Goal: Information Seeking & Learning: Check status

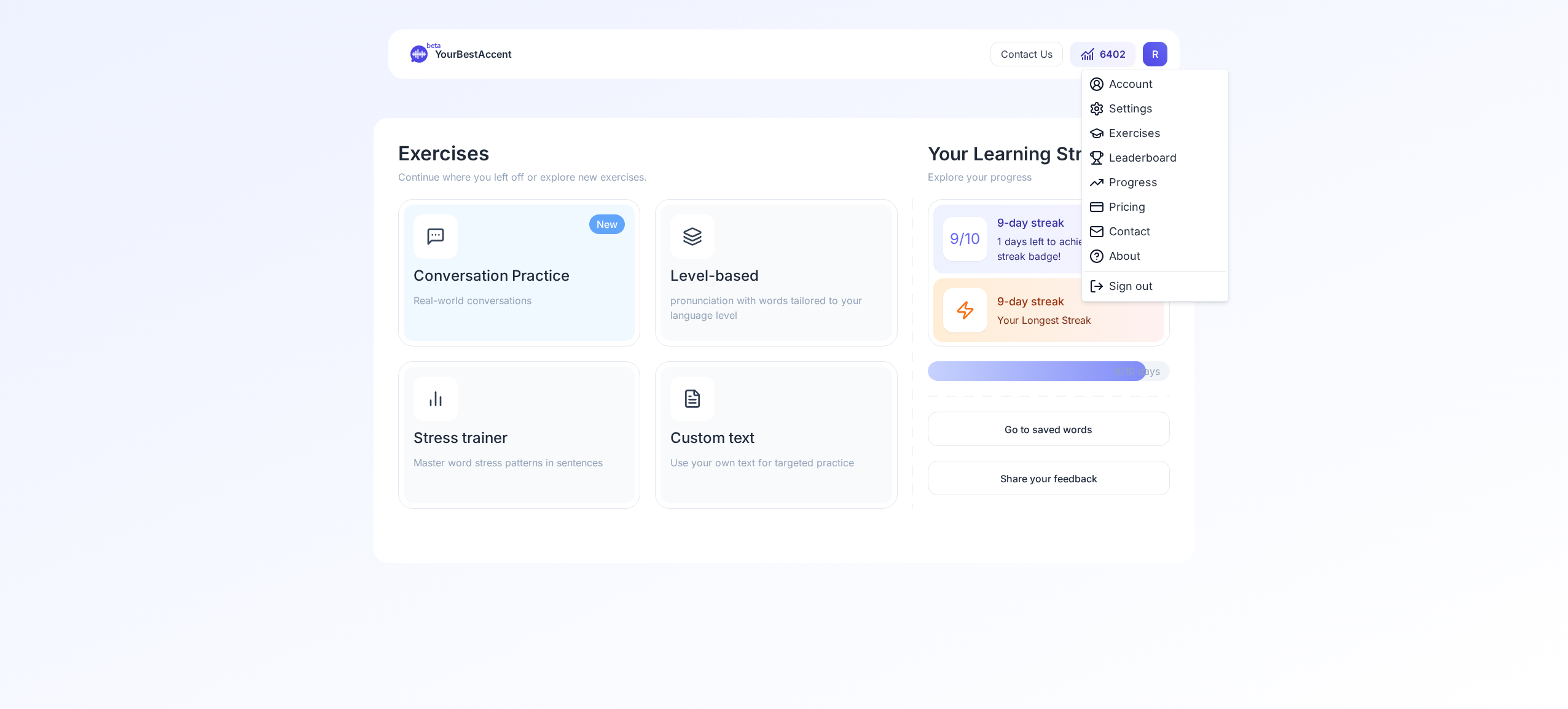
click at [1153, 54] on html "beta YourBestAccent Contact Us 6402 R Exercises Continue where you left off or …" at bounding box center [784, 354] width 1568 height 709
click at [1153, 112] on div "Settings" at bounding box center [1155, 109] width 141 height 25
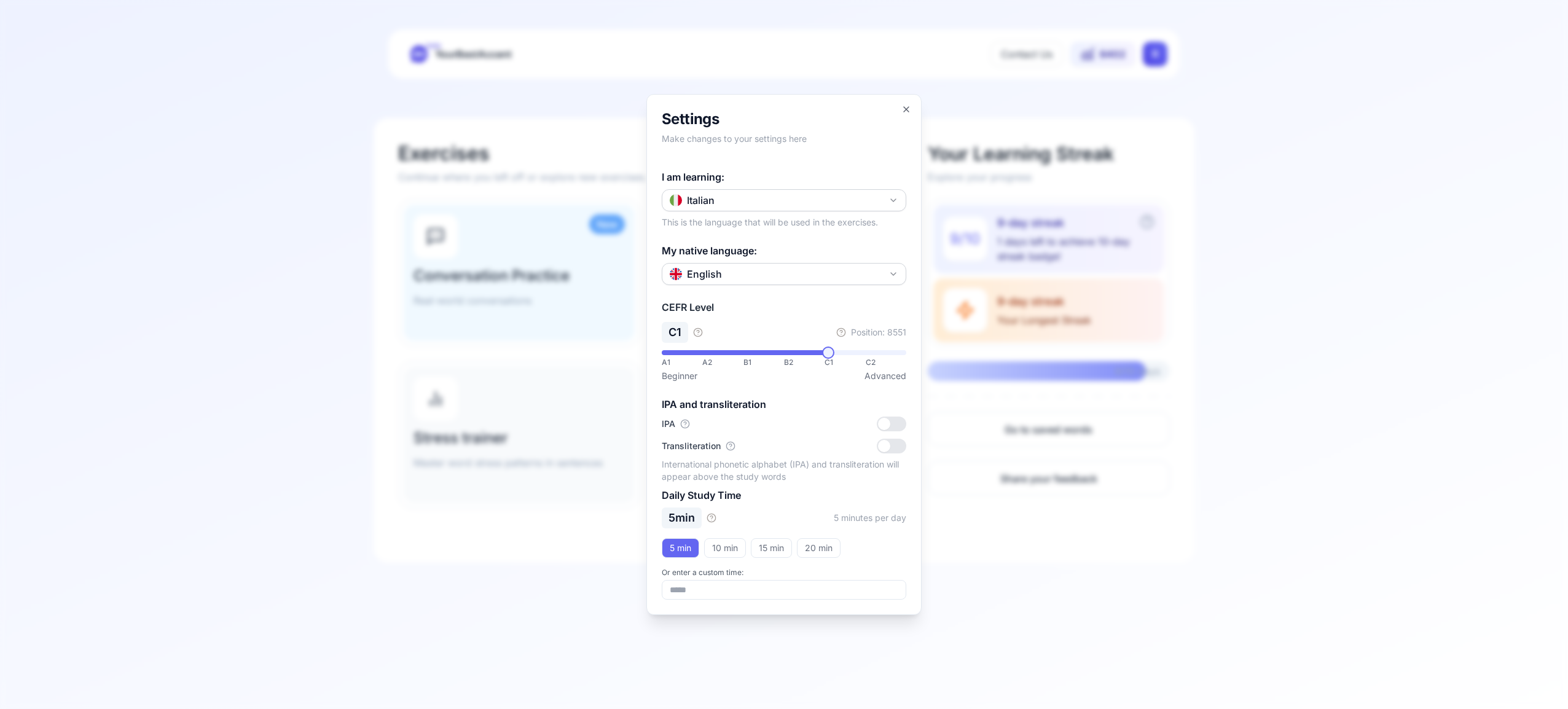
click at [890, 201] on icon "button" at bounding box center [893, 200] width 10 height 10
click at [814, 272] on div "Spanish" at bounding box center [784, 272] width 239 height 22
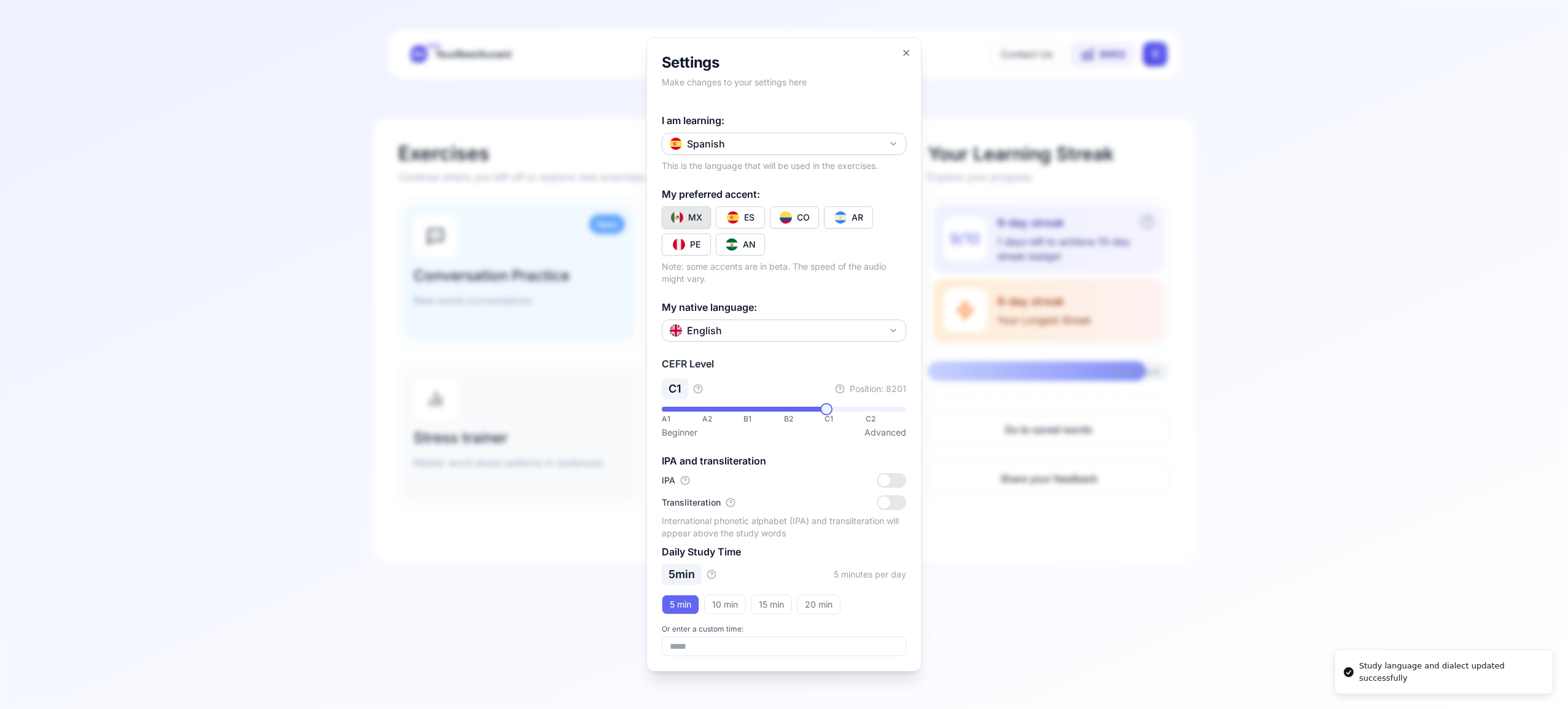
click at [790, 207] on button "CO" at bounding box center [794, 217] width 49 height 22
click at [906, 50] on icon "button" at bounding box center [906, 53] width 10 height 10
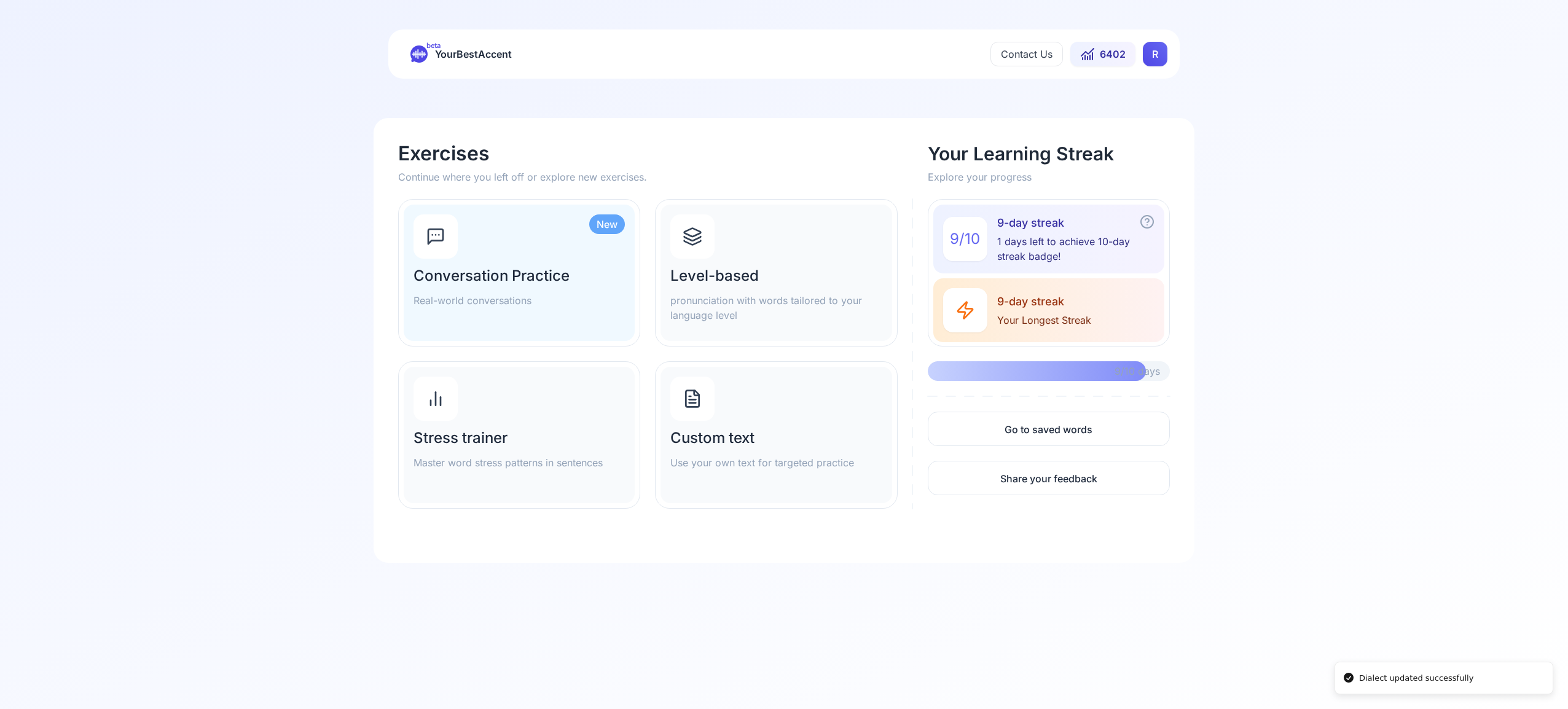
click at [692, 237] on icon at bounding box center [692, 237] width 20 height 20
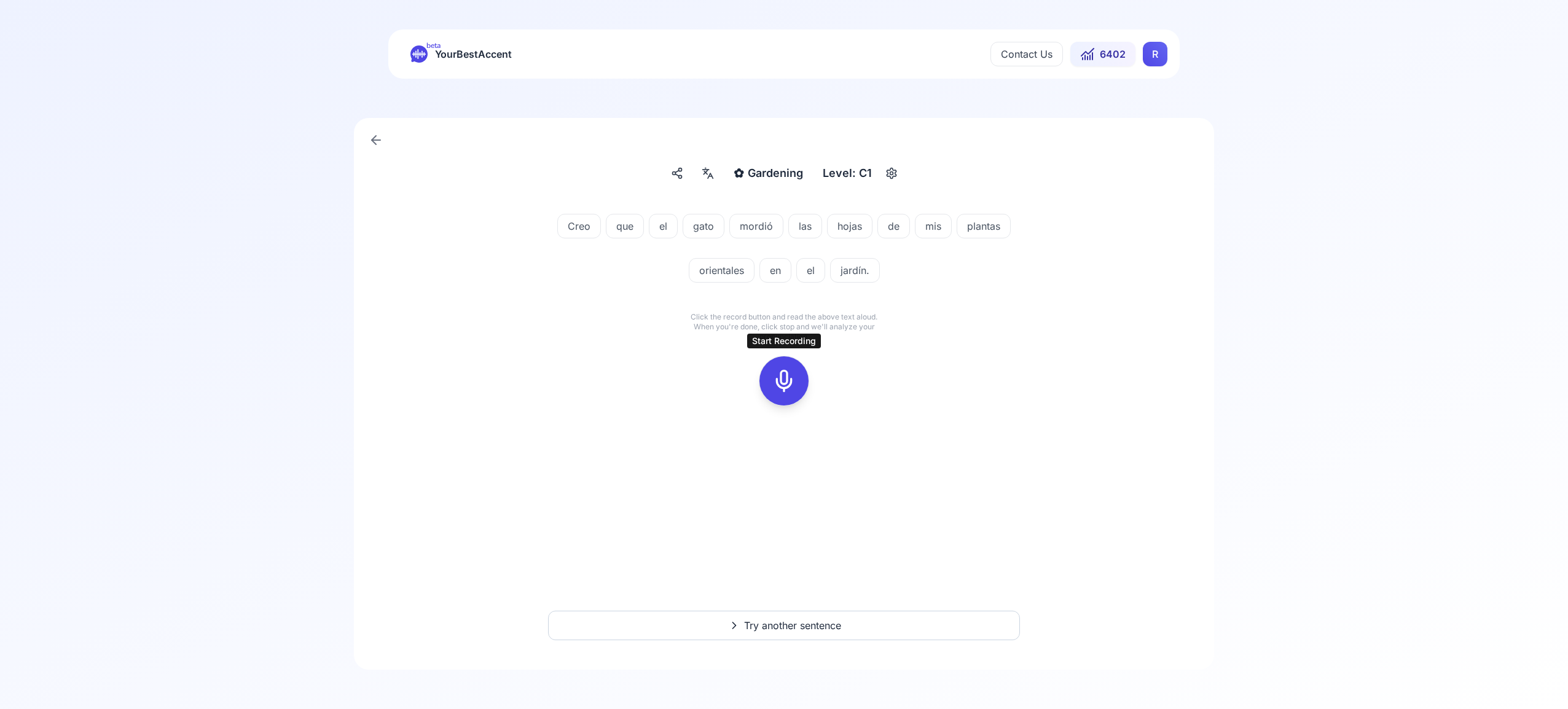
click at [775, 385] on rect at bounding box center [784, 380] width 19 height 19
click at [798, 373] on button at bounding box center [784, 380] width 49 height 49
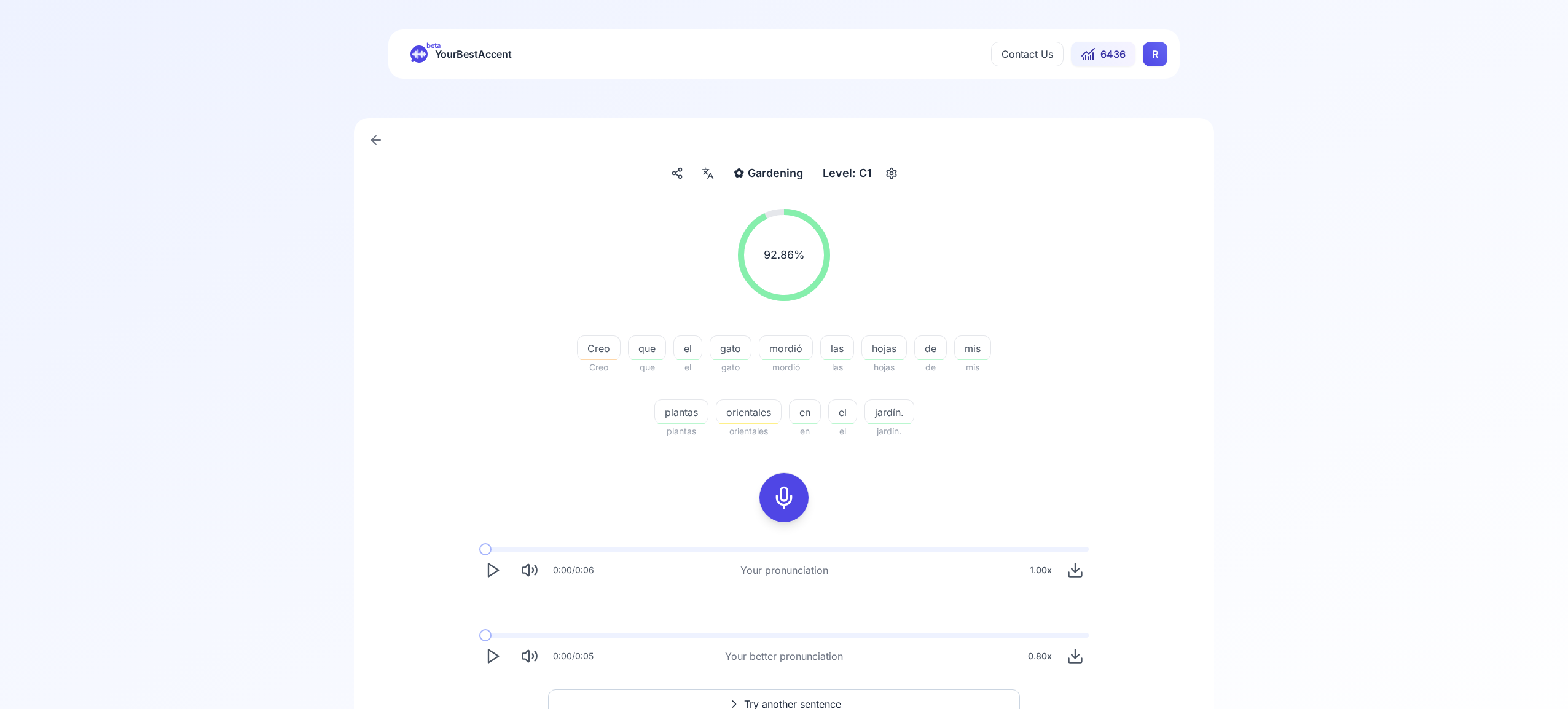
click at [823, 694] on button "Try another sentence" at bounding box center [784, 704] width 472 height 29
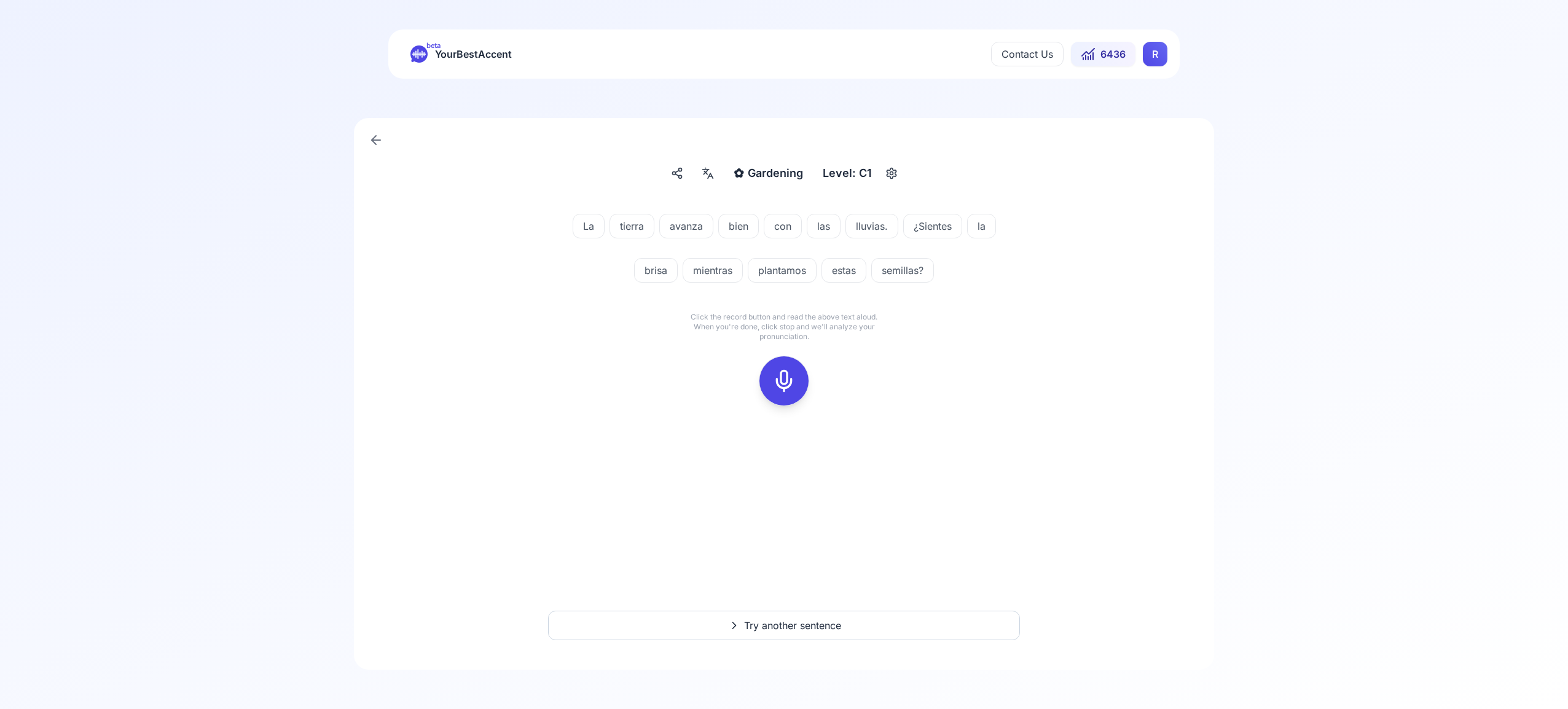
click at [784, 378] on icon at bounding box center [784, 381] width 25 height 25
click at [801, 392] on button at bounding box center [784, 380] width 49 height 49
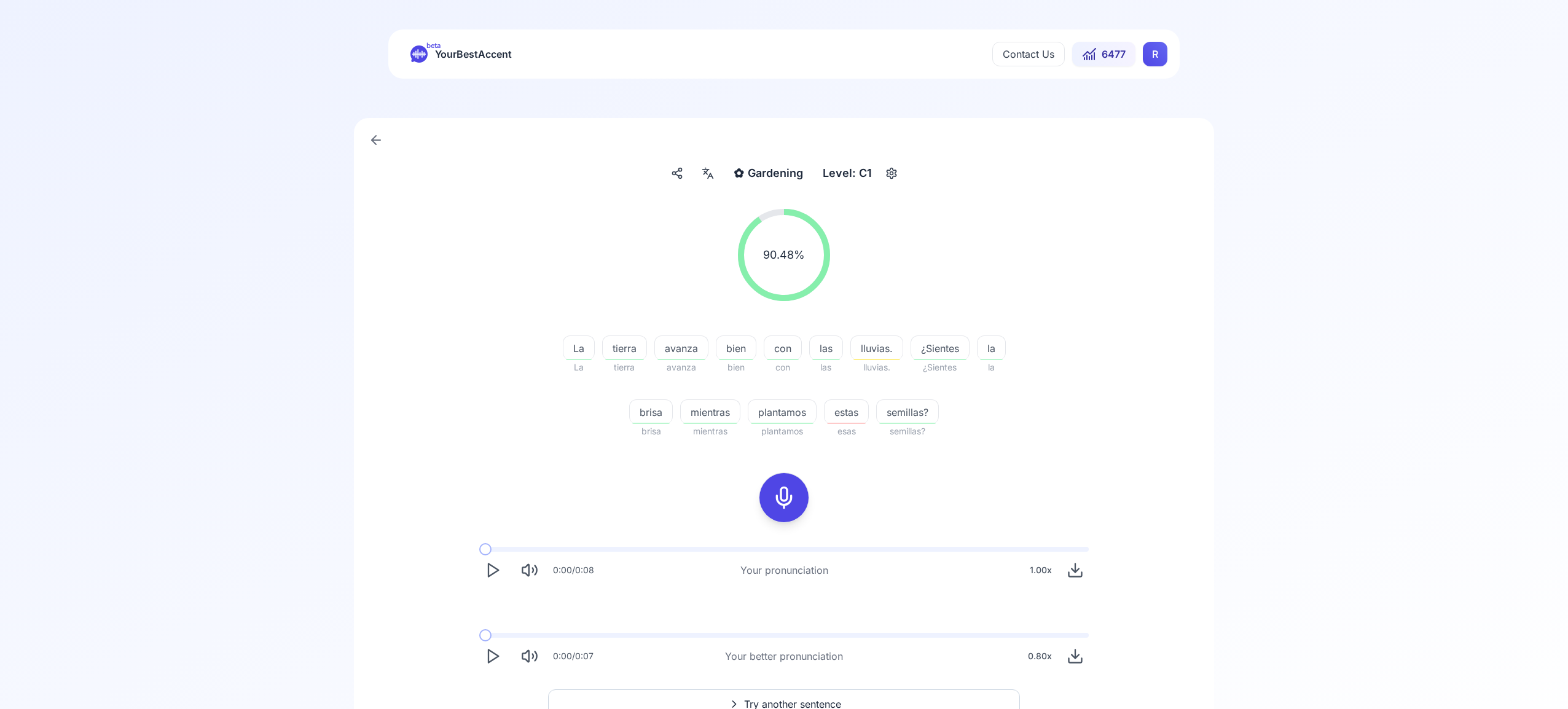
click at [811, 696] on span "Try another sentence" at bounding box center [792, 704] width 97 height 15
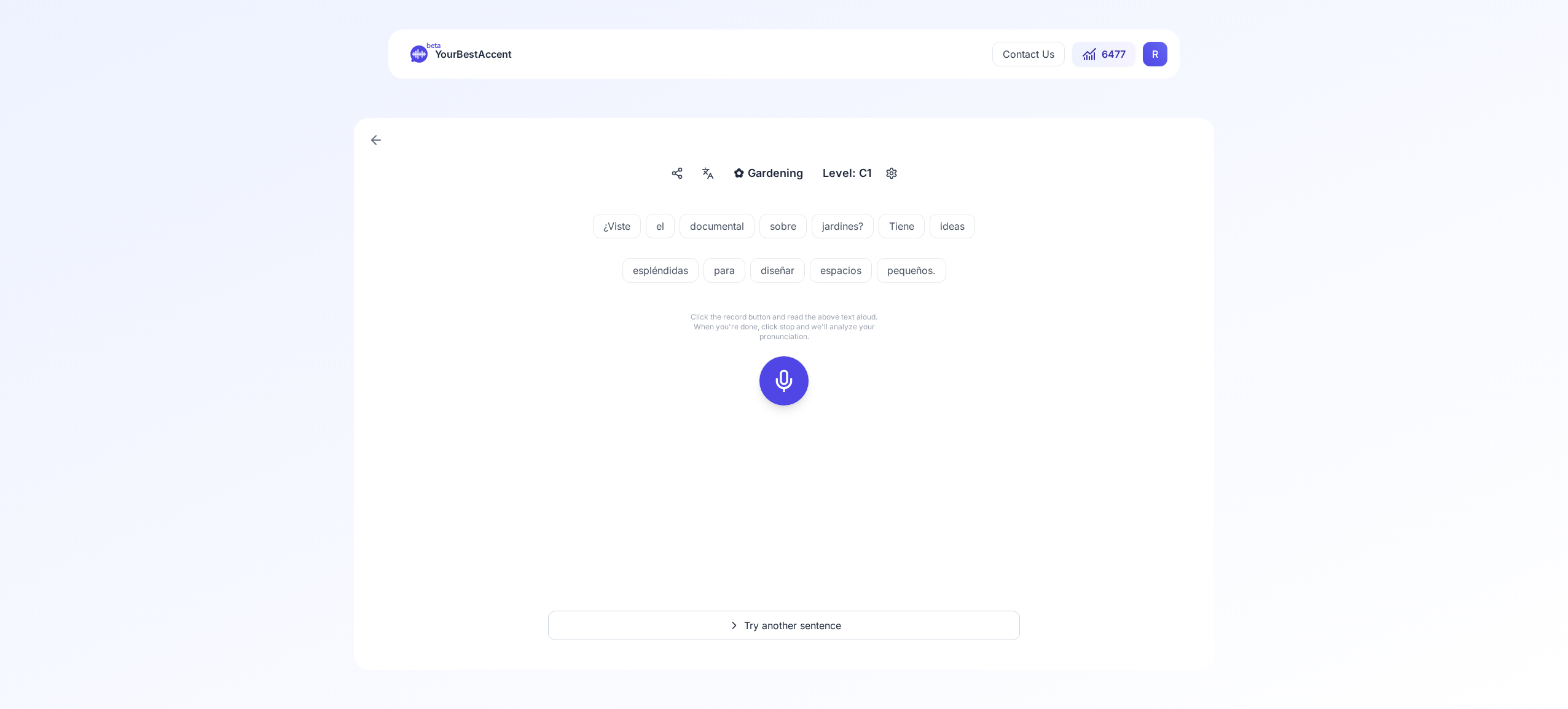
click at [776, 386] on icon at bounding box center [784, 381] width 25 height 25
click at [778, 373] on icon at bounding box center [784, 381] width 25 height 25
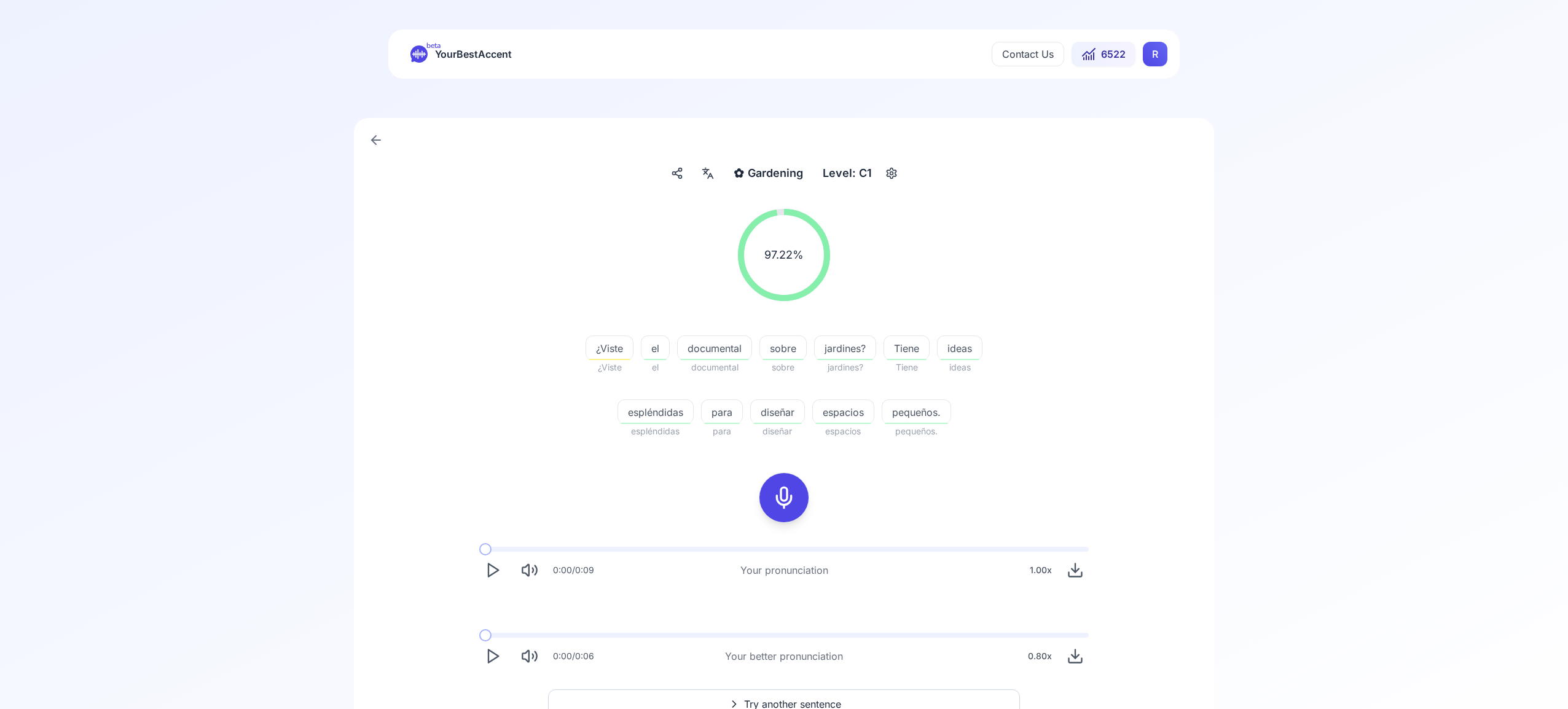
scroll to position [25, 0]
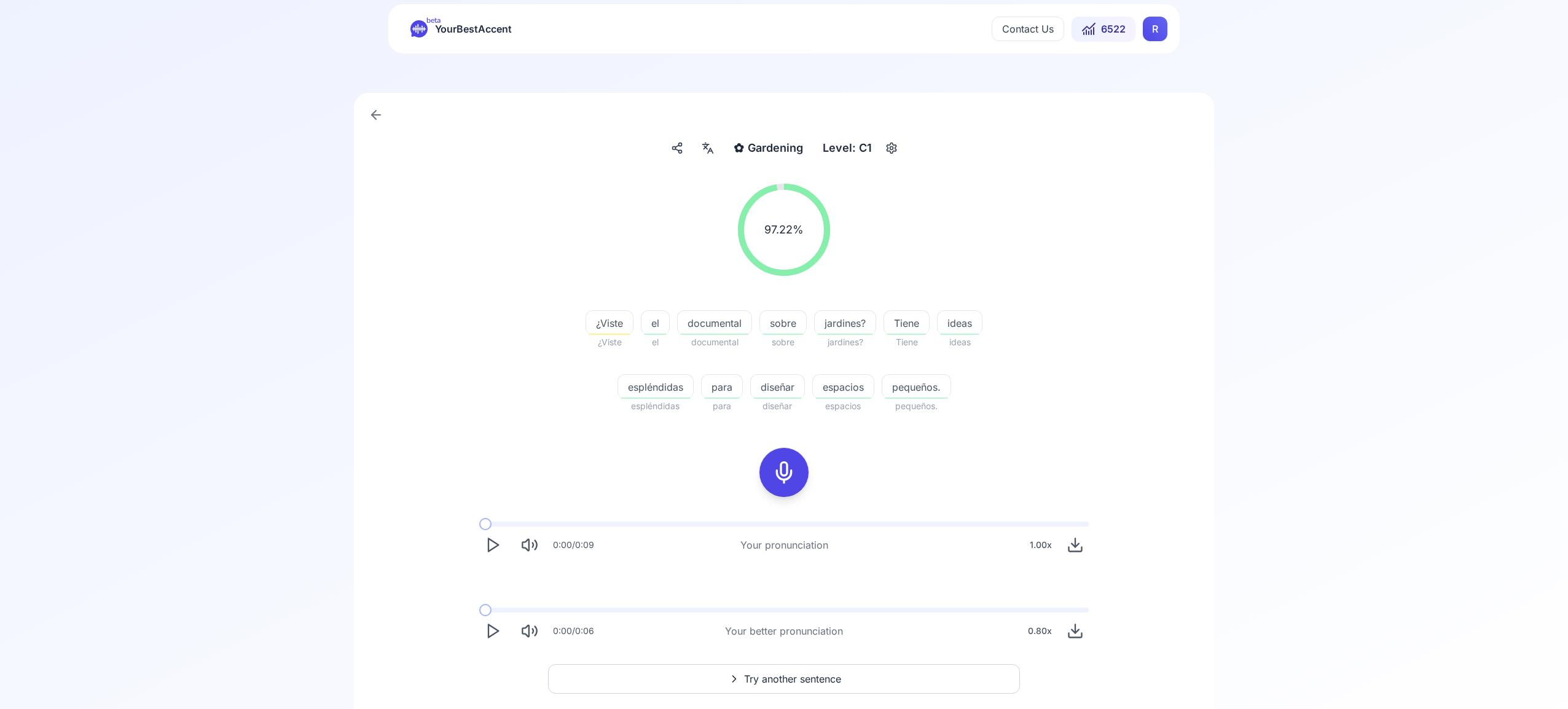
click at [802, 676] on span "Try another sentence" at bounding box center [792, 679] width 97 height 15
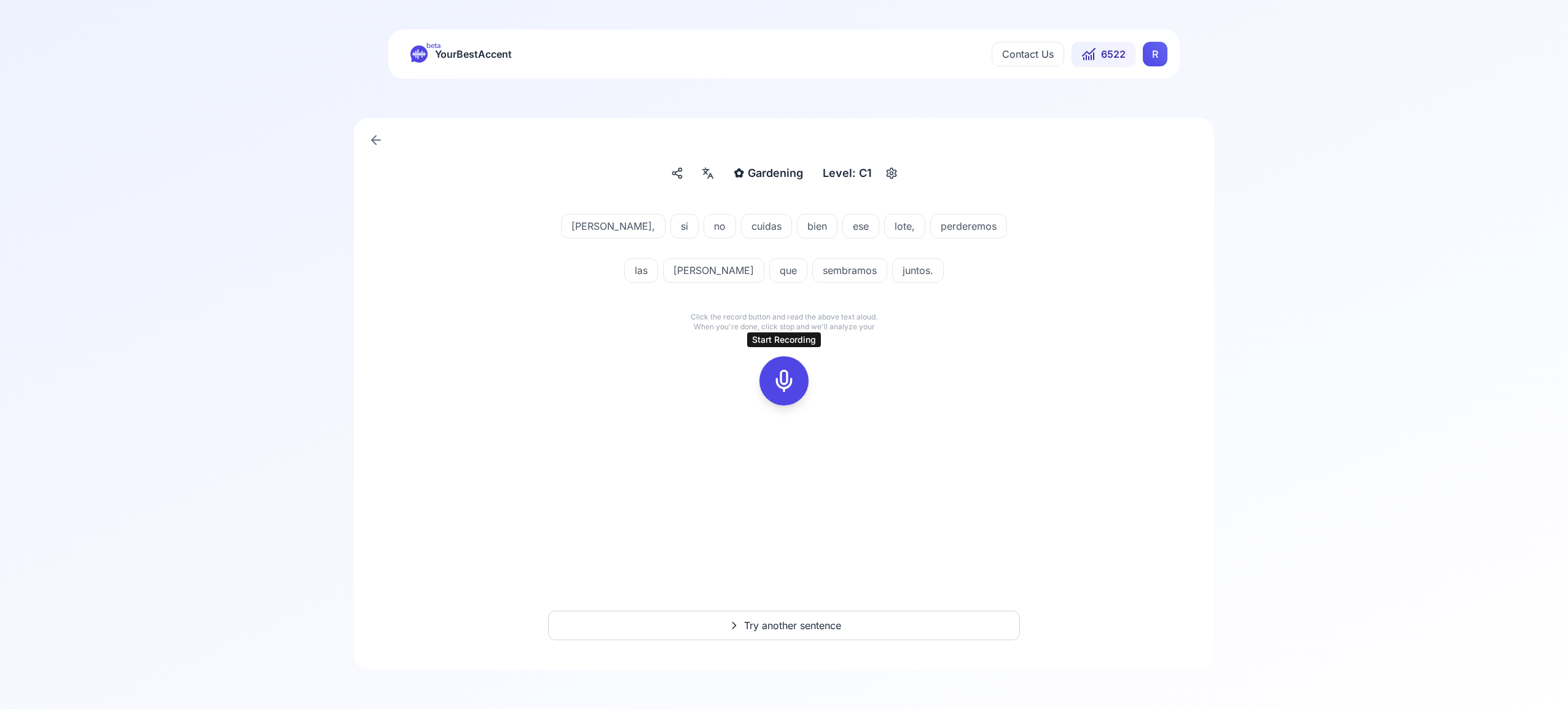
click at [785, 379] on icon at bounding box center [784, 381] width 25 height 25
click at [784, 384] on icon at bounding box center [784, 381] width 25 height 25
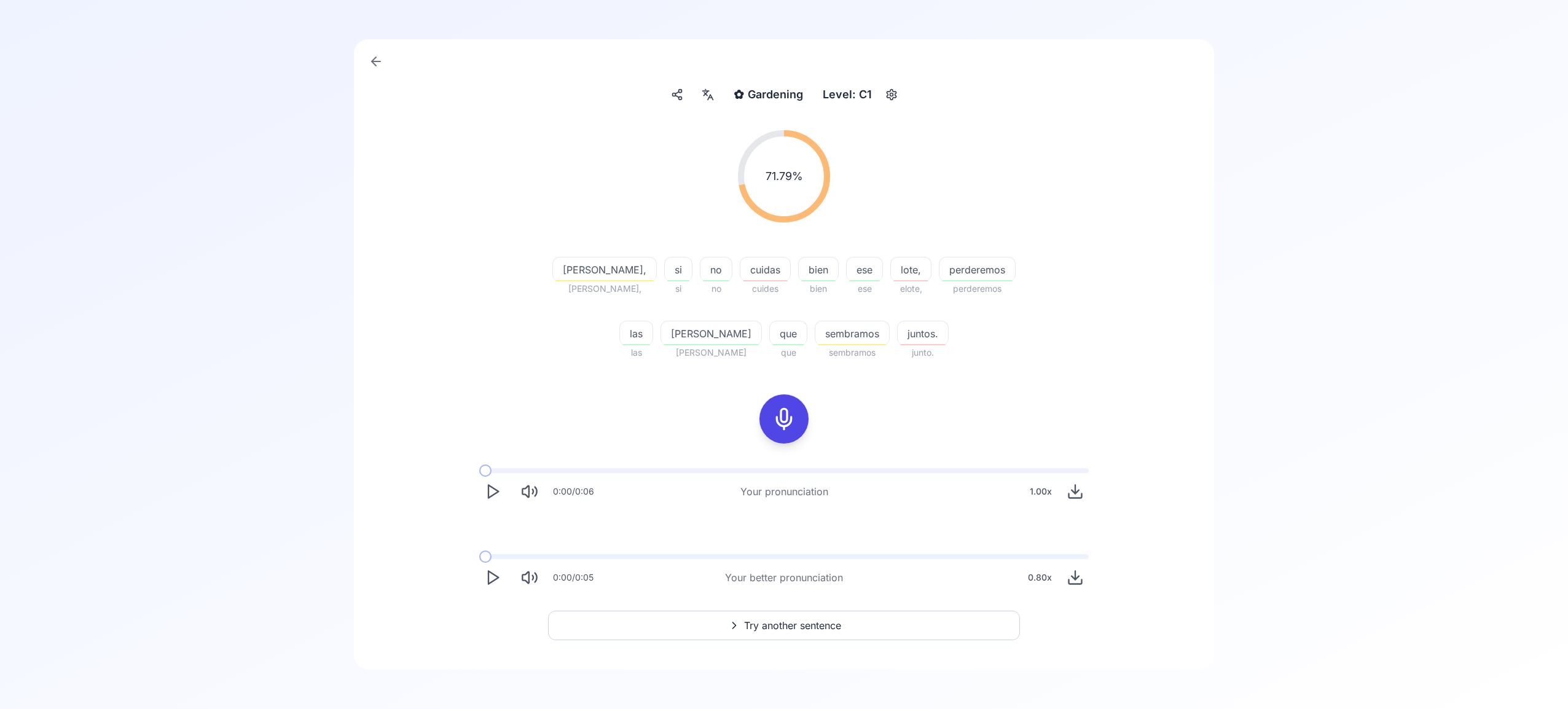
scroll to position [78, 0]
click at [796, 621] on span "Try another sentence" at bounding box center [792, 626] width 97 height 15
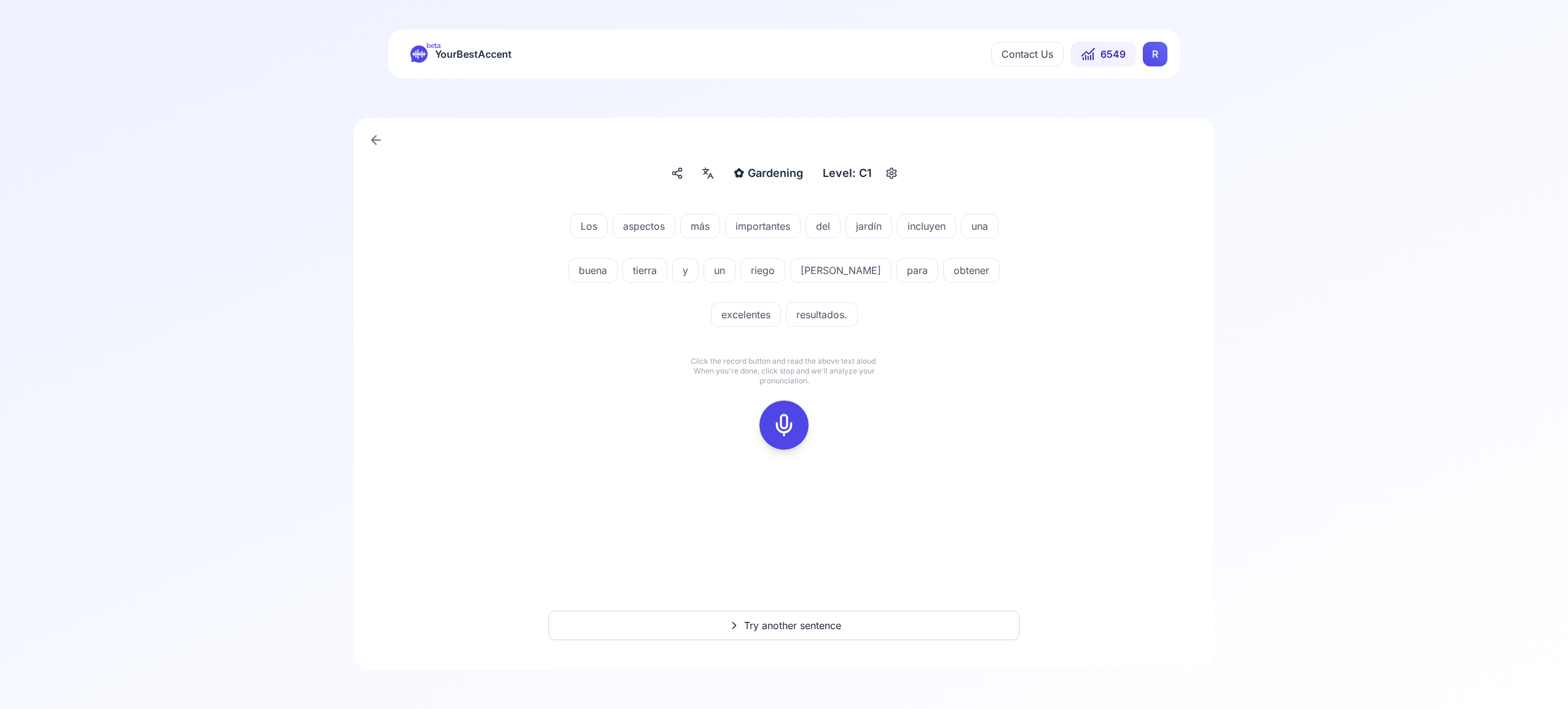
click at [793, 426] on icon at bounding box center [784, 425] width 25 height 25
click at [783, 425] on icon at bounding box center [784, 425] width 25 height 25
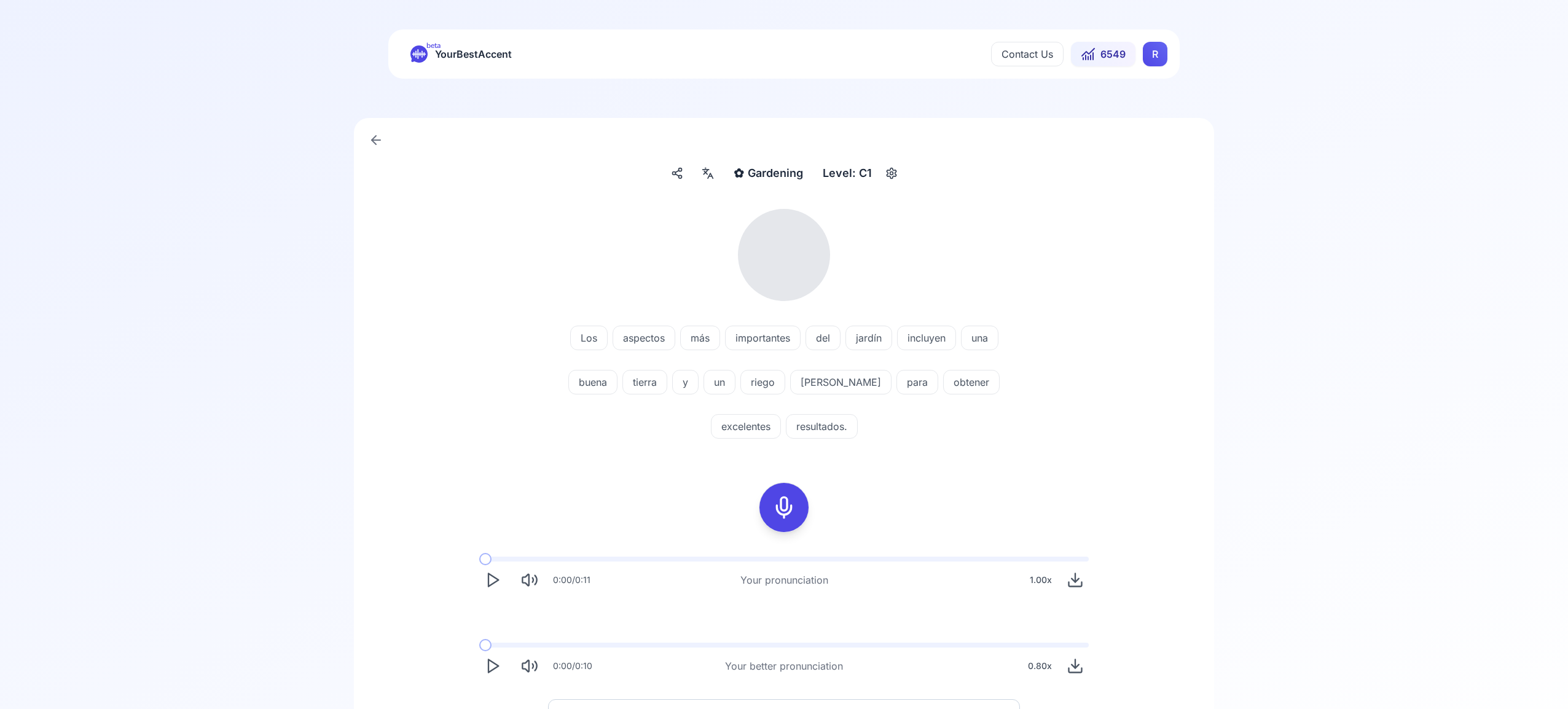
click at [709, 174] on icon at bounding box center [708, 173] width 15 height 13
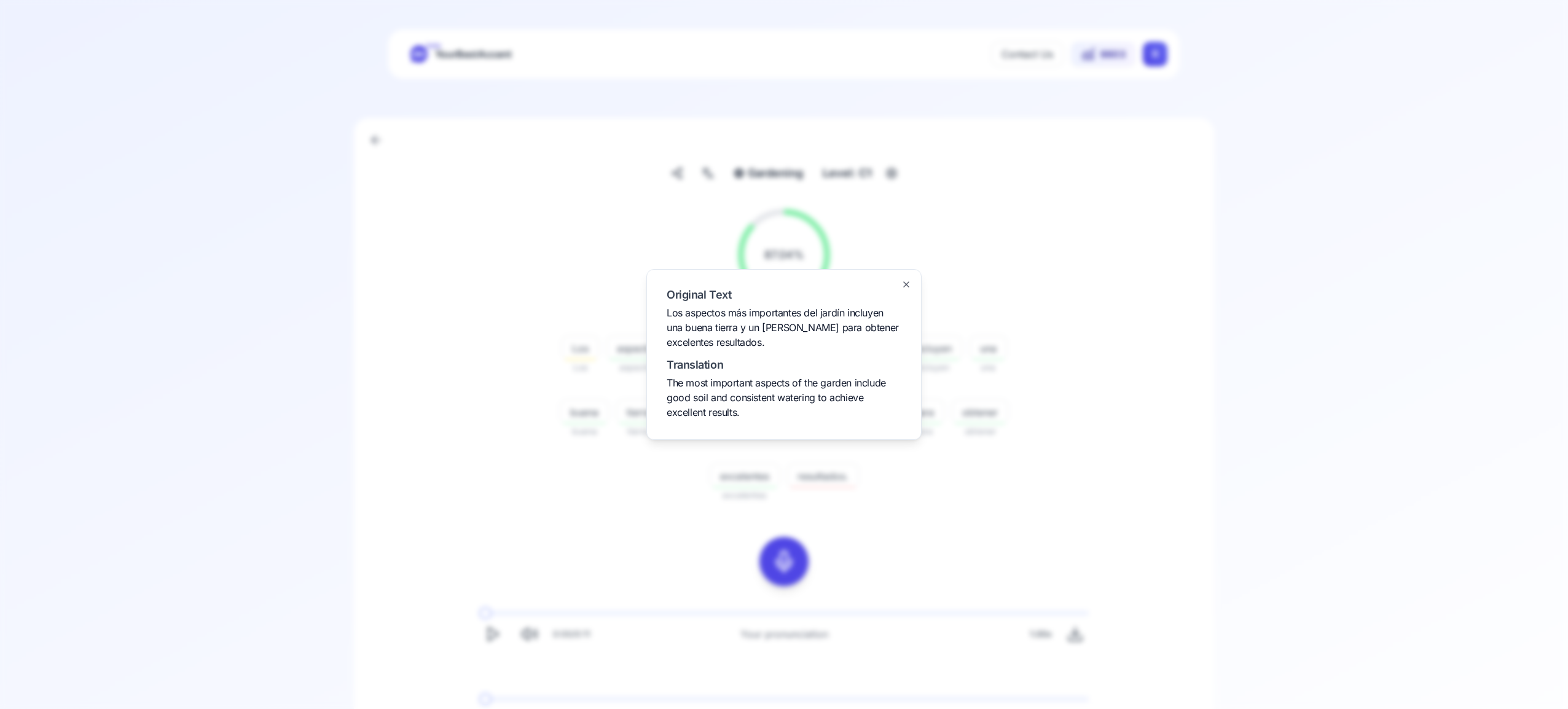
click at [906, 283] on icon "button" at bounding box center [906, 284] width 10 height 10
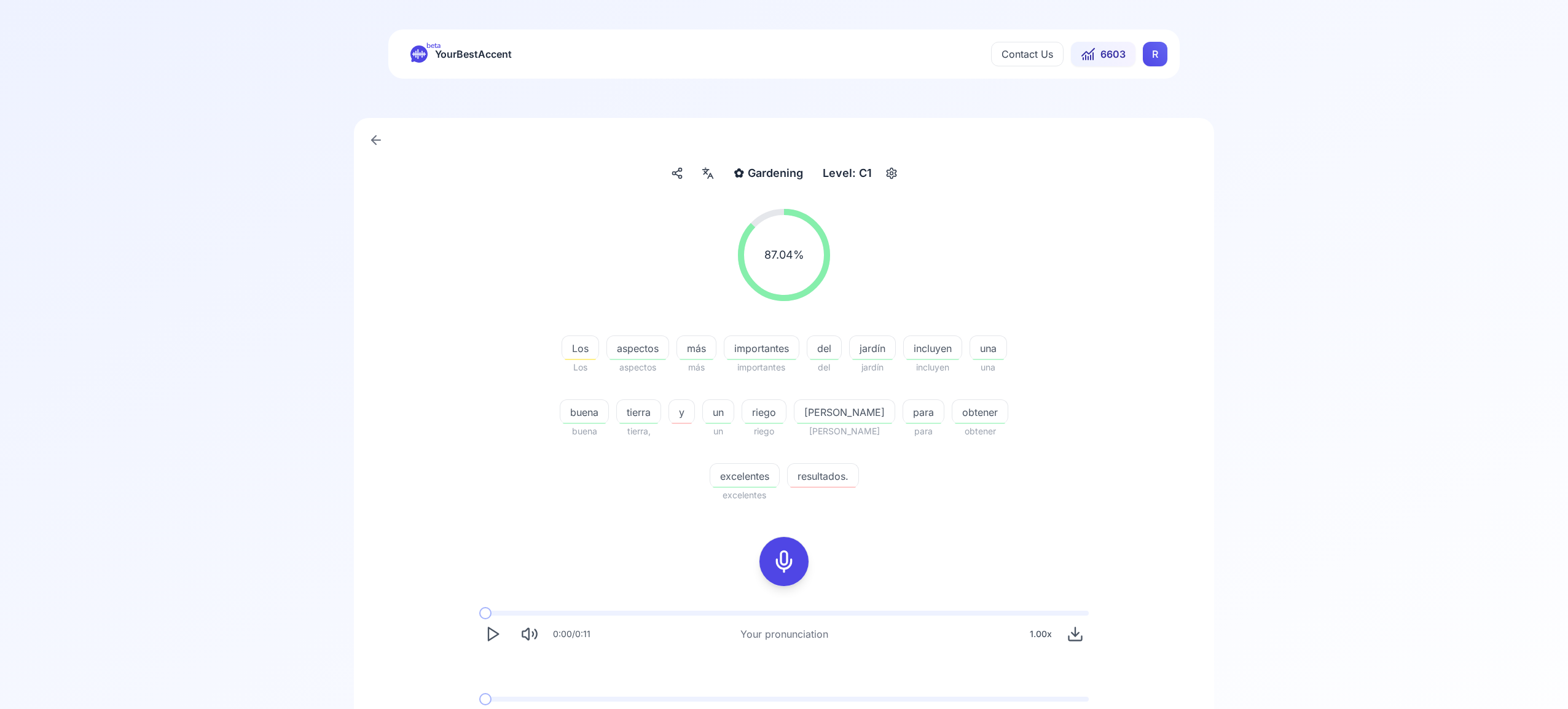
click at [1277, 76] on div "beta YourBestAccent Contact Us 6603 R ✿ Gardening Gardening Level: C1 87.04 % 8…" at bounding box center [784, 425] width 1568 height 851
click at [1154, 54] on html "beta YourBestAccent Contact Us 6603 R ✿ Gardening Gardening Level: C1 87.04 % 8…" at bounding box center [784, 354] width 1568 height 709
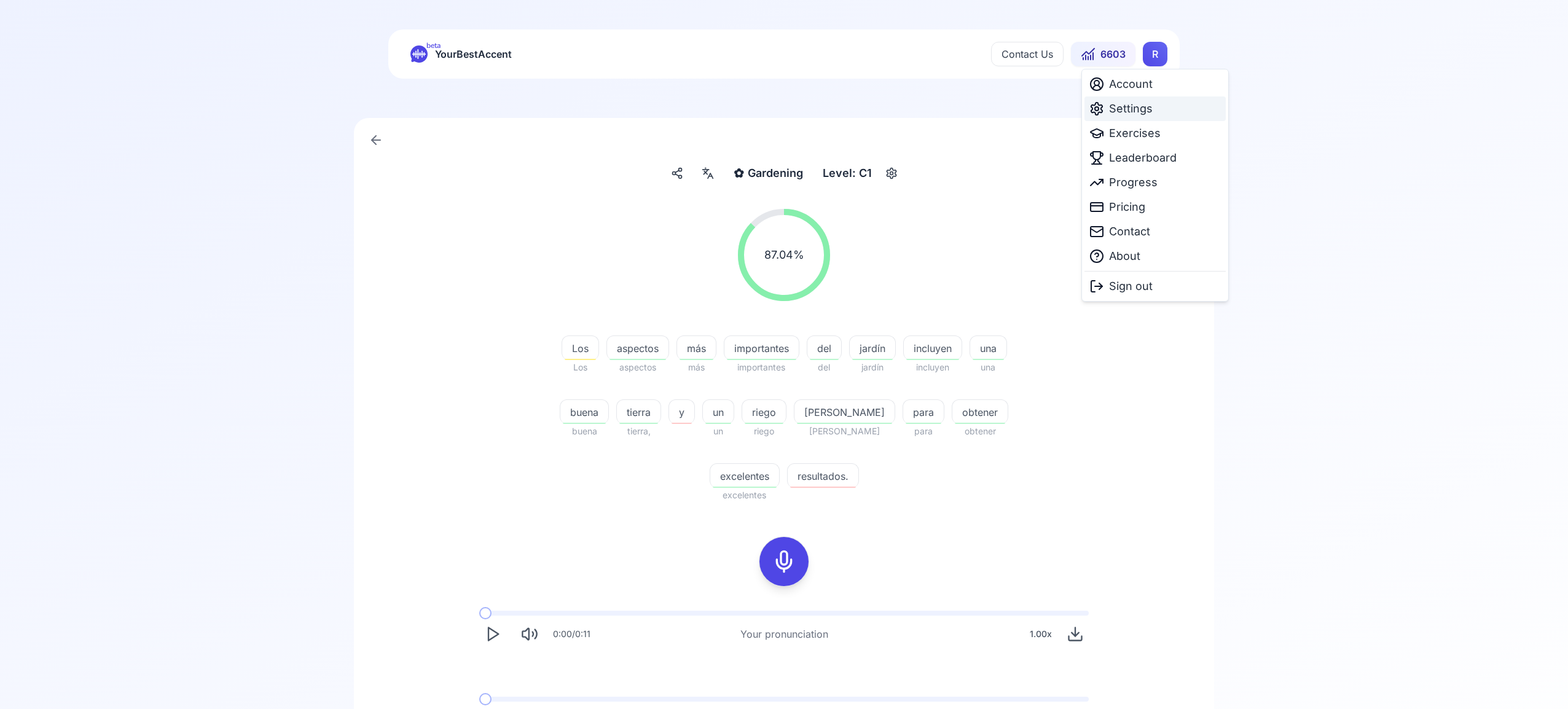
click at [1127, 111] on span "Settings" at bounding box center [1130, 108] width 44 height 17
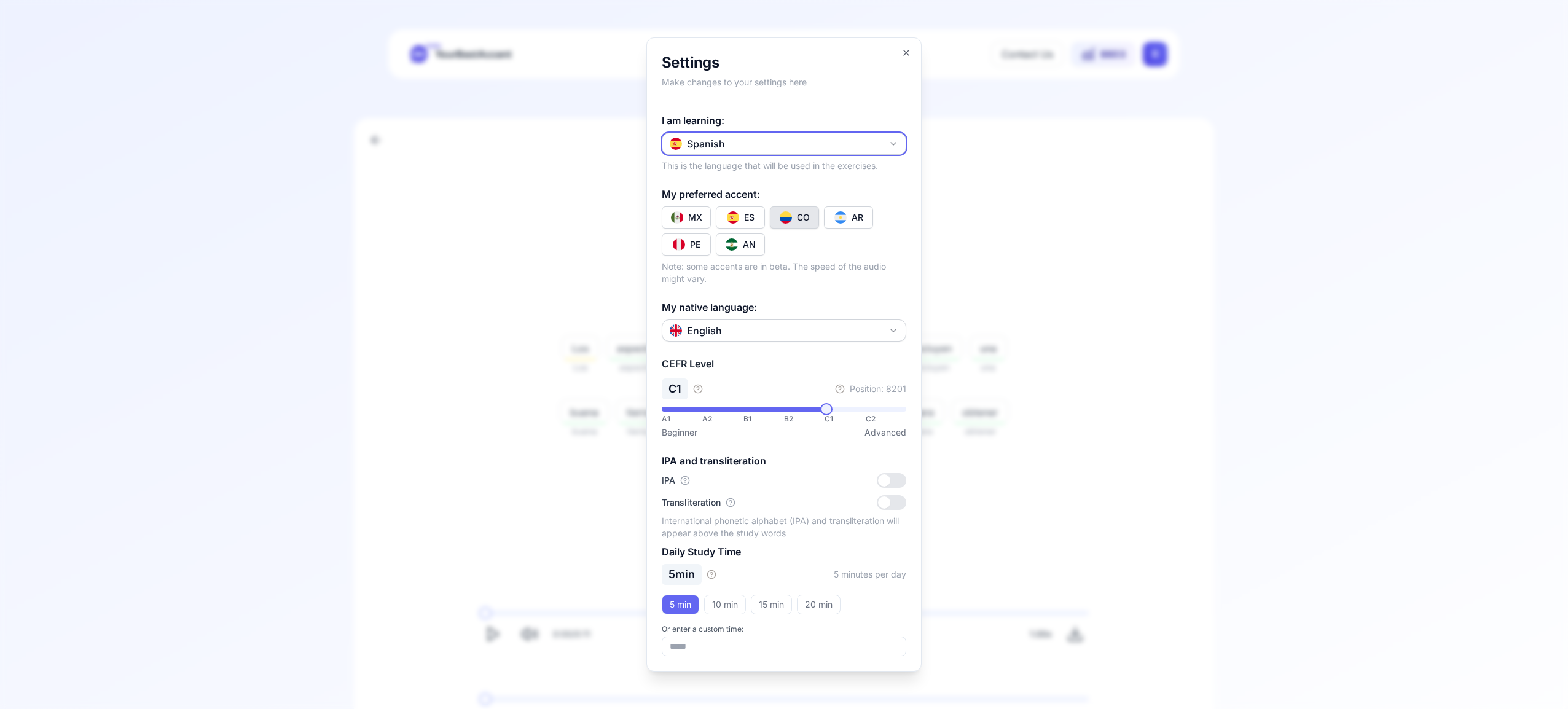
click at [891, 140] on icon "button" at bounding box center [893, 143] width 10 height 10
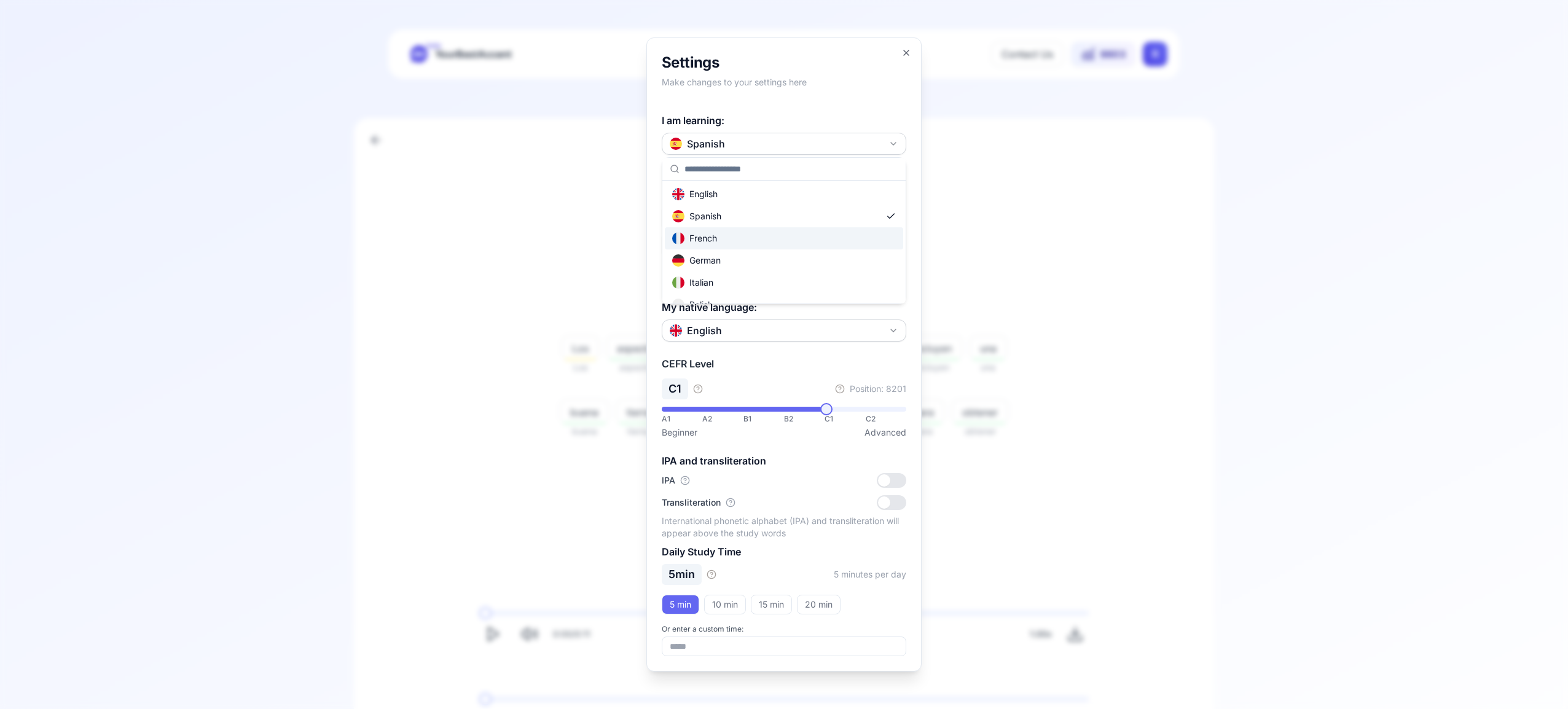
click at [815, 238] on div "French" at bounding box center [784, 238] width 239 height 22
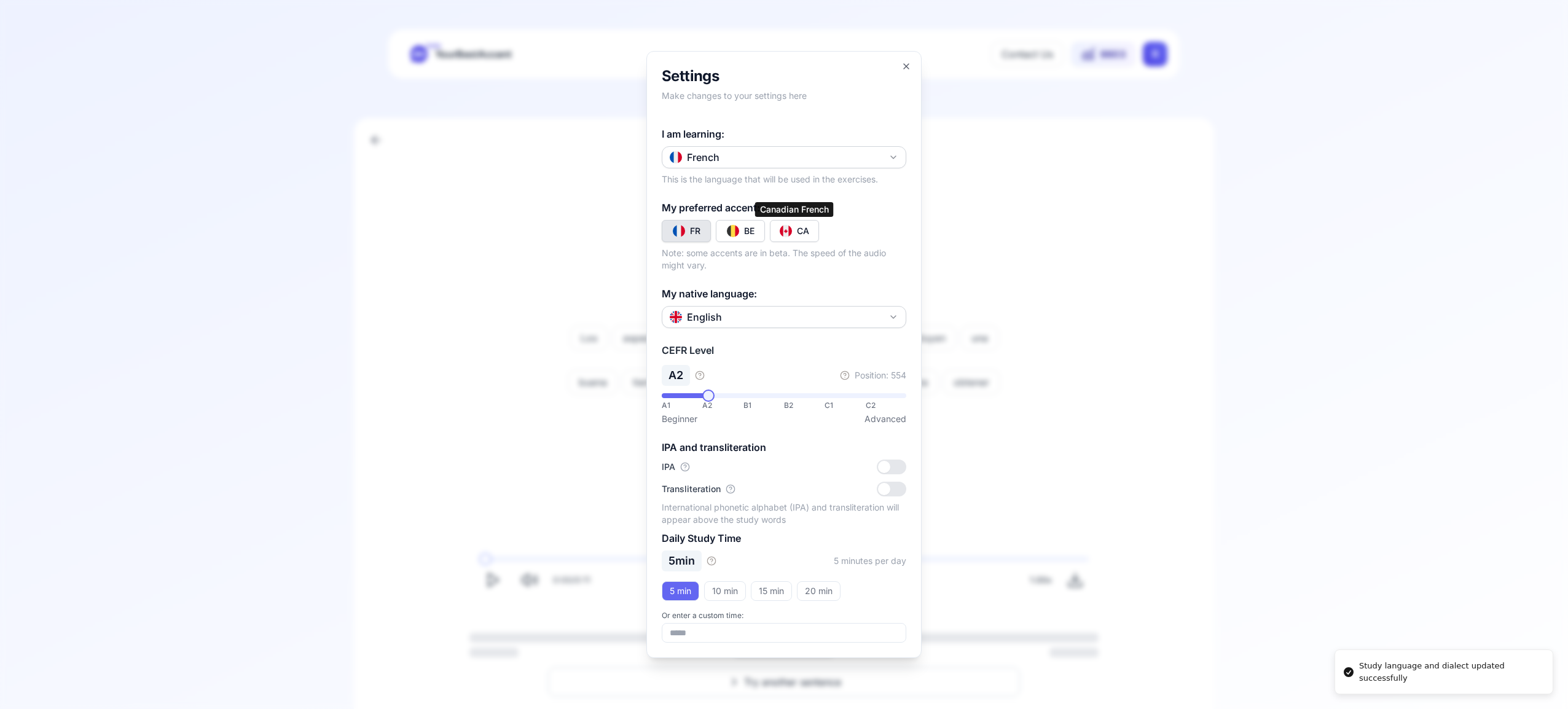
click at [812, 227] on button "CA" at bounding box center [794, 230] width 49 height 22
click at [910, 63] on icon "button" at bounding box center [906, 66] width 10 height 10
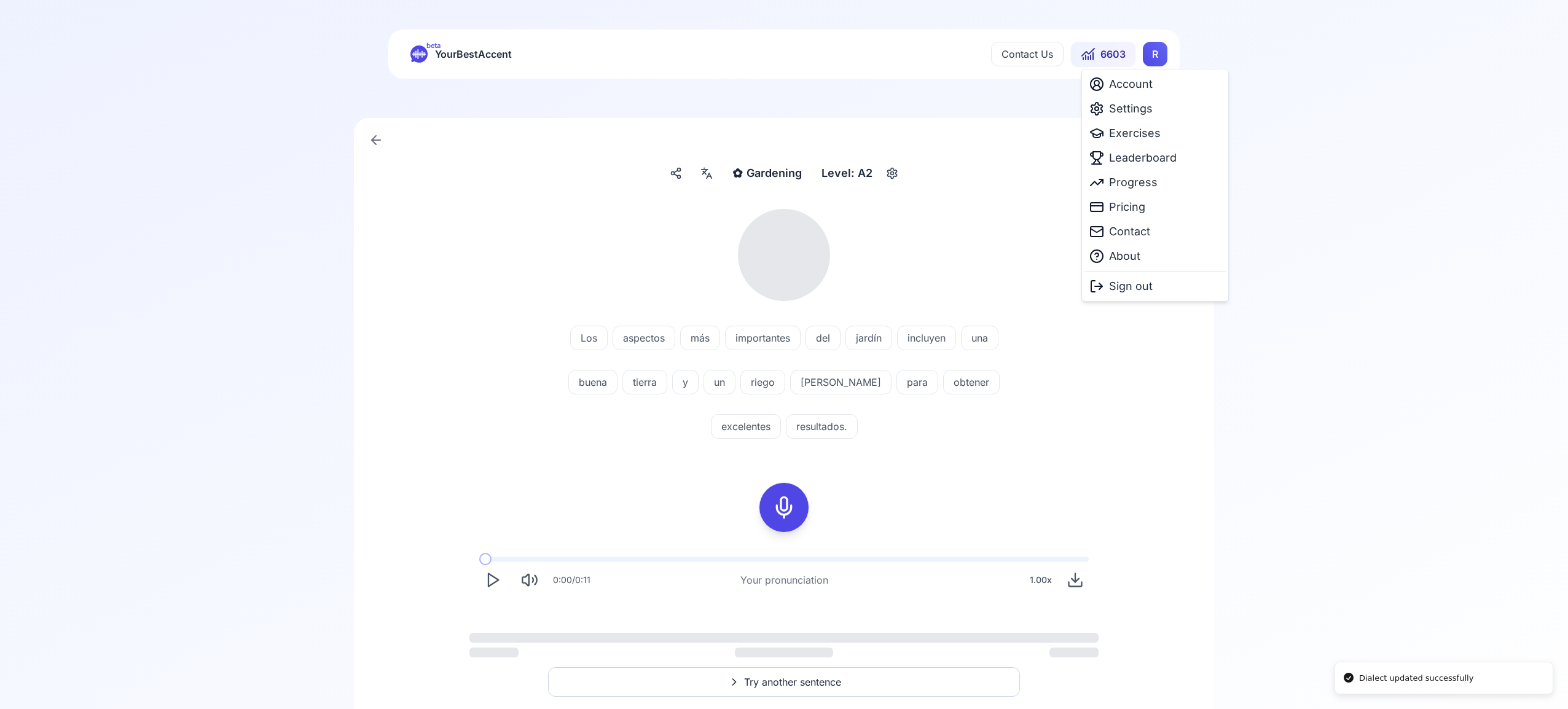
click at [1157, 54] on html "Dialect updated successfully beta YourBestAccent Contact Us 6603 R ✿ Gardening …" at bounding box center [784, 354] width 1568 height 709
click at [1136, 133] on span "Exercises" at bounding box center [1135, 133] width 52 height 17
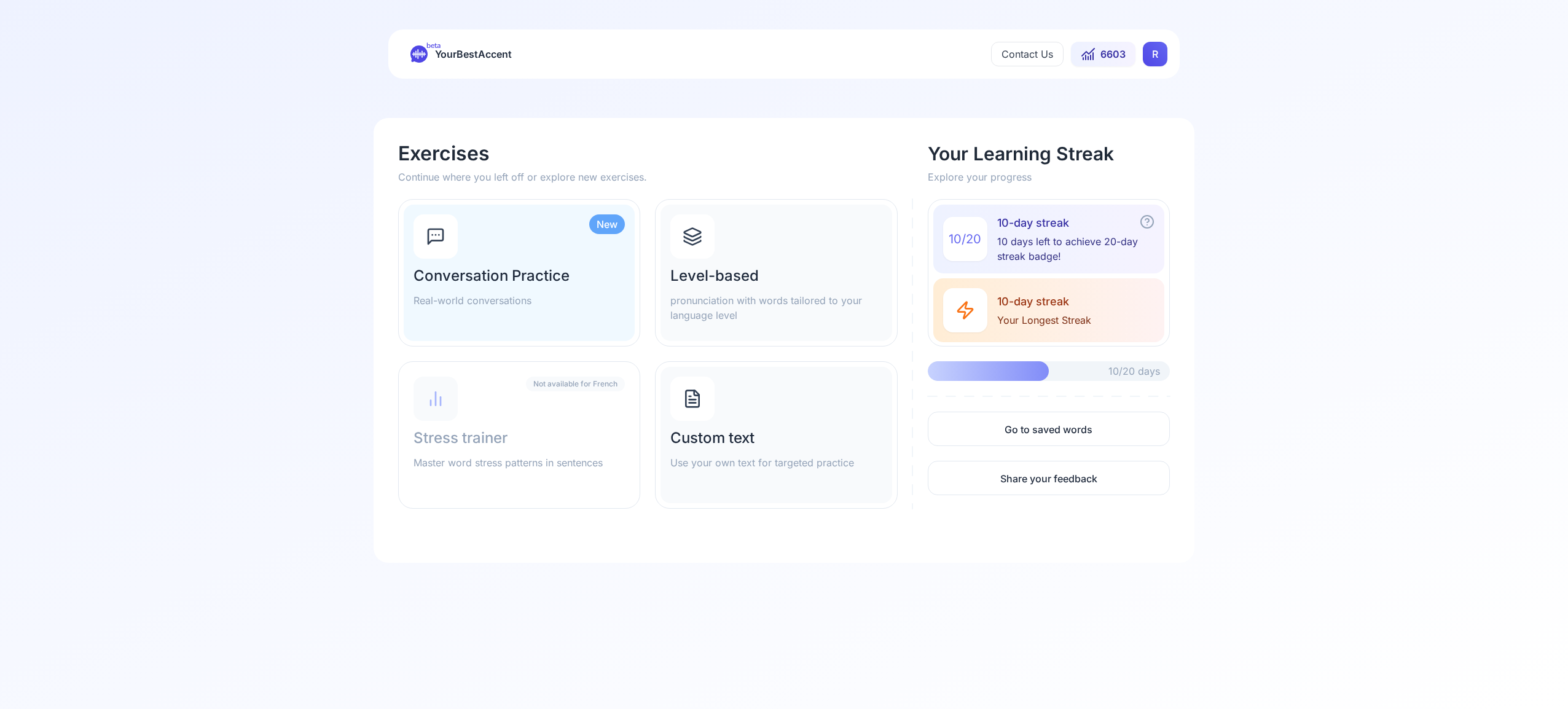
click at [696, 242] on icon at bounding box center [692, 237] width 20 height 20
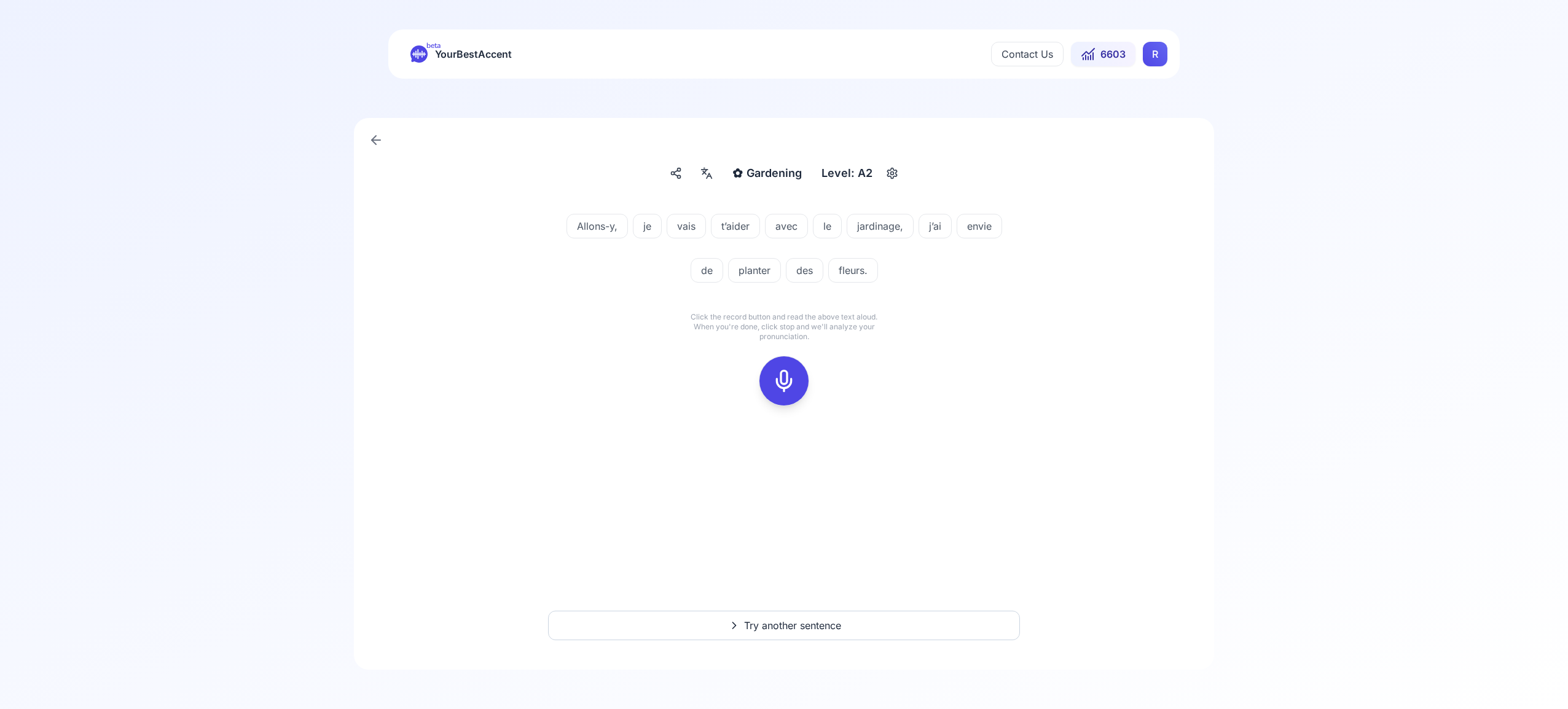
click at [784, 369] on icon at bounding box center [784, 381] width 25 height 25
click at [779, 380] on icon at bounding box center [784, 381] width 25 height 25
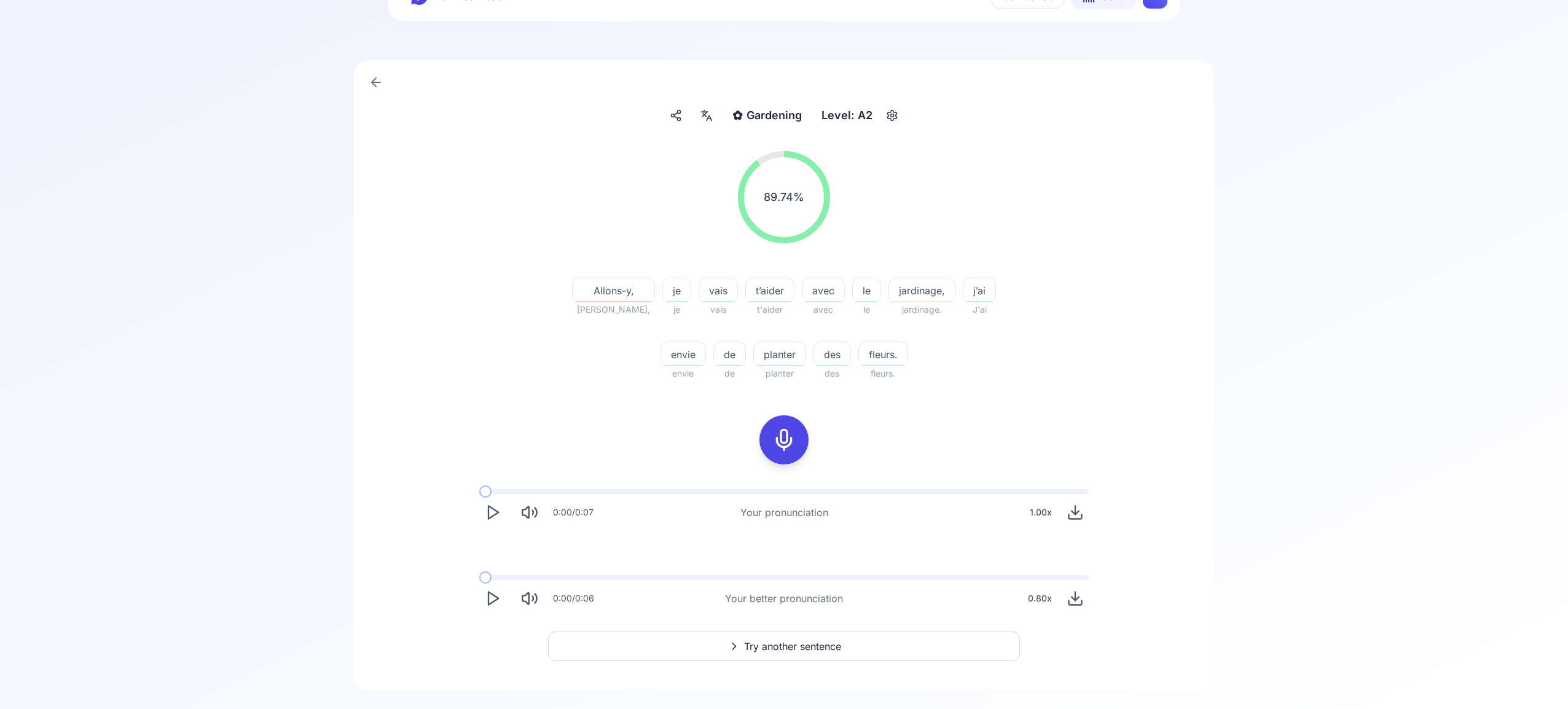
scroll to position [79, 0]
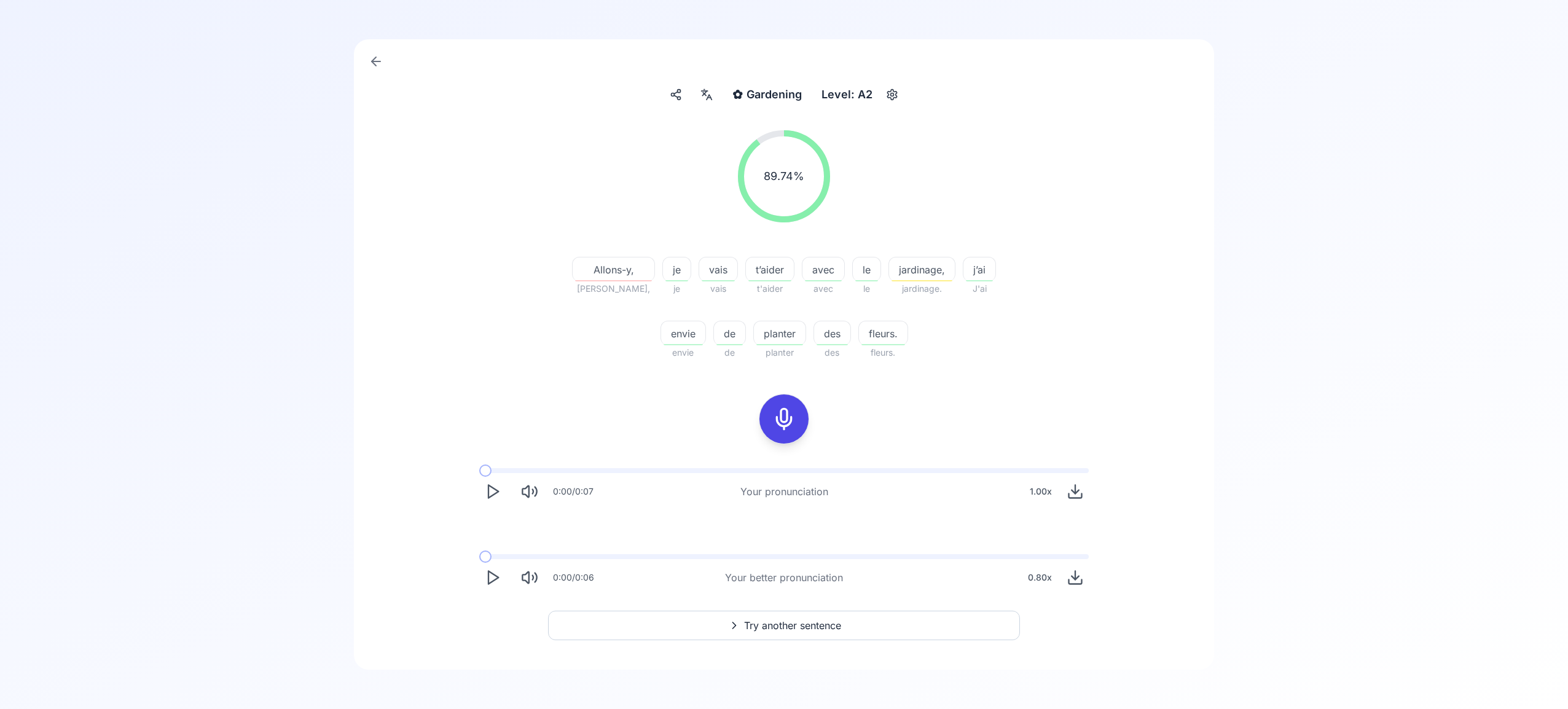
click at [809, 628] on span "Try another sentence" at bounding box center [792, 625] width 97 height 15
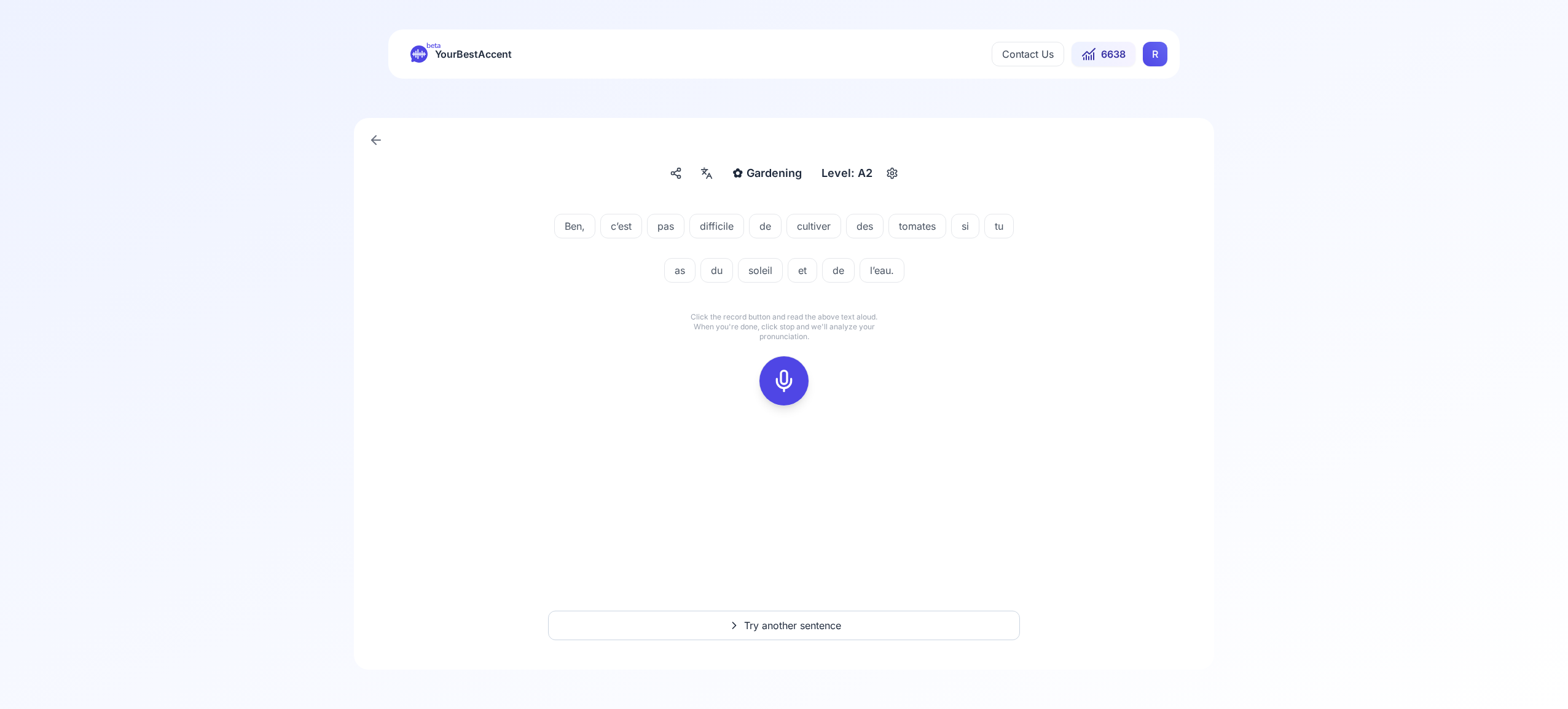
click at [787, 375] on icon at bounding box center [784, 381] width 25 height 25
click at [782, 381] on icon at bounding box center [784, 381] width 25 height 25
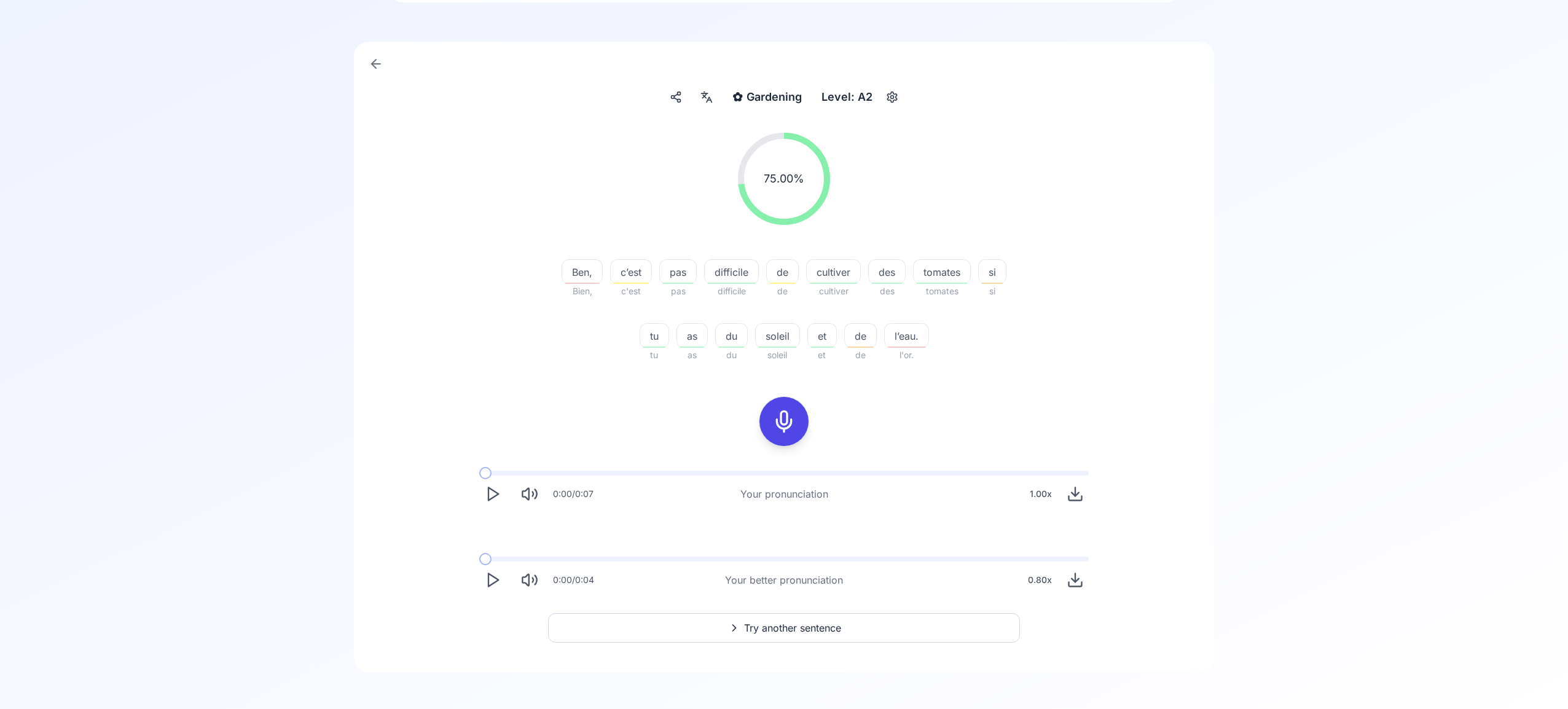
scroll to position [79, 0]
click at [809, 623] on span "Try another sentence" at bounding box center [792, 625] width 97 height 15
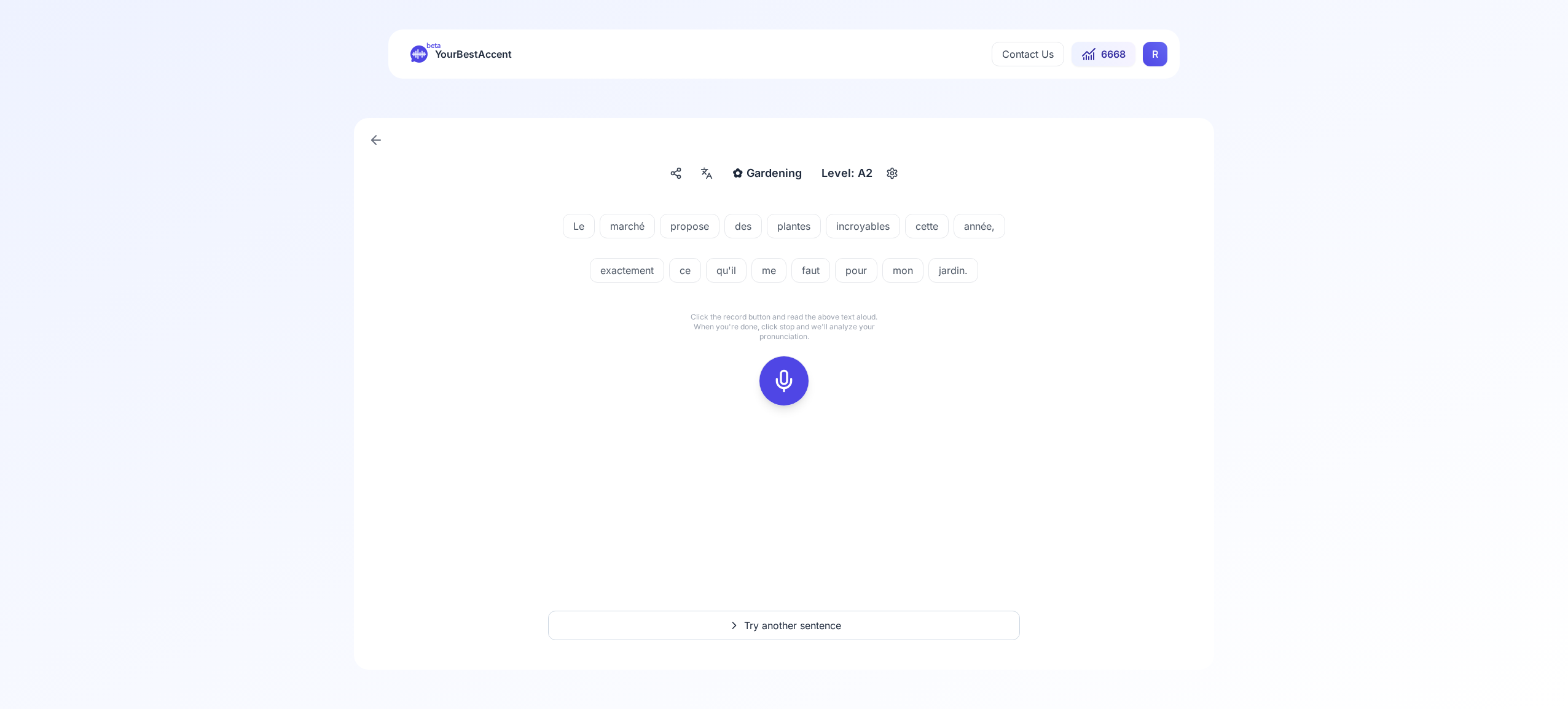
click at [788, 375] on icon at bounding box center [784, 381] width 25 height 25
click at [780, 380] on icon at bounding box center [784, 381] width 25 height 25
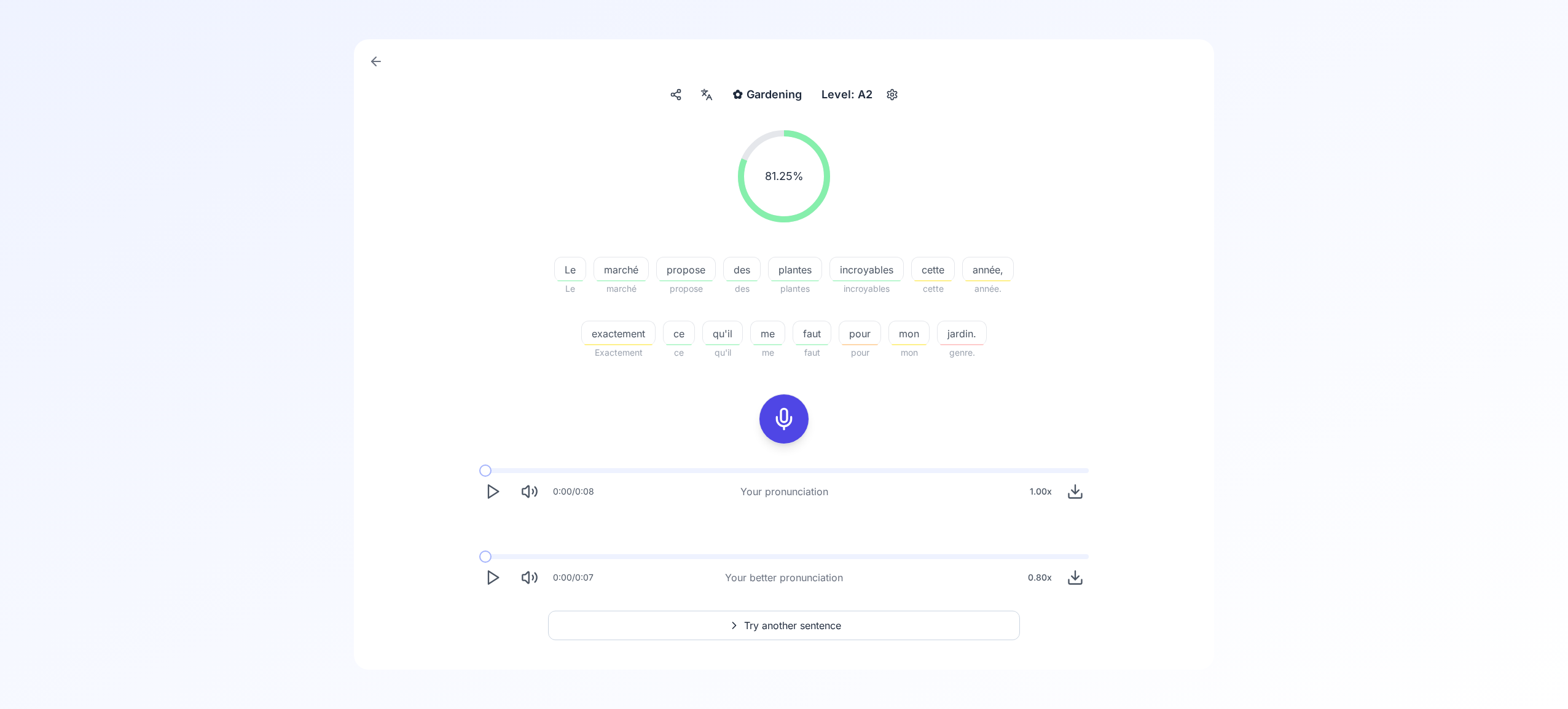
scroll to position [78, 0]
click at [806, 624] on span "Try another sentence" at bounding box center [792, 626] width 97 height 15
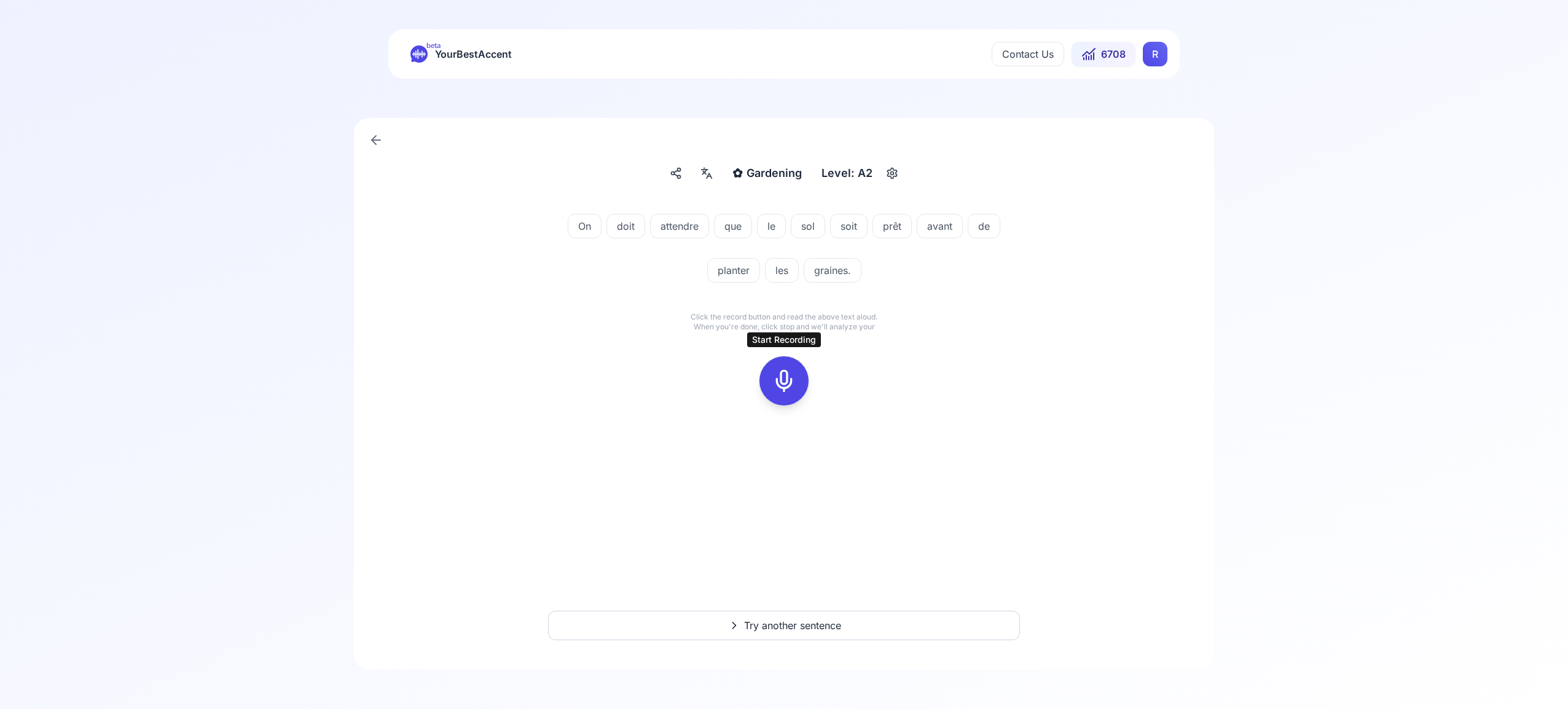
click at [788, 380] on icon at bounding box center [784, 381] width 25 height 25
click at [790, 394] on div at bounding box center [784, 380] width 29 height 49
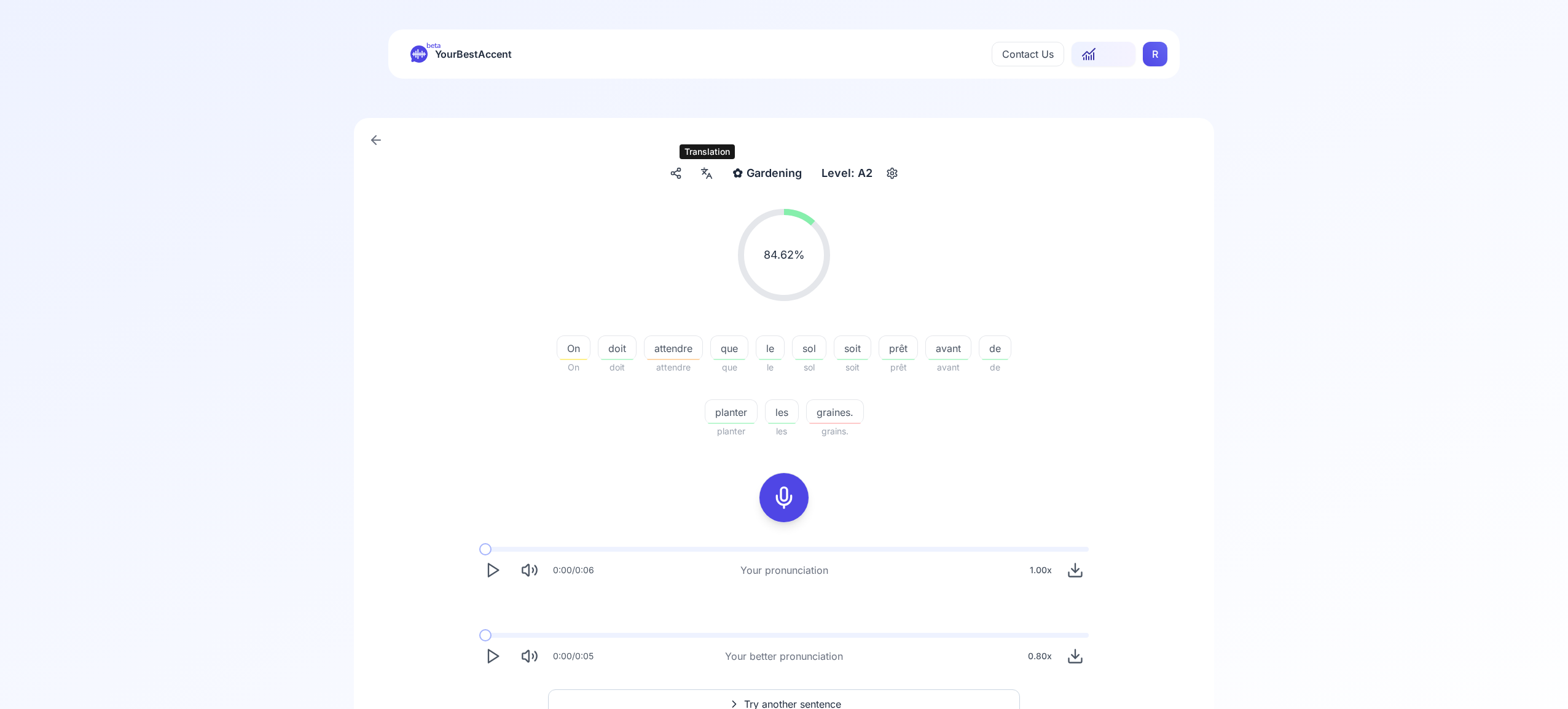
scroll to position [78, 0]
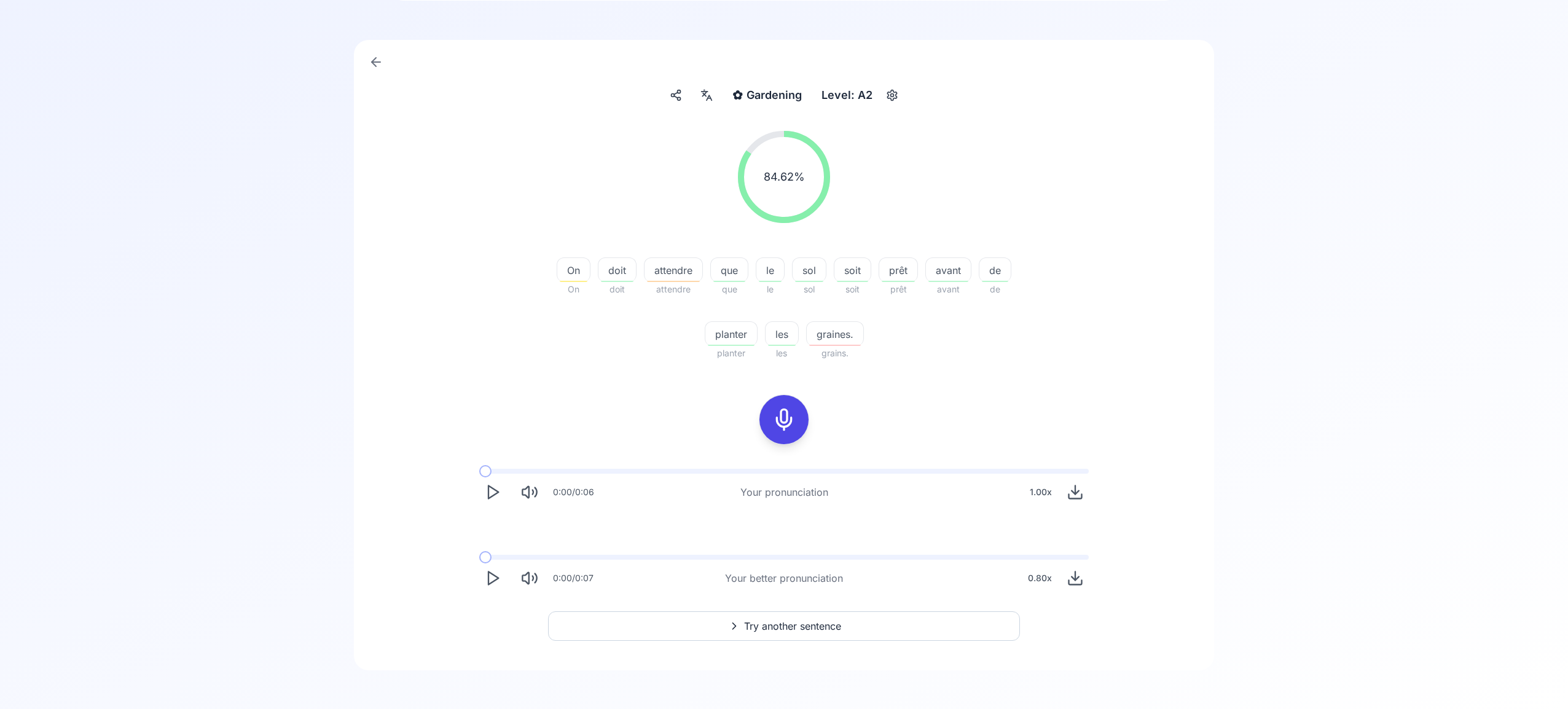
click at [714, 94] on icon at bounding box center [707, 96] width 15 height 13
click at [710, 100] on icon at bounding box center [707, 96] width 15 height 13
click at [832, 629] on span "Try another sentence" at bounding box center [792, 626] width 97 height 15
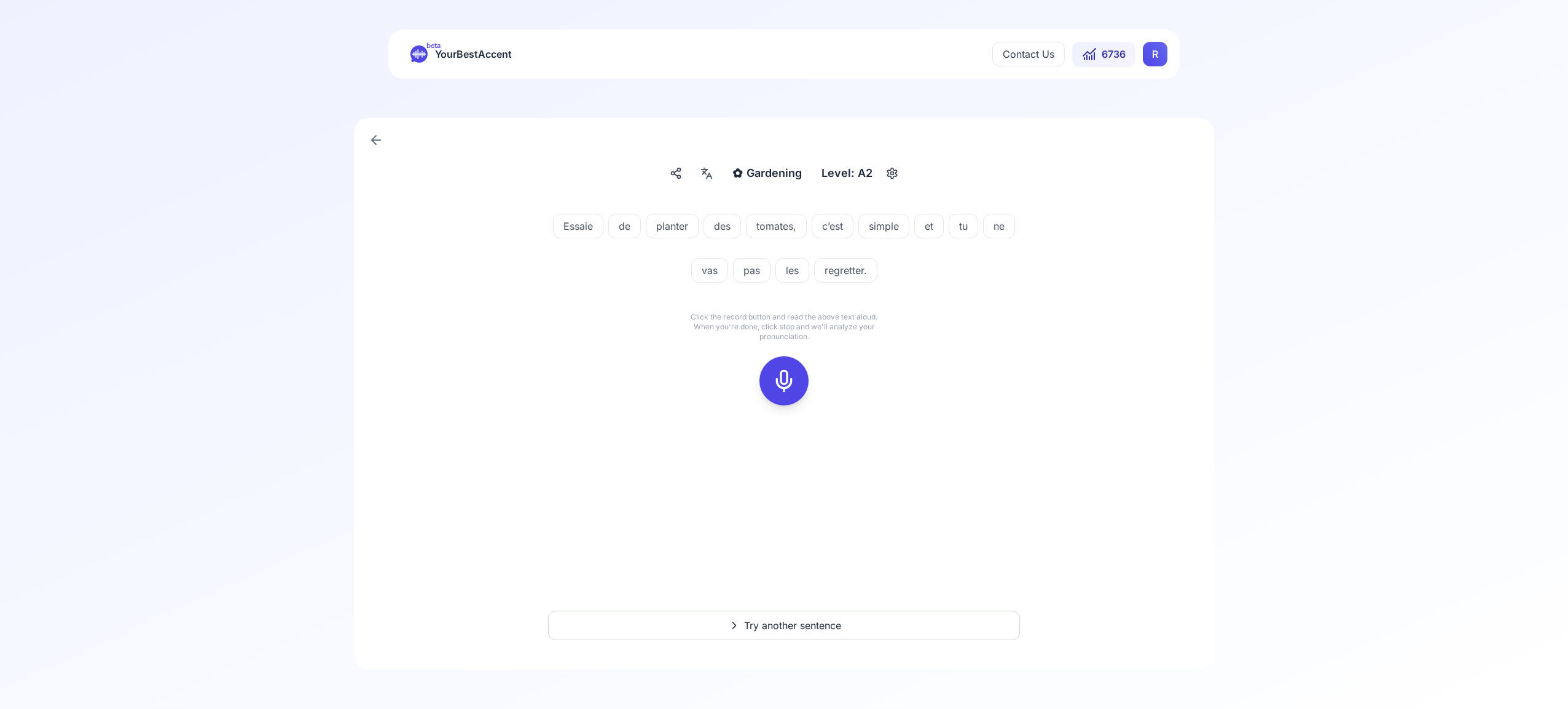
click at [788, 385] on icon at bounding box center [784, 381] width 25 height 25
click at [789, 383] on icon at bounding box center [784, 381] width 25 height 25
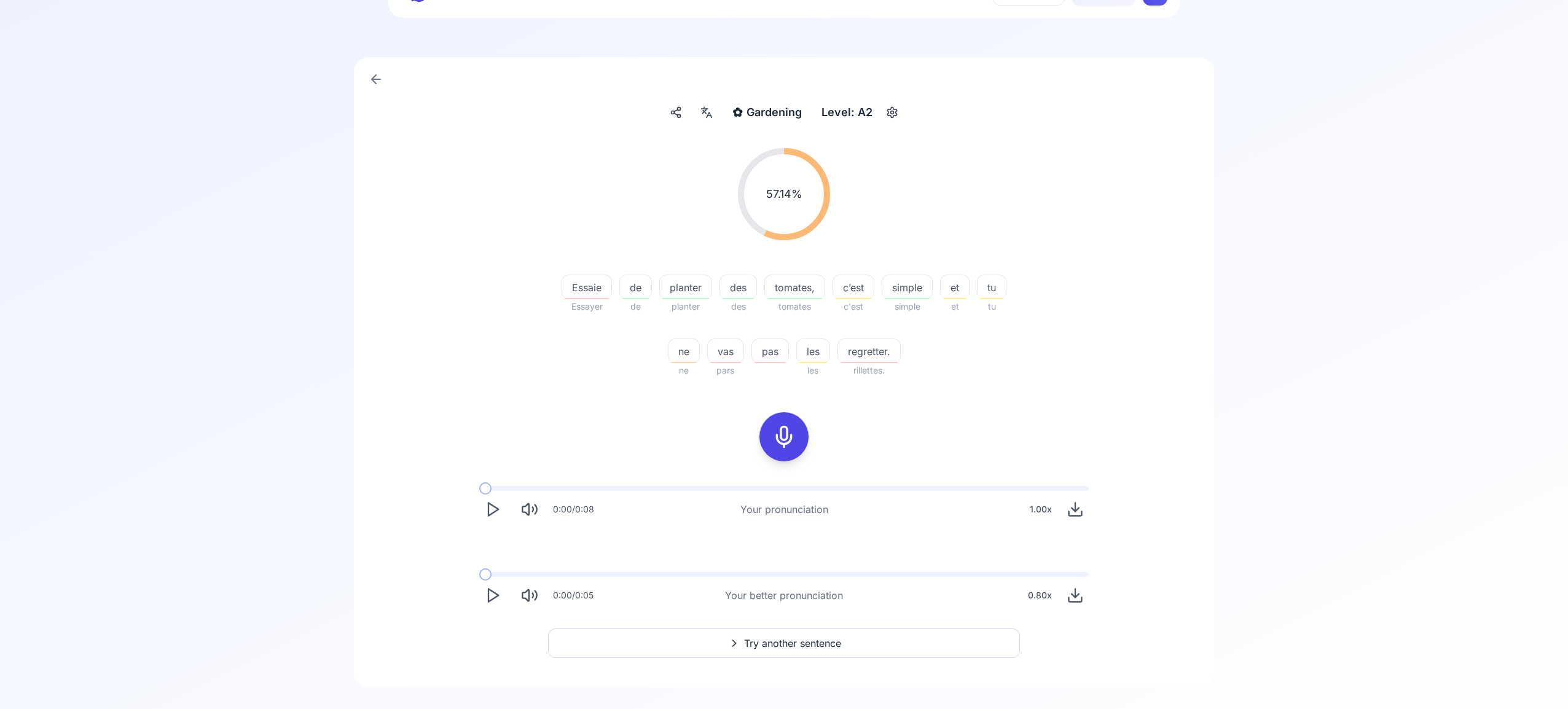
scroll to position [79, 0]
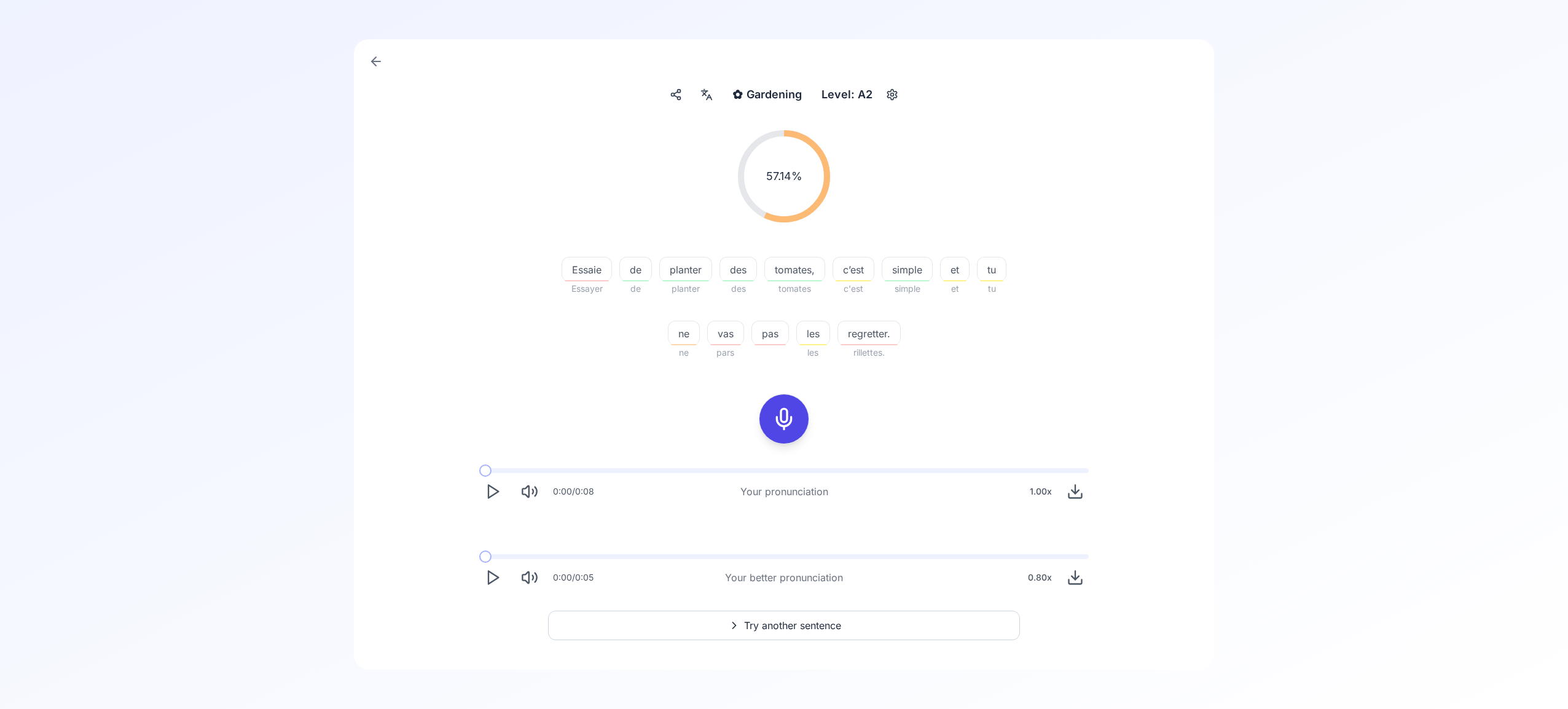
click at [787, 623] on span "Try another sentence" at bounding box center [792, 625] width 97 height 15
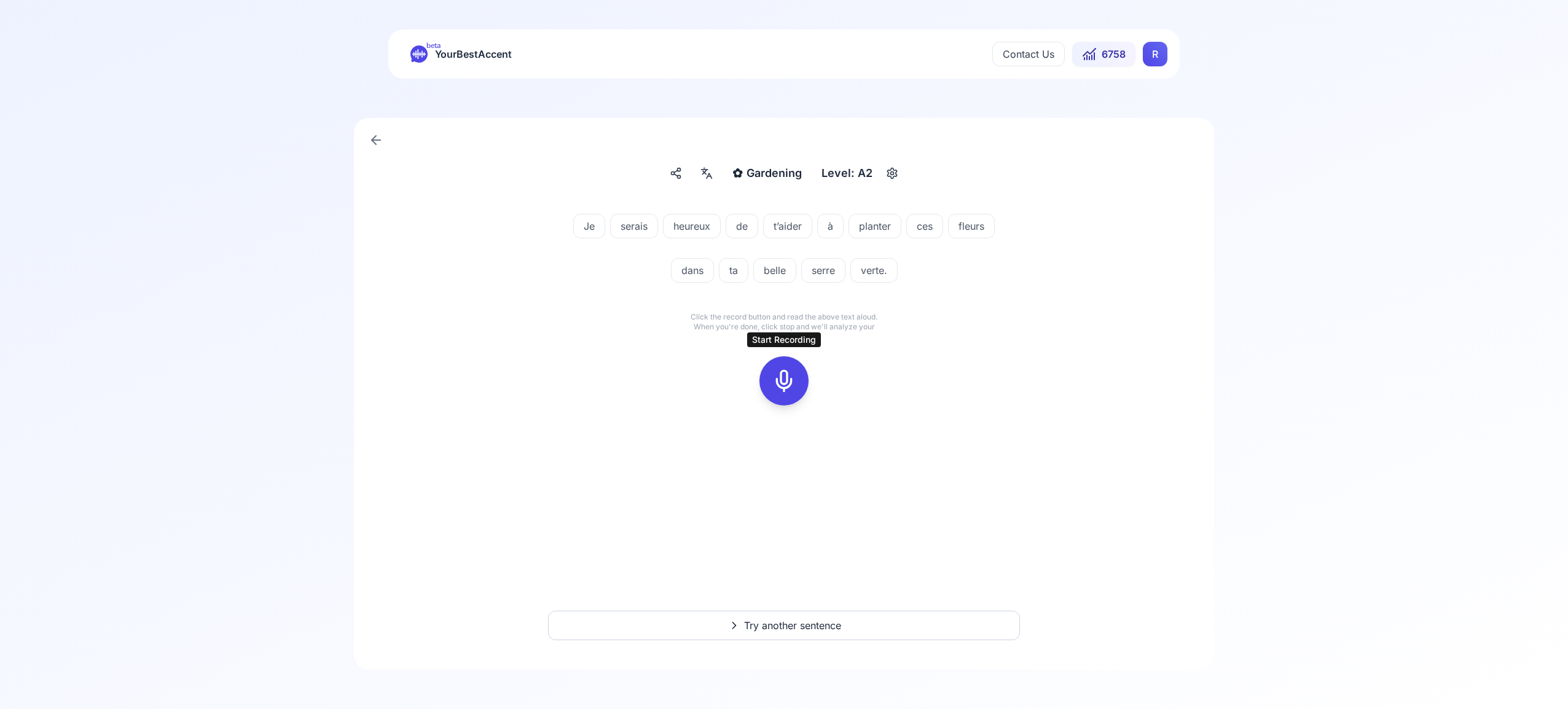
click at [782, 379] on icon at bounding box center [784, 381] width 25 height 25
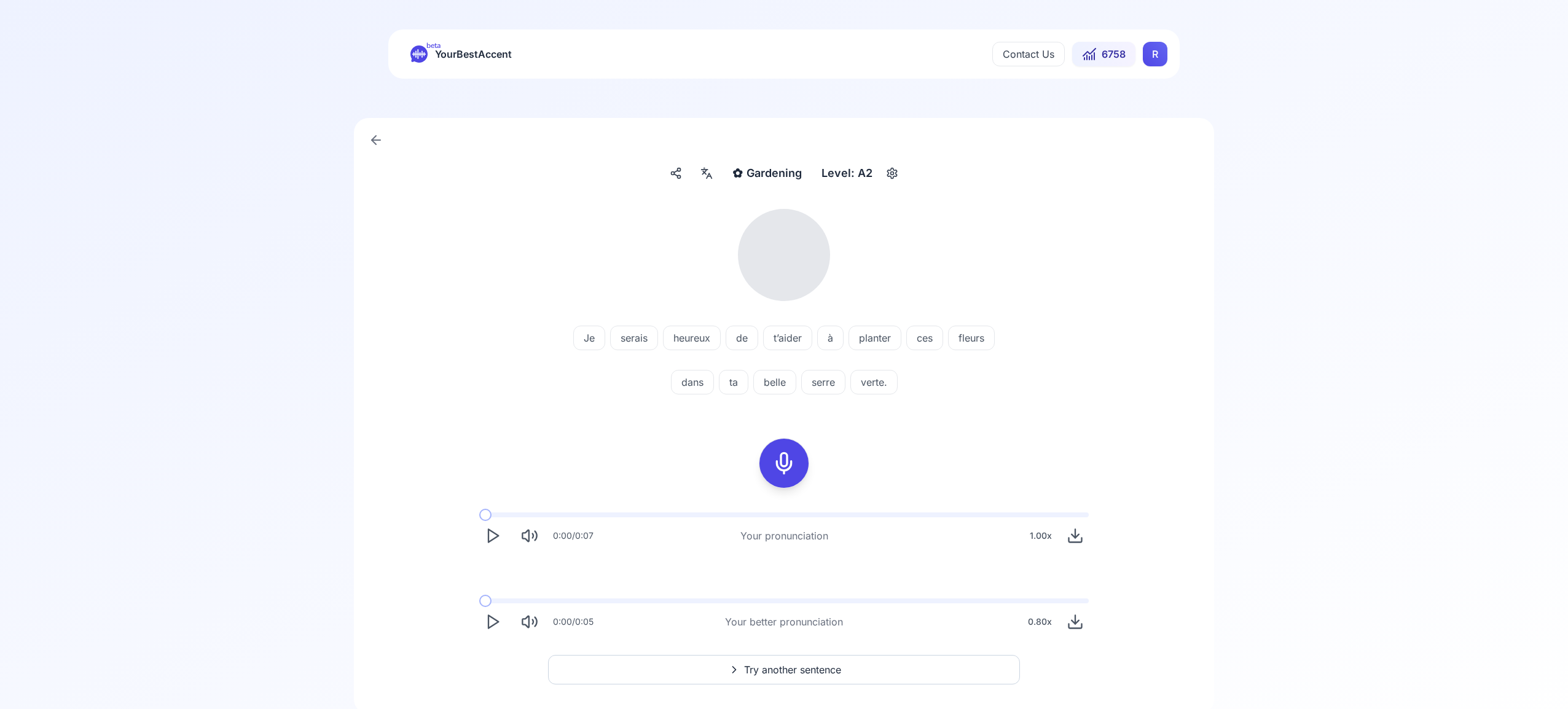
click at [703, 174] on icon at bounding box center [704, 172] width 4 height 5
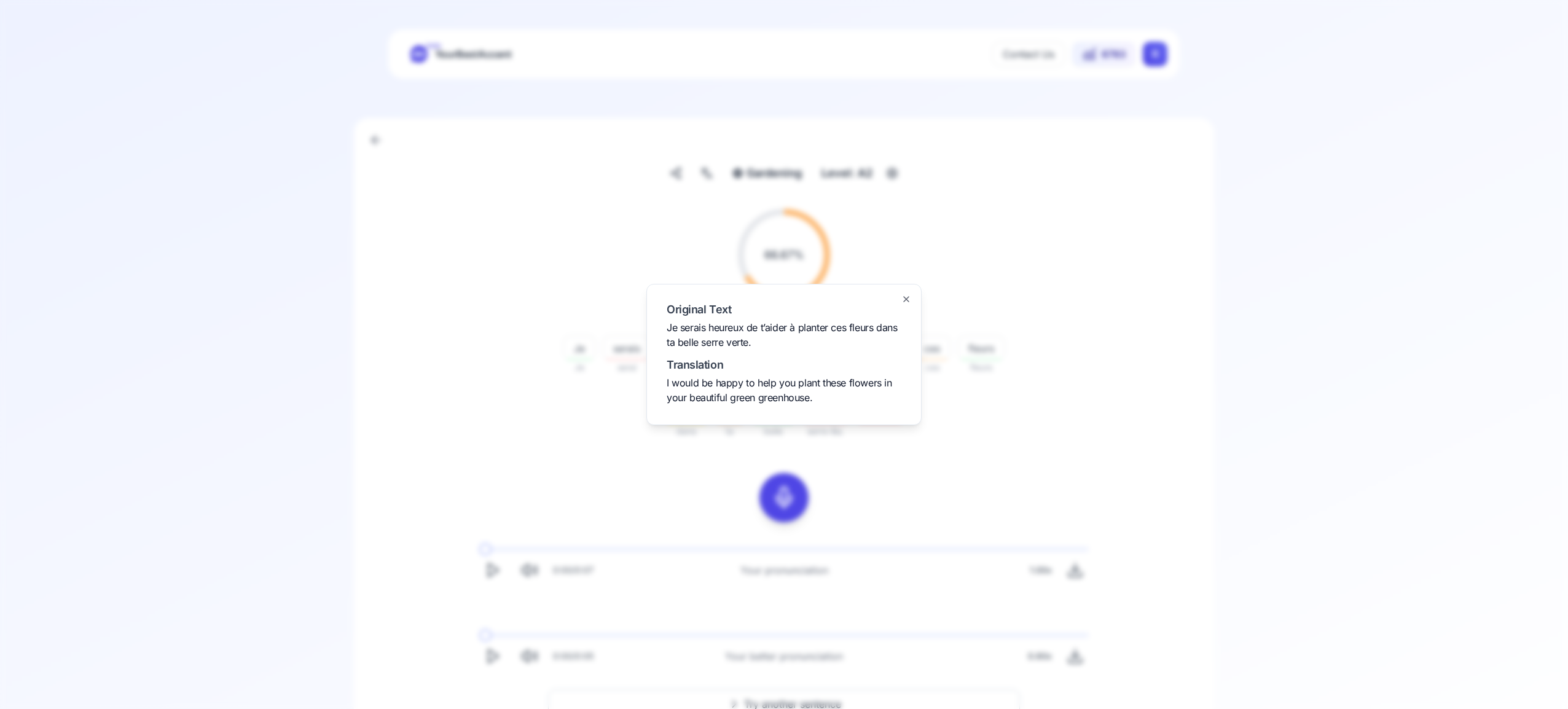
click at [703, 174] on div at bounding box center [784, 354] width 1568 height 709
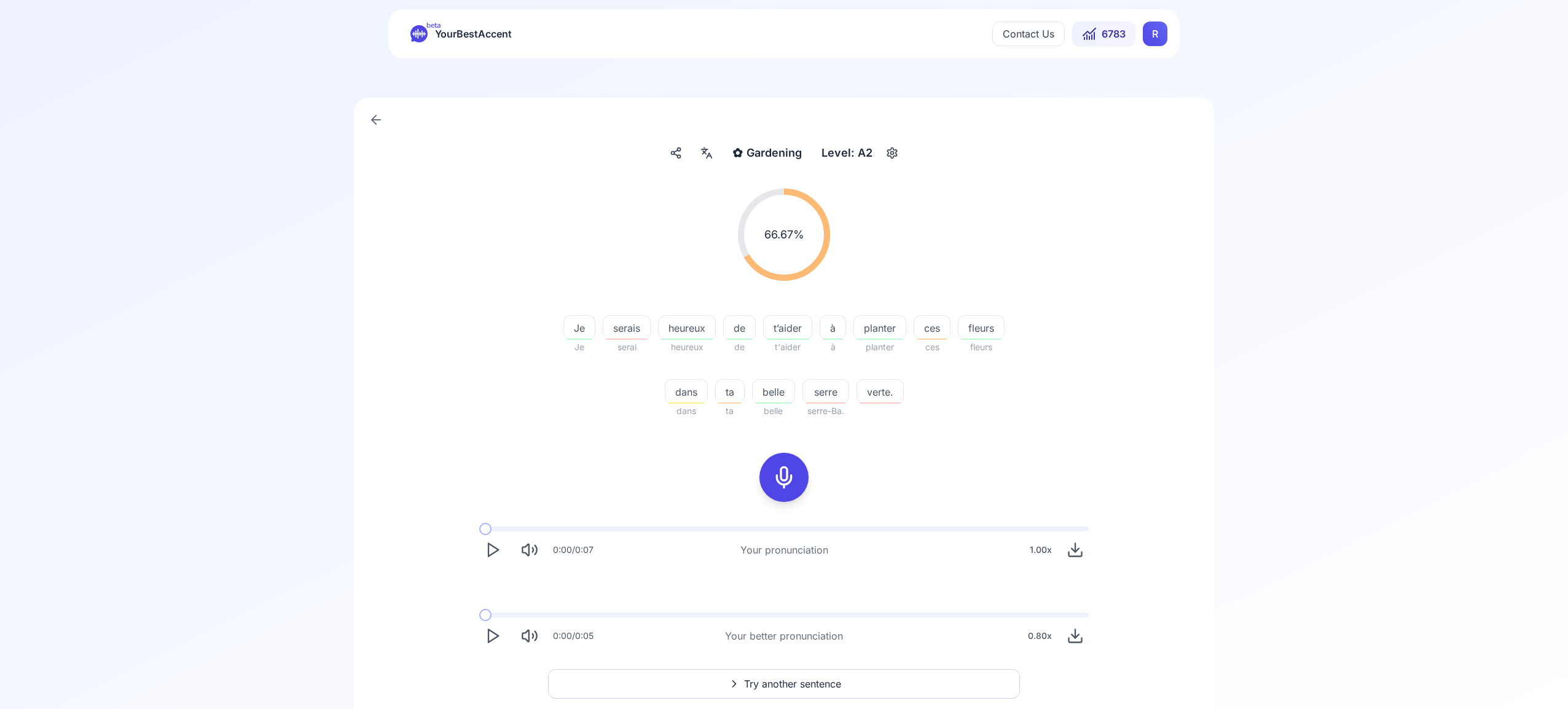
scroll to position [21, 0]
click at [852, 676] on button "Try another sentence" at bounding box center [784, 682] width 472 height 29
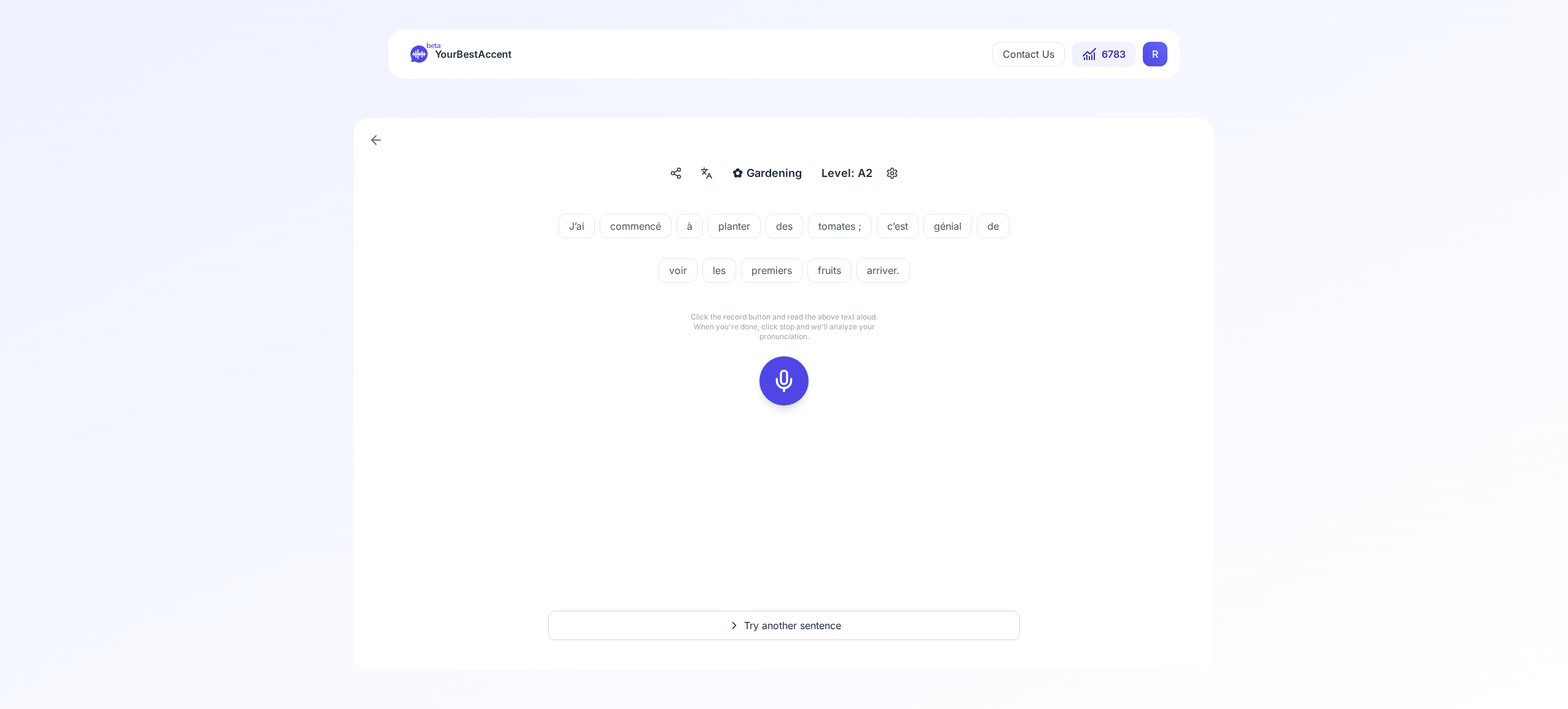
click at [789, 381] on icon at bounding box center [784, 381] width 25 height 25
click at [773, 376] on icon at bounding box center [784, 381] width 25 height 25
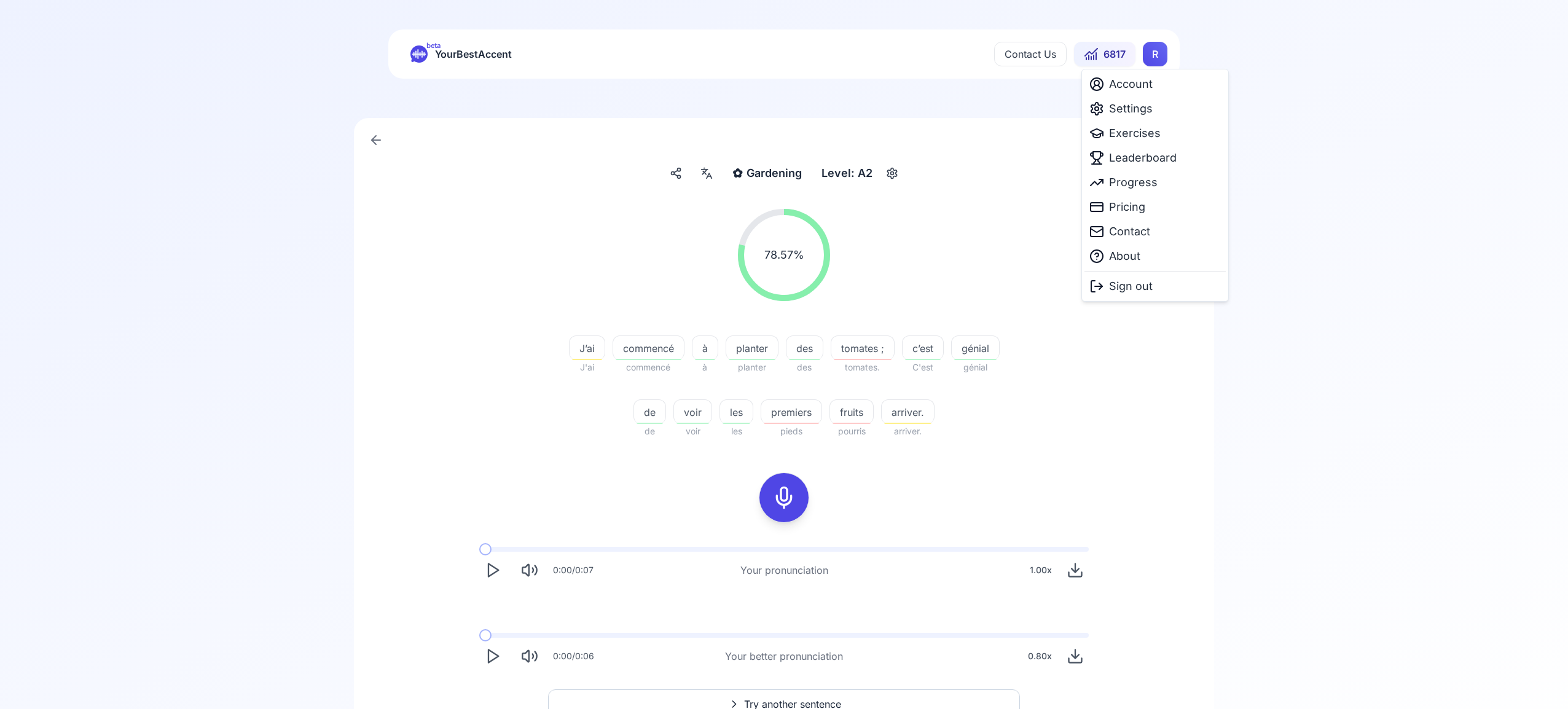
click at [1154, 54] on html "beta YourBestAccent Contact Us 6817 R ✿ Gardening Gardening Level: A2 78.57 % 7…" at bounding box center [784, 354] width 1568 height 709
click at [1146, 109] on span "Settings" at bounding box center [1130, 108] width 44 height 17
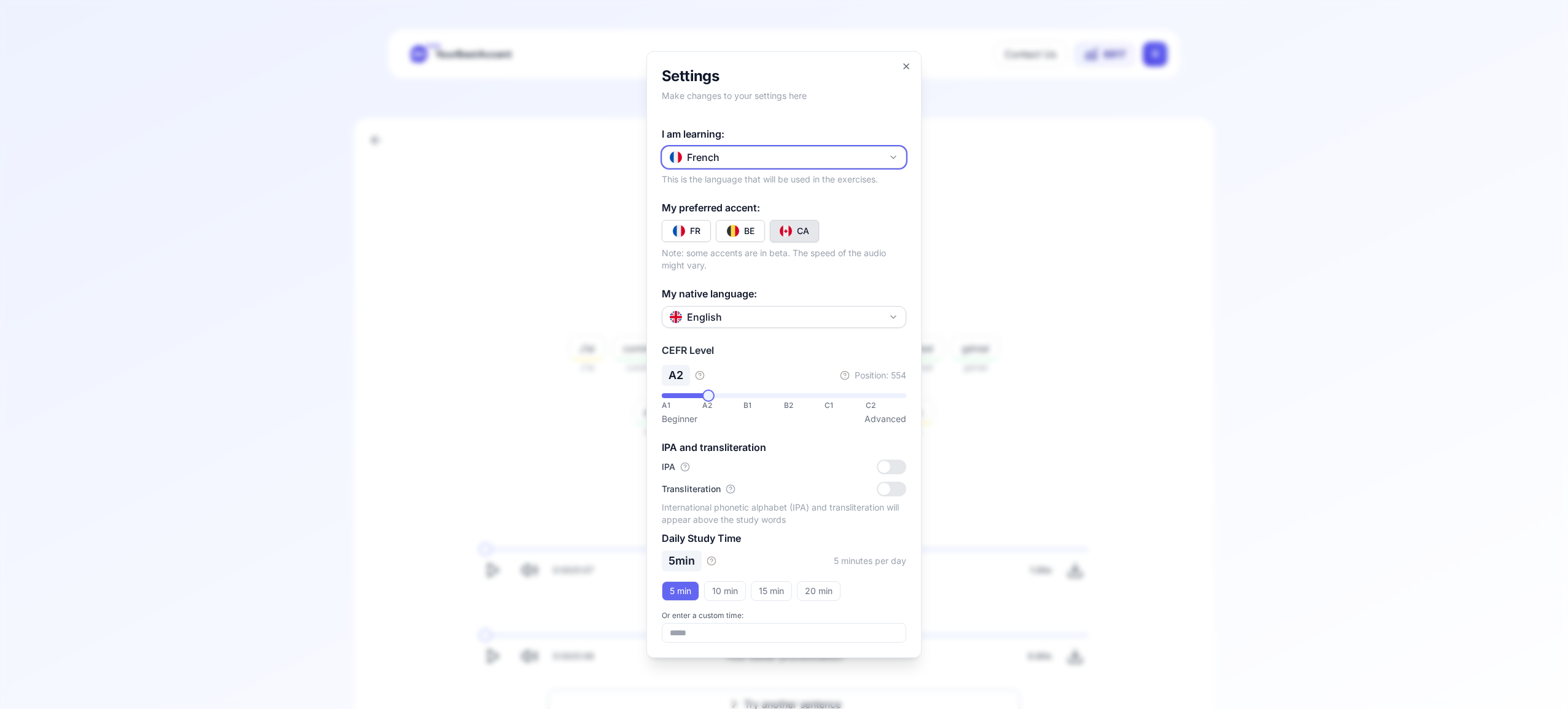
click at [893, 156] on icon "button" at bounding box center [893, 157] width 10 height 10
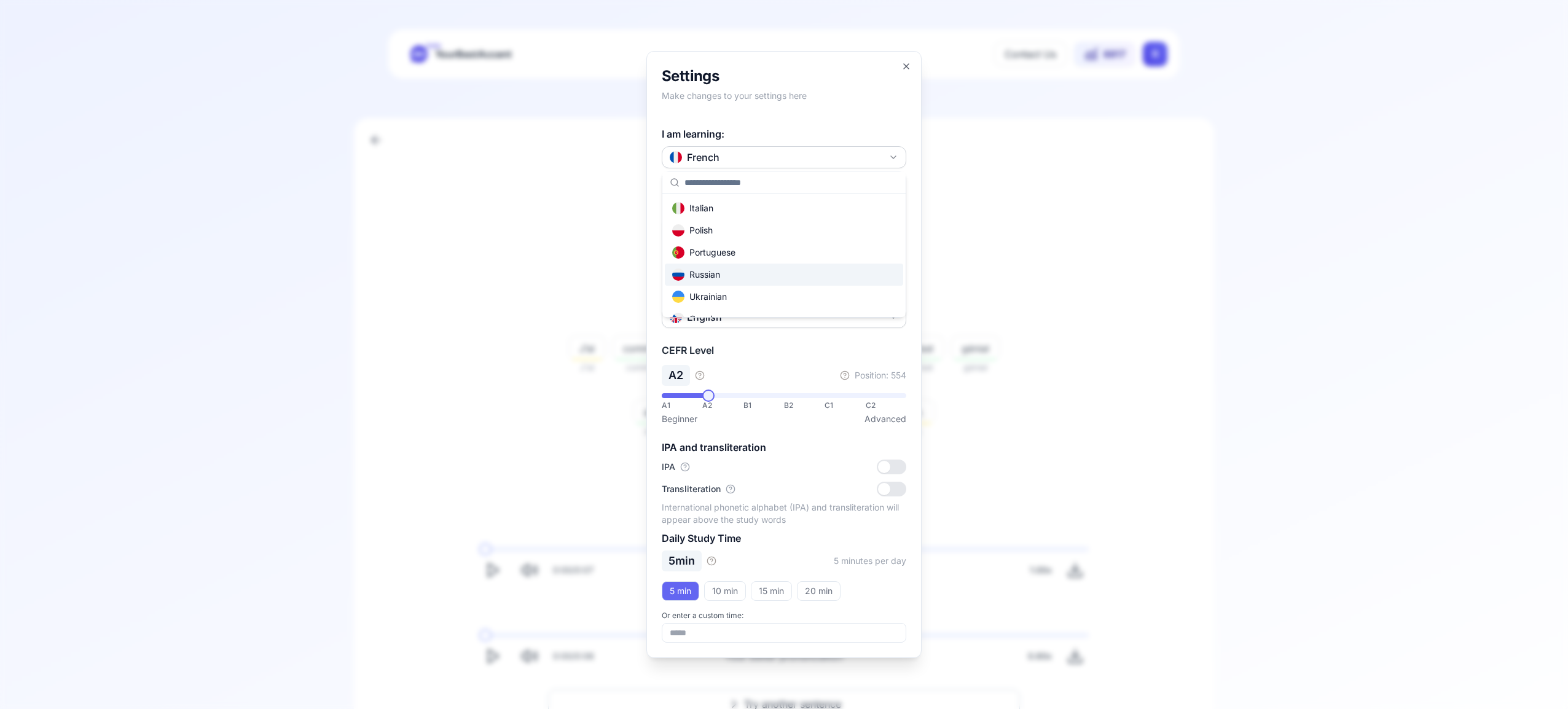
click at [801, 277] on div "Russian" at bounding box center [784, 274] width 239 height 22
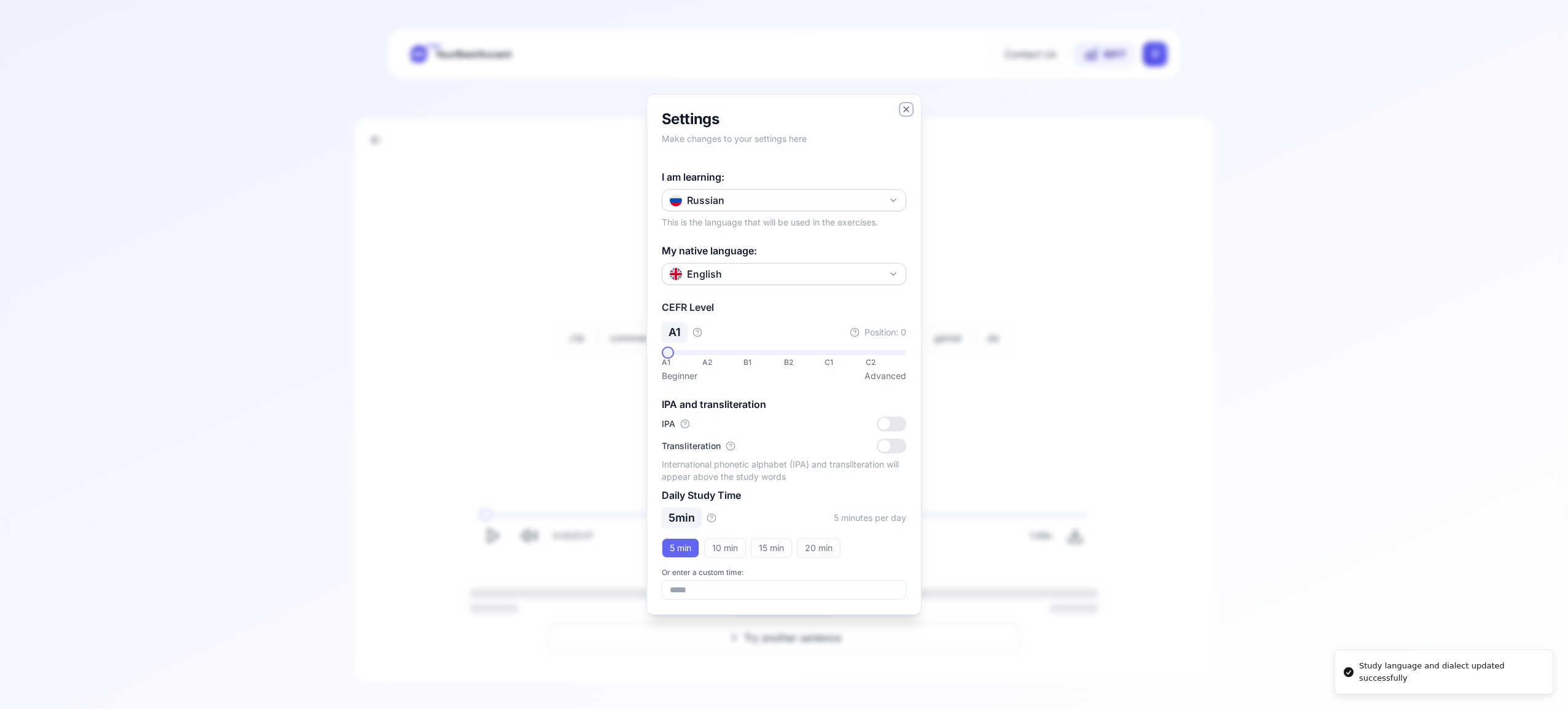
click at [909, 107] on icon "button" at bounding box center [906, 109] width 10 height 10
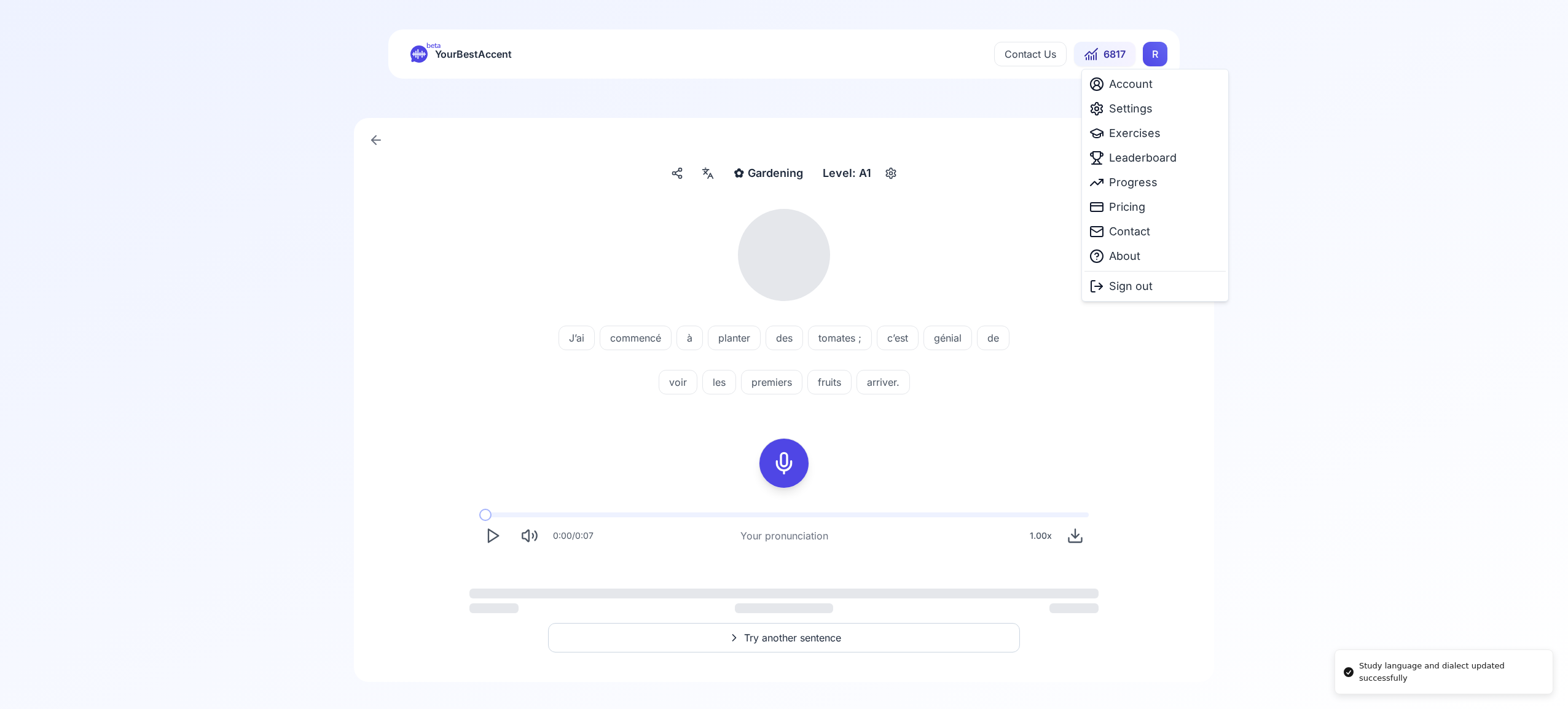
click at [1154, 52] on html "Study language and dialect updated successfully beta YourBestAccent Contact Us …" at bounding box center [784, 354] width 1568 height 709
click at [1145, 133] on span "Exercises" at bounding box center [1135, 133] width 52 height 17
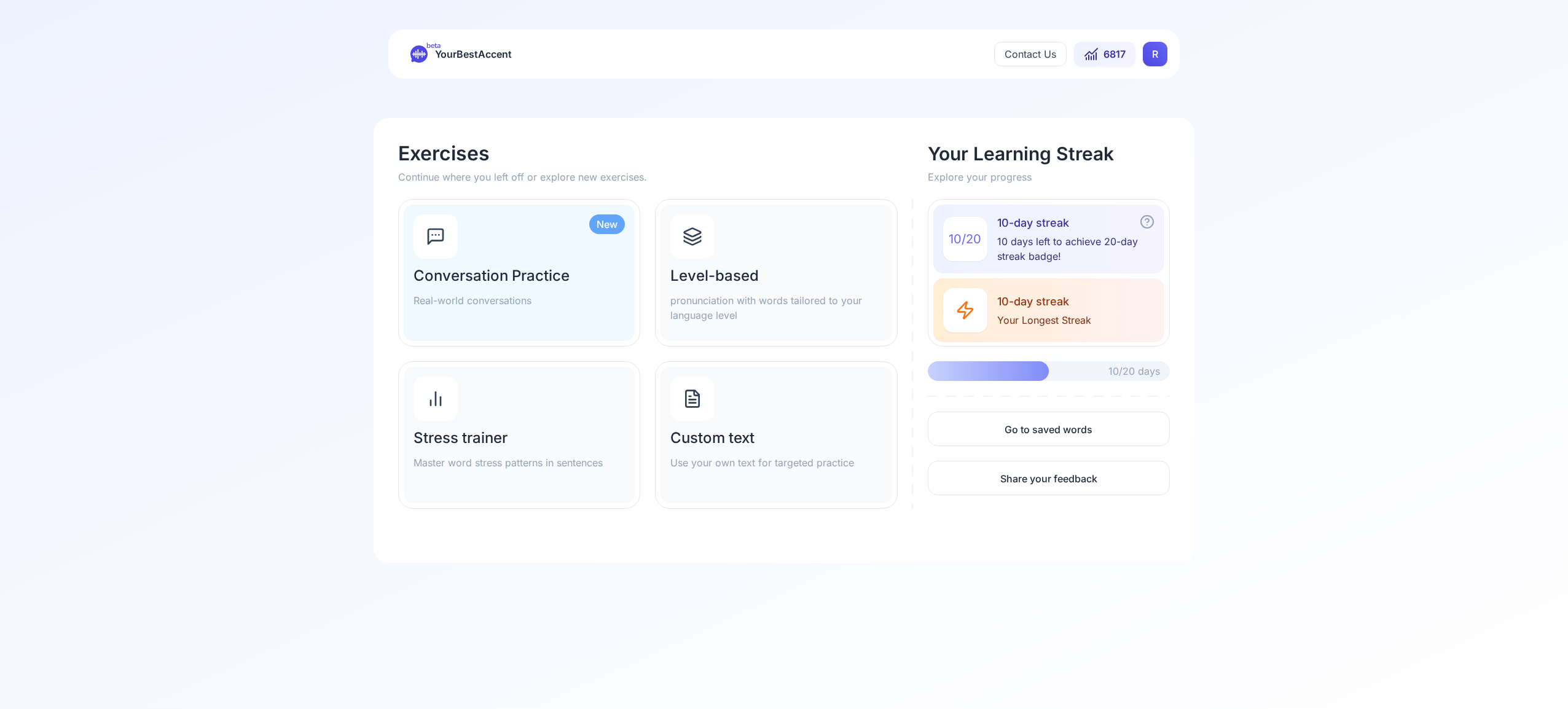
click at [697, 238] on icon at bounding box center [692, 238] width 17 height 4
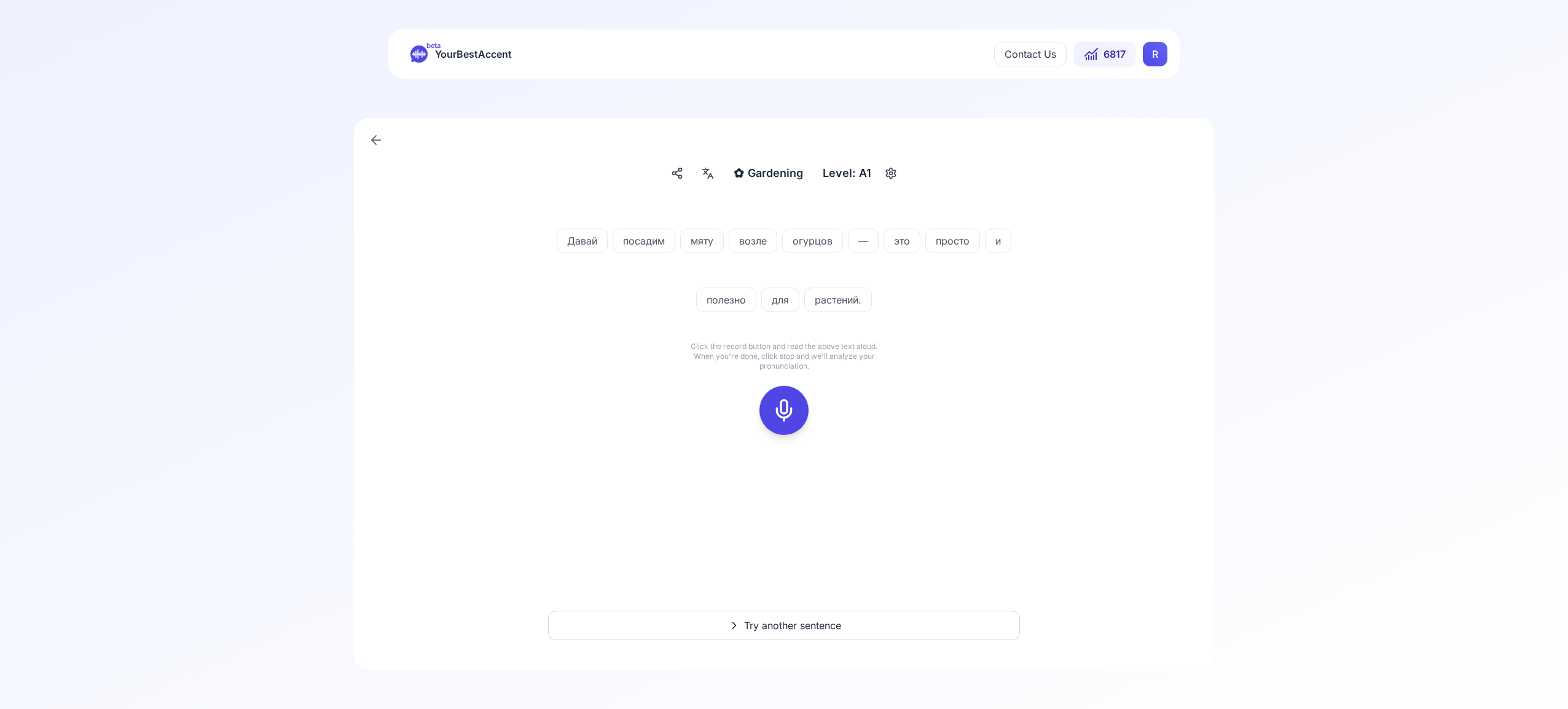
click at [792, 406] on rect at bounding box center [784, 410] width 19 height 19
click at [784, 408] on icon at bounding box center [784, 411] width 25 height 25
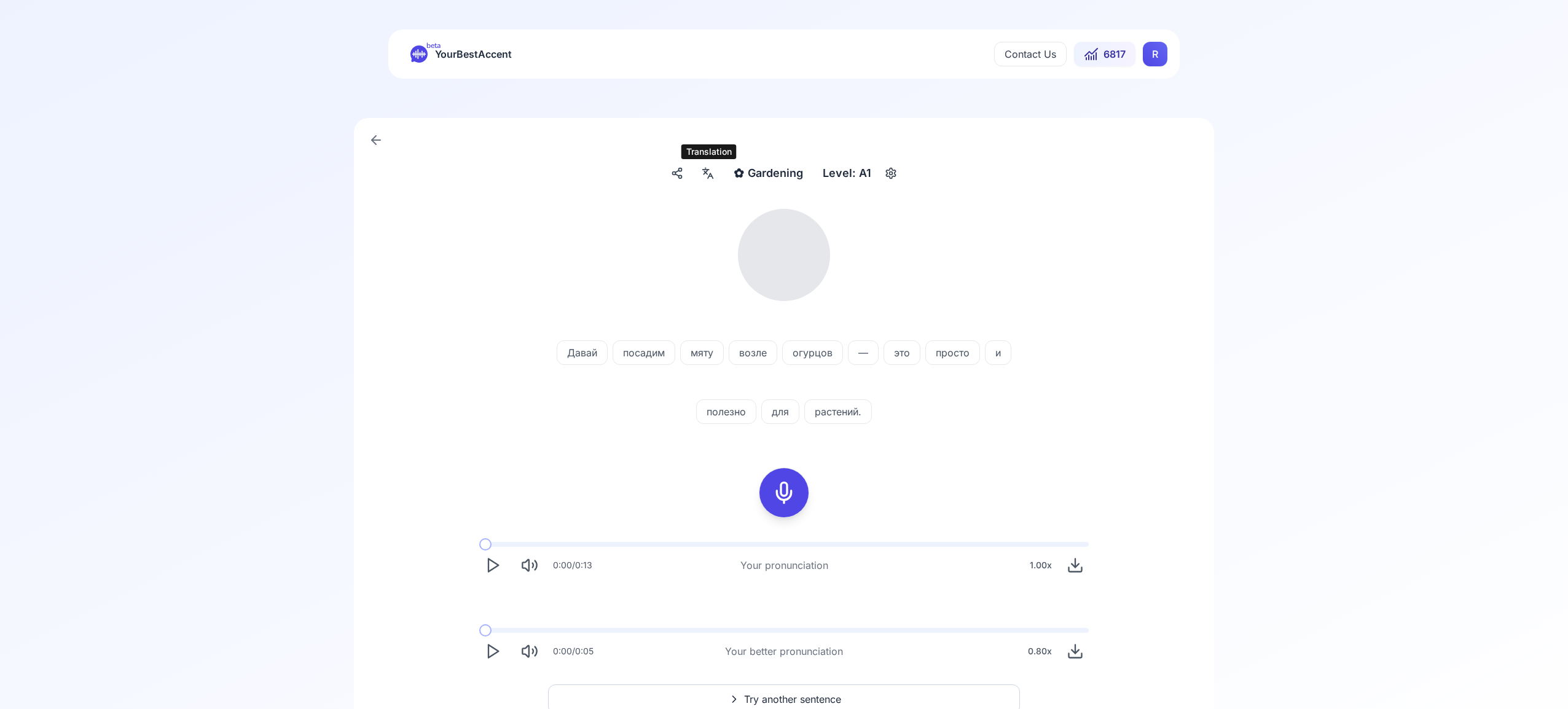
click at [709, 168] on icon at bounding box center [708, 173] width 15 height 13
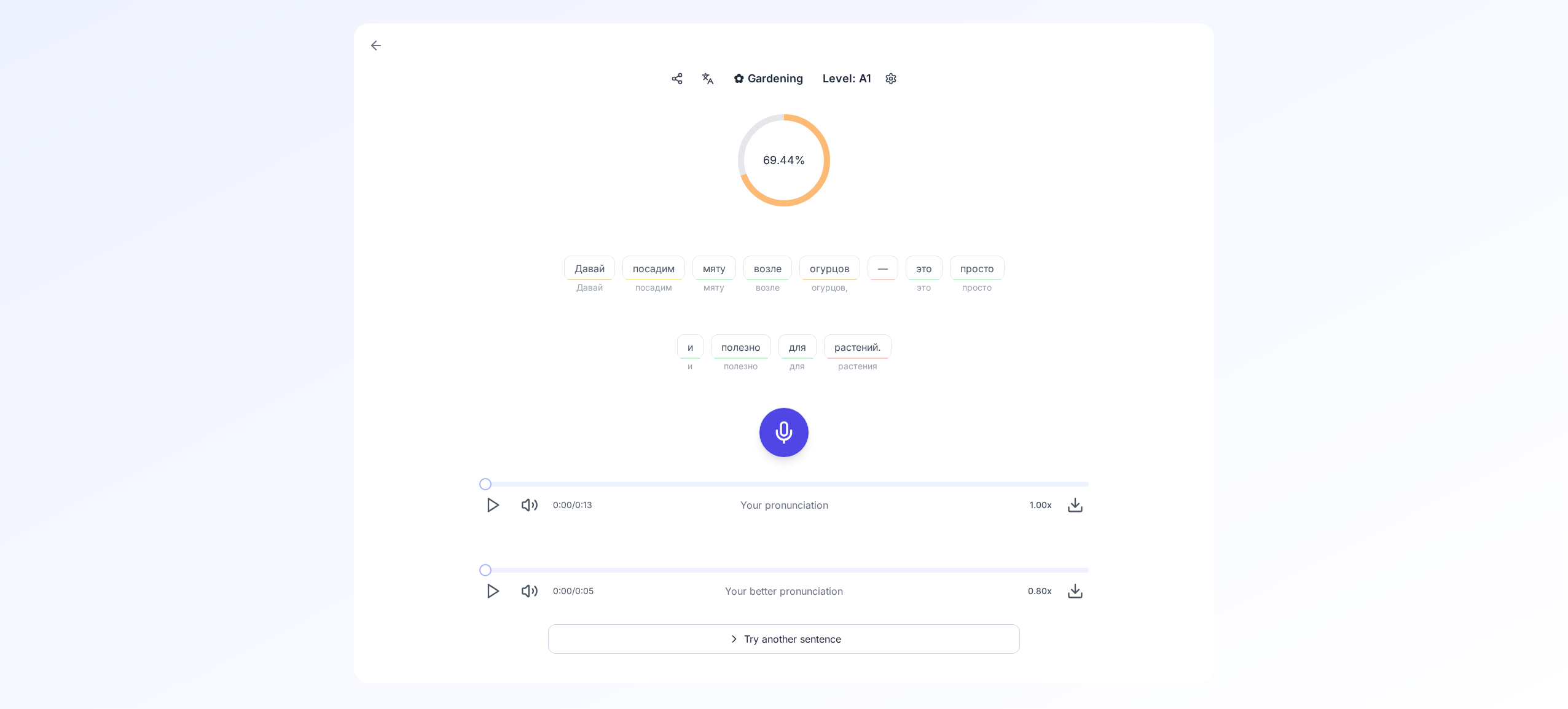
scroll to position [94, 0]
click at [808, 640] on span "Try another sentence" at bounding box center [792, 639] width 97 height 15
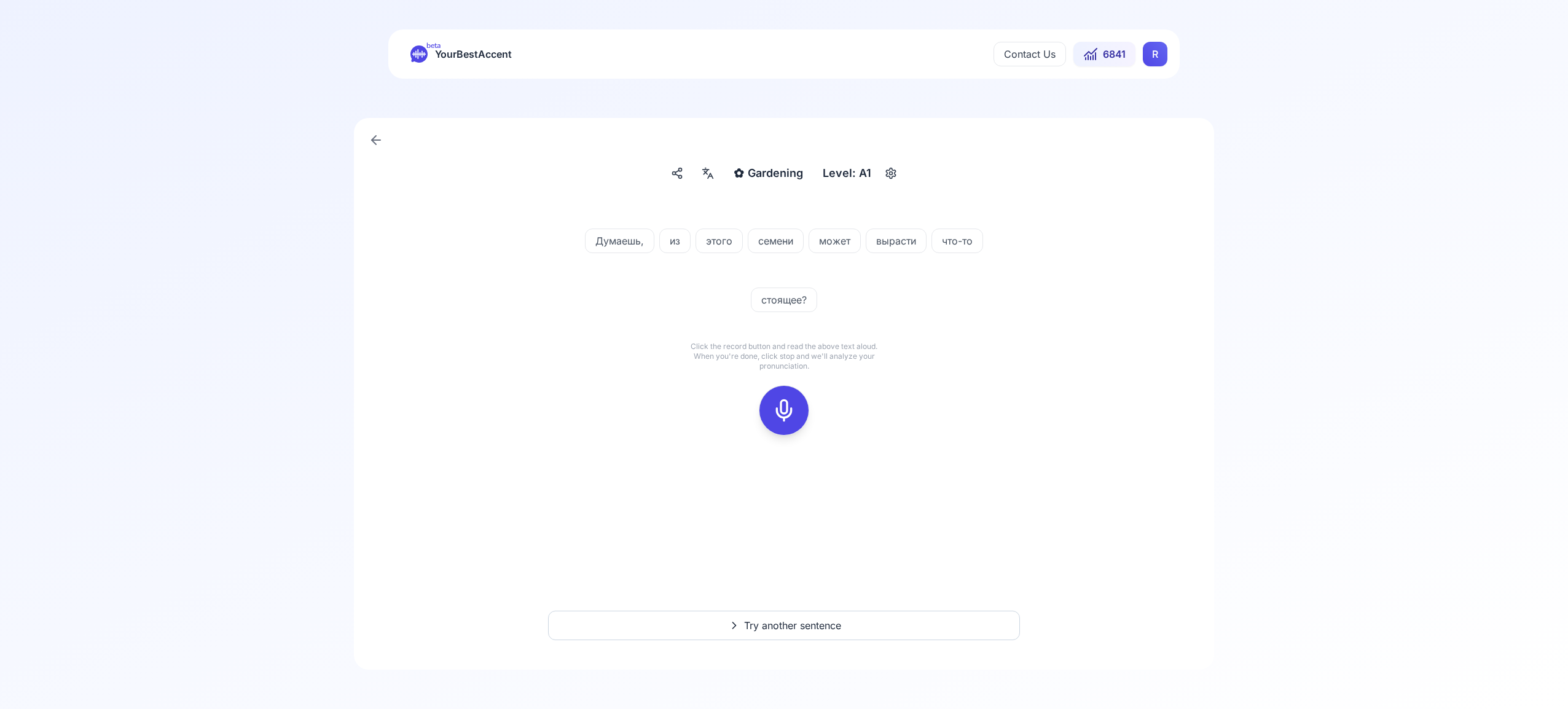
click at [785, 414] on icon at bounding box center [784, 411] width 25 height 25
click at [792, 416] on icon at bounding box center [784, 411] width 25 height 25
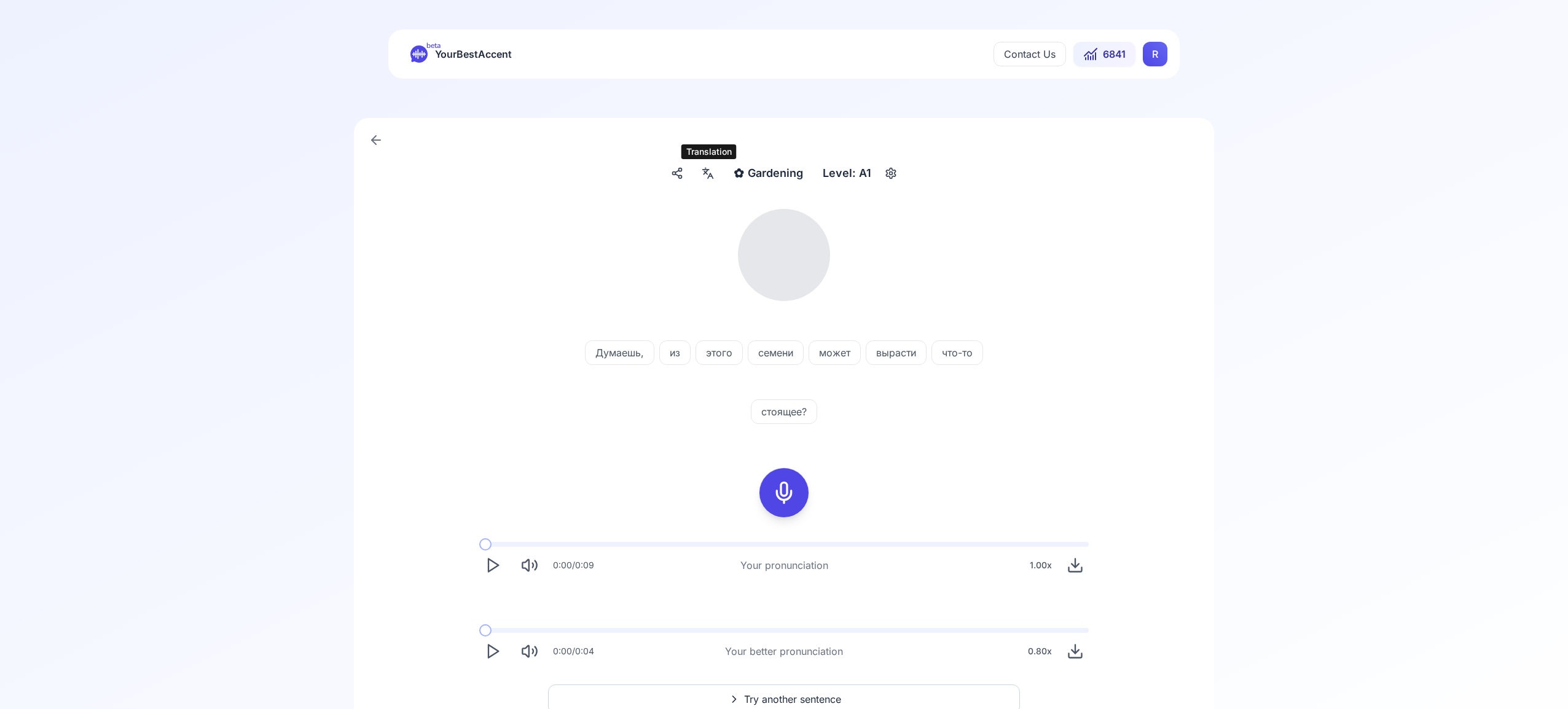
click at [708, 178] on icon at bounding box center [708, 173] width 15 height 13
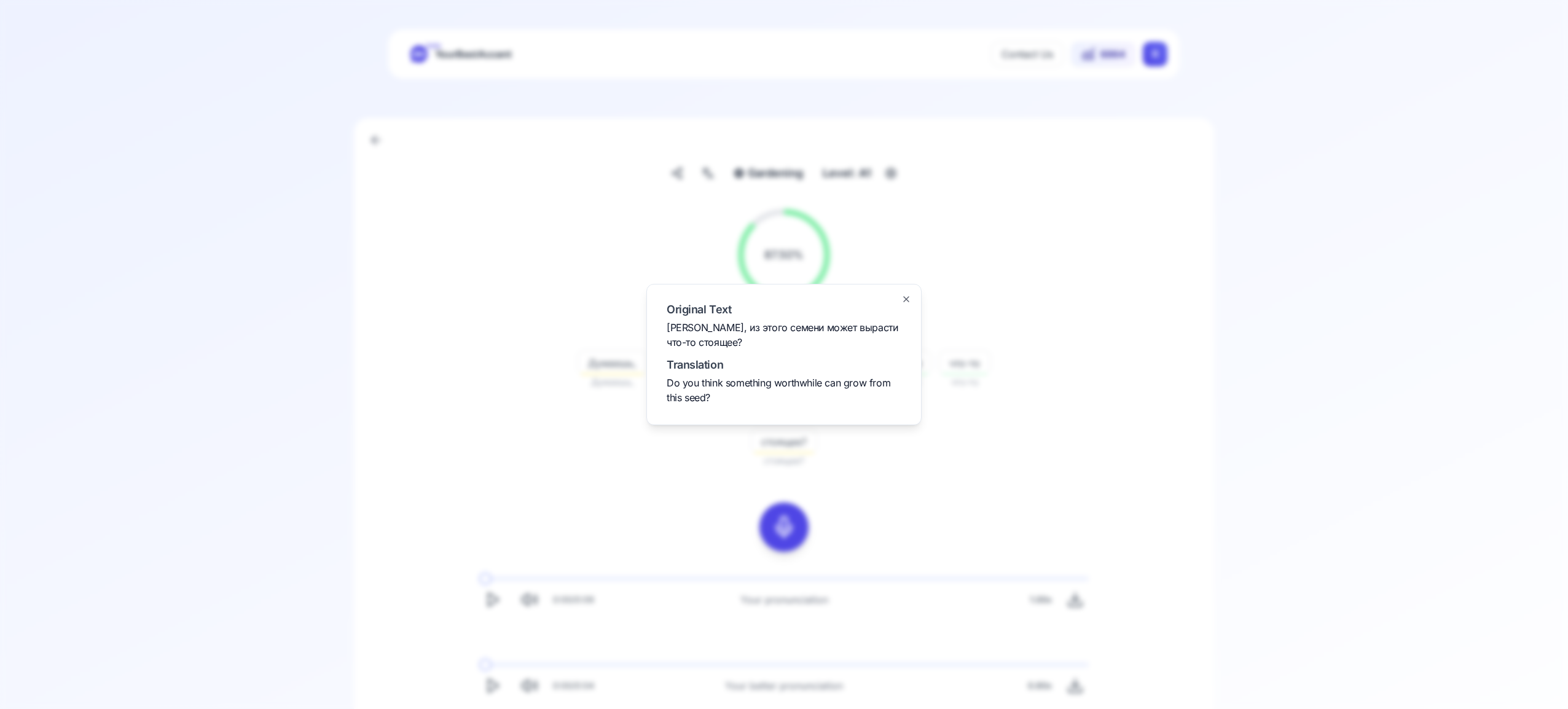
click at [910, 298] on icon "button" at bounding box center [906, 298] width 10 height 10
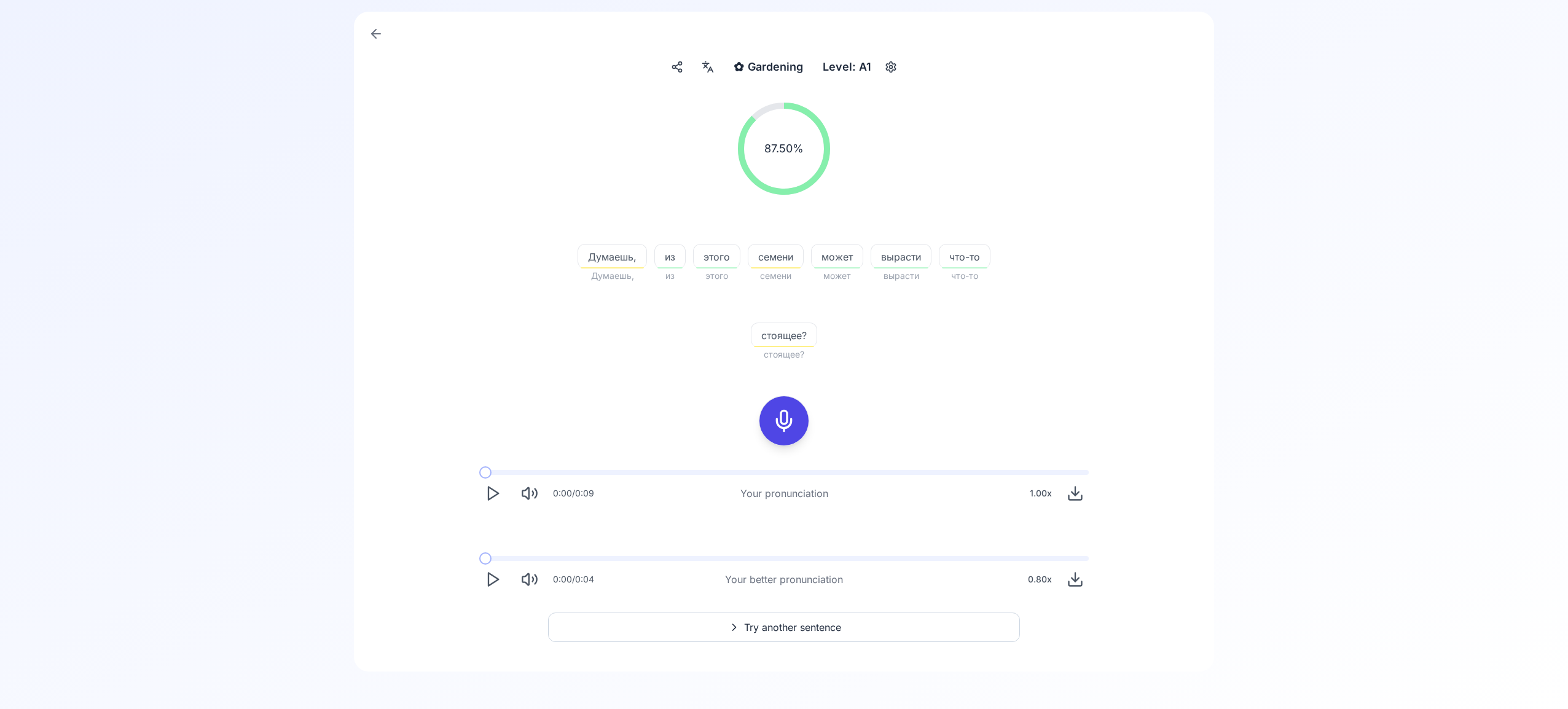
scroll to position [104, 0]
click at [851, 627] on button "Try another sentence" at bounding box center [784, 629] width 472 height 29
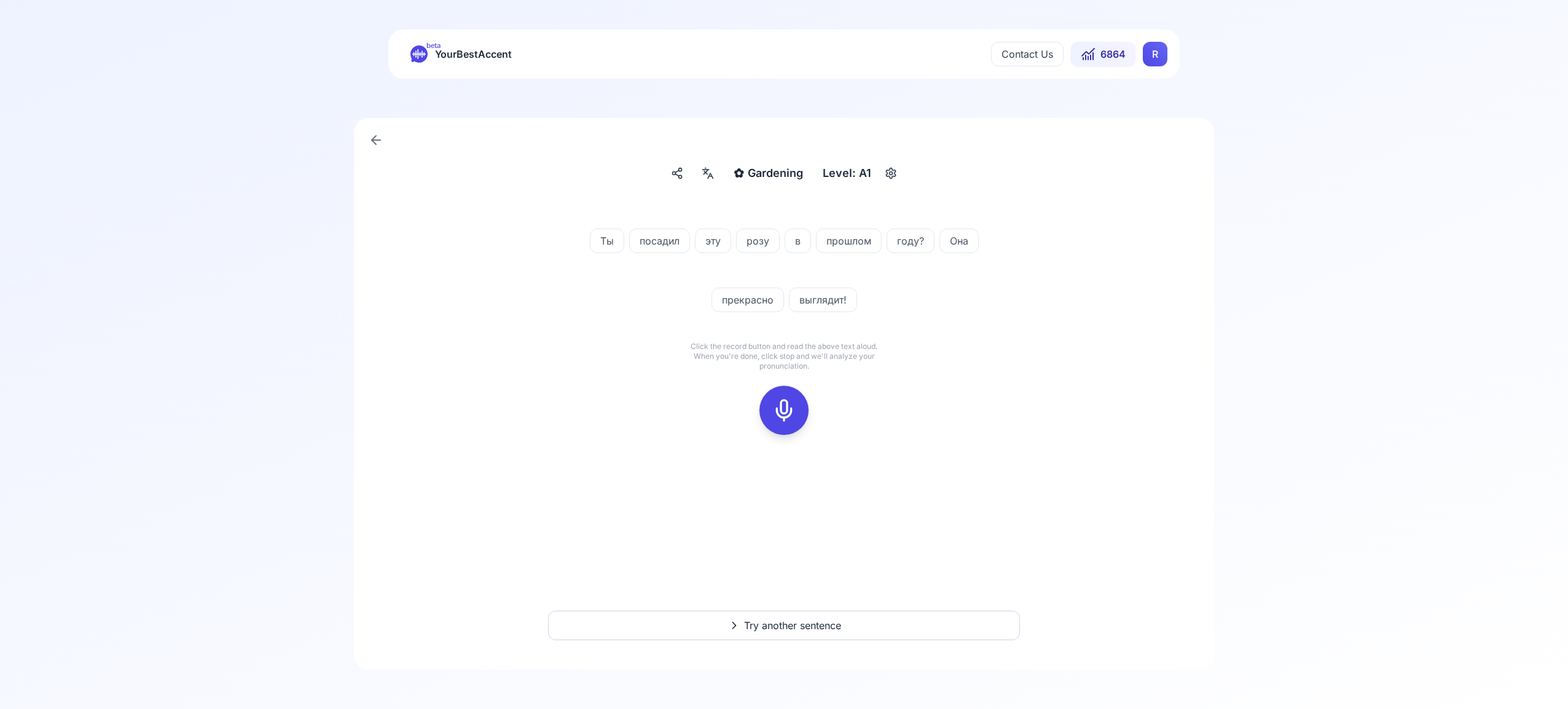
click at [791, 410] on icon at bounding box center [784, 411] width 25 height 25
click at [789, 404] on icon at bounding box center [784, 411] width 25 height 25
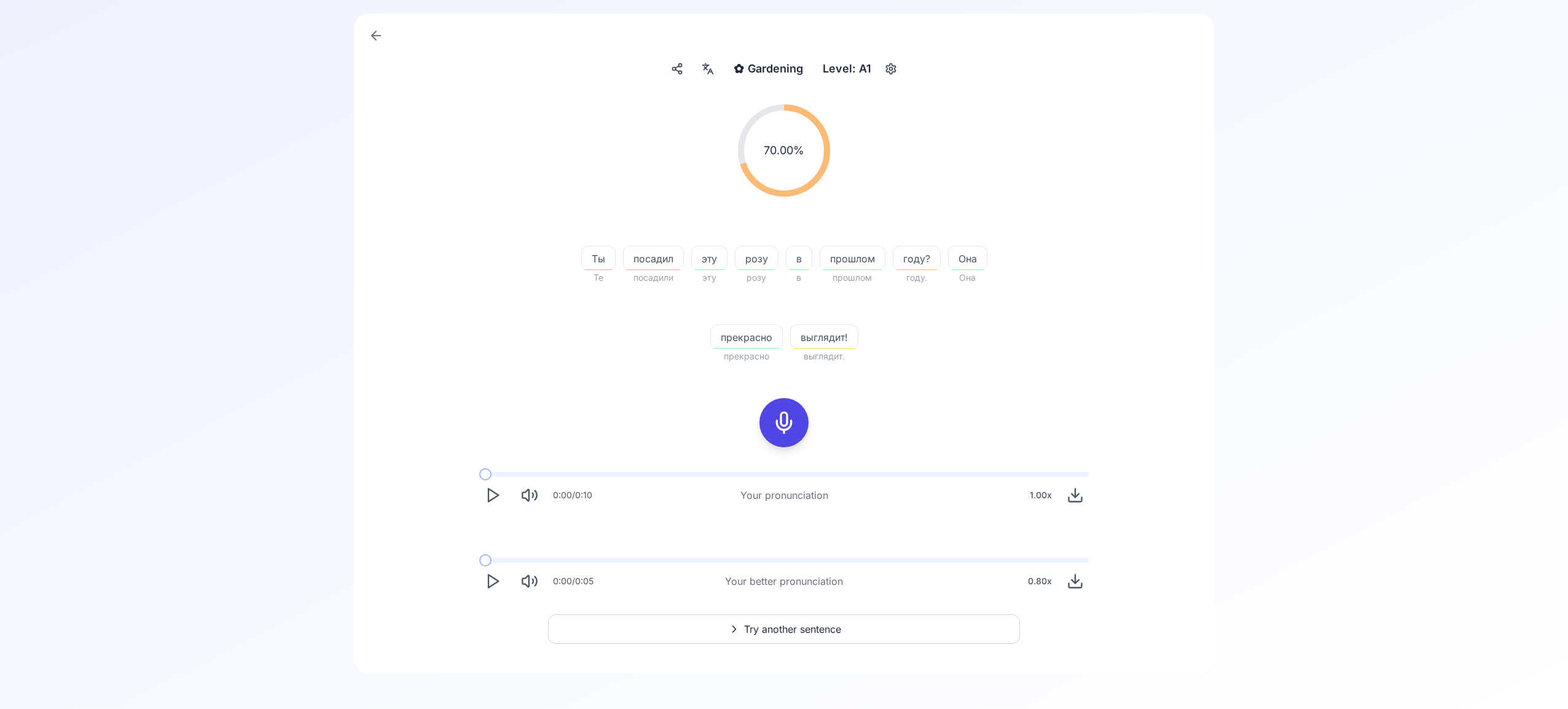
scroll to position [106, 0]
click at [832, 630] on span "Try another sentence" at bounding box center [792, 627] width 97 height 15
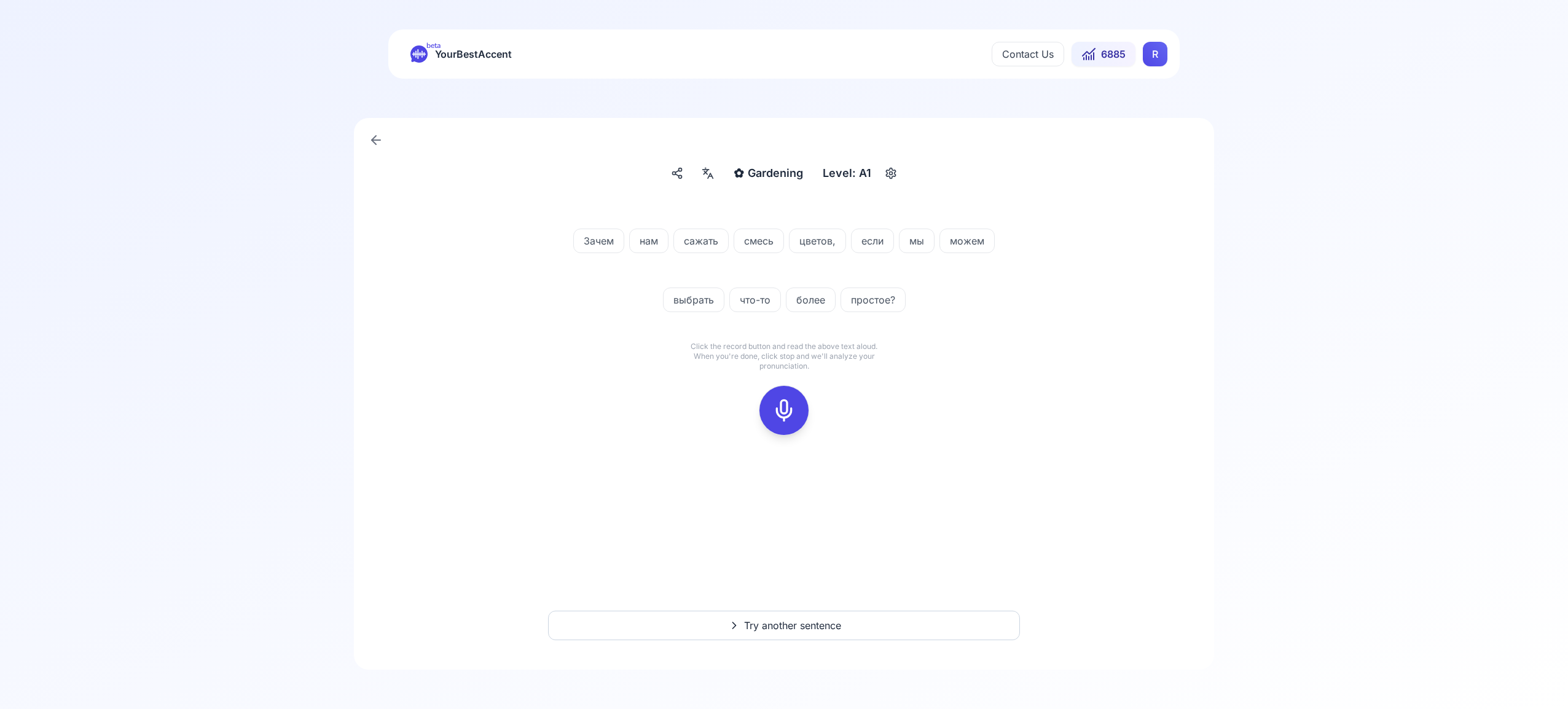
click at [786, 406] on icon at bounding box center [784, 411] width 25 height 25
click at [786, 407] on icon at bounding box center [784, 411] width 25 height 25
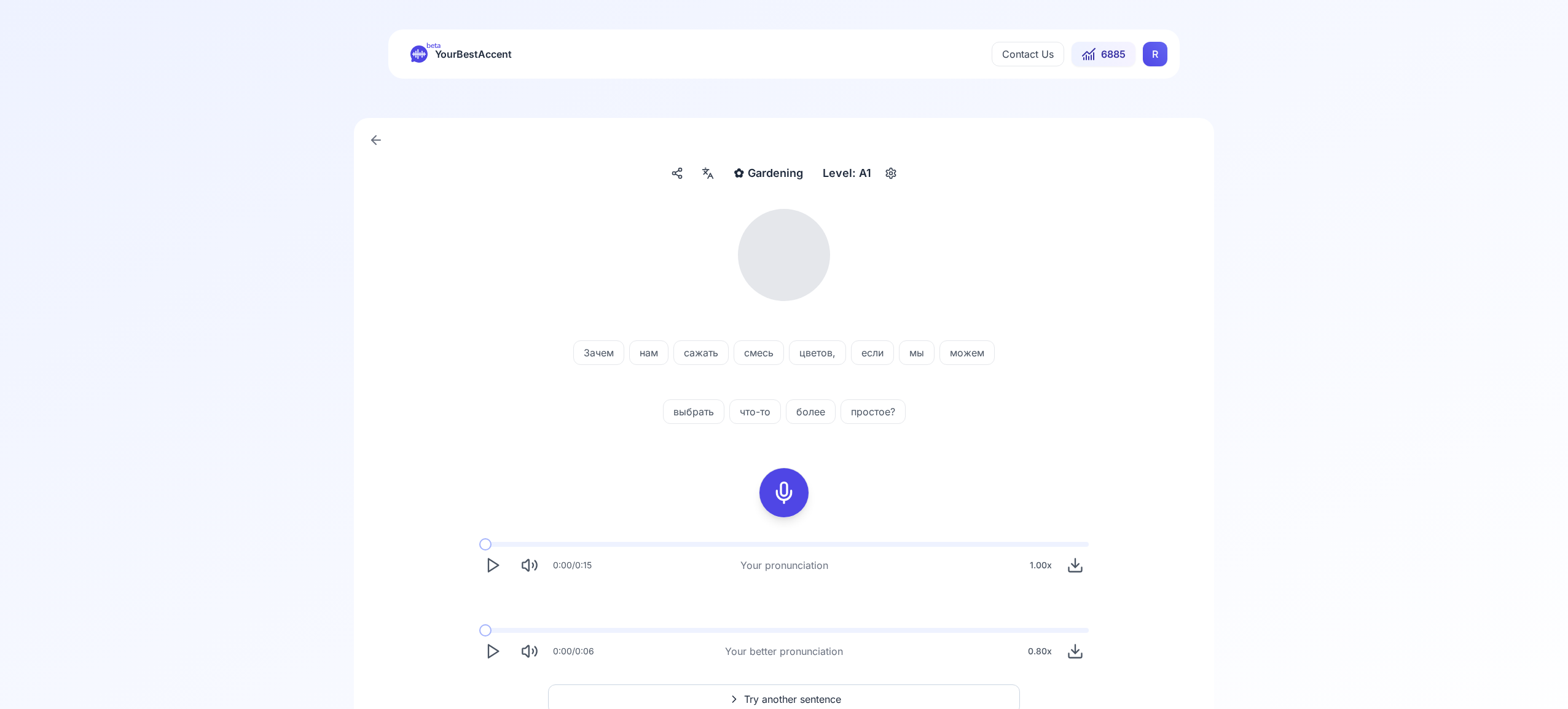
scroll to position [2, 0]
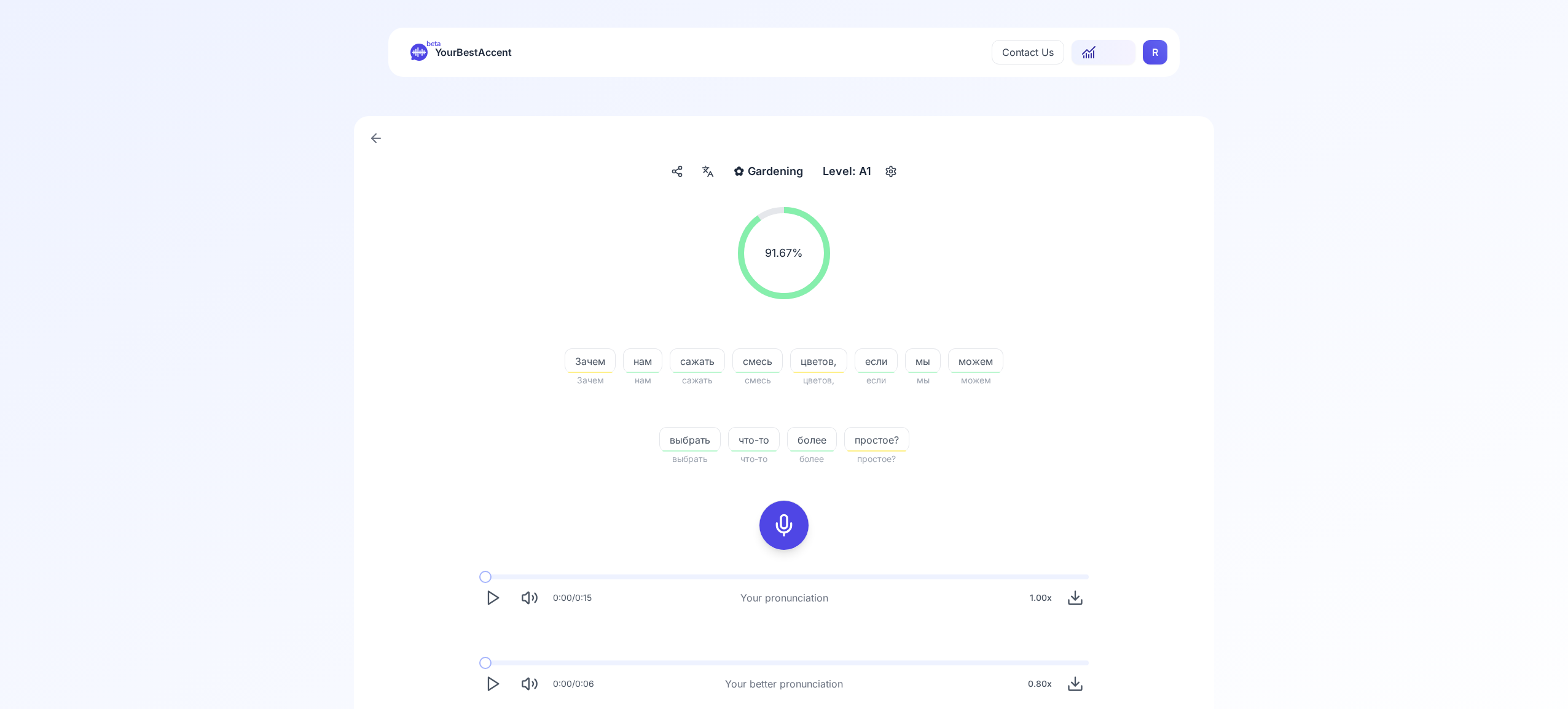
click at [704, 175] on icon at bounding box center [708, 171] width 15 height 13
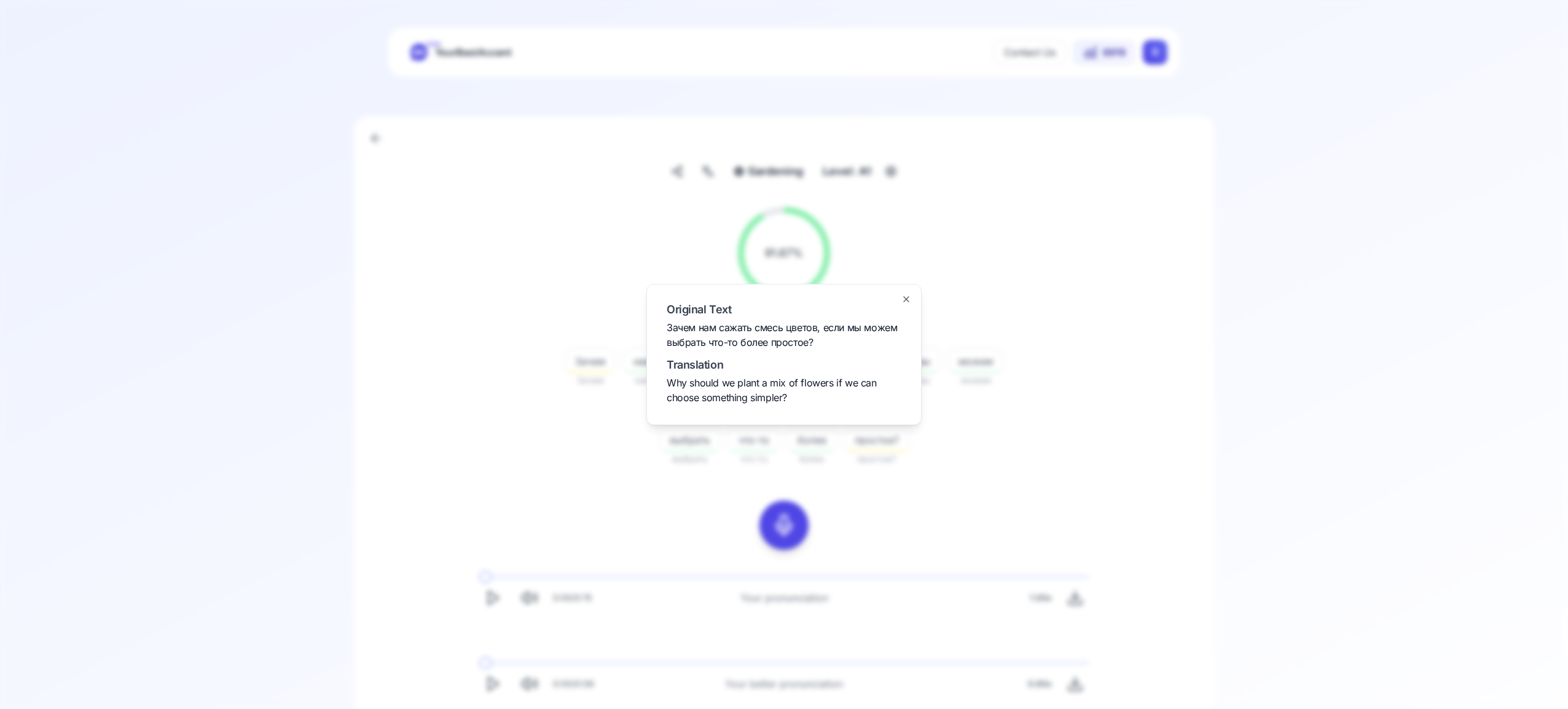
click at [704, 175] on div at bounding box center [784, 354] width 1568 height 709
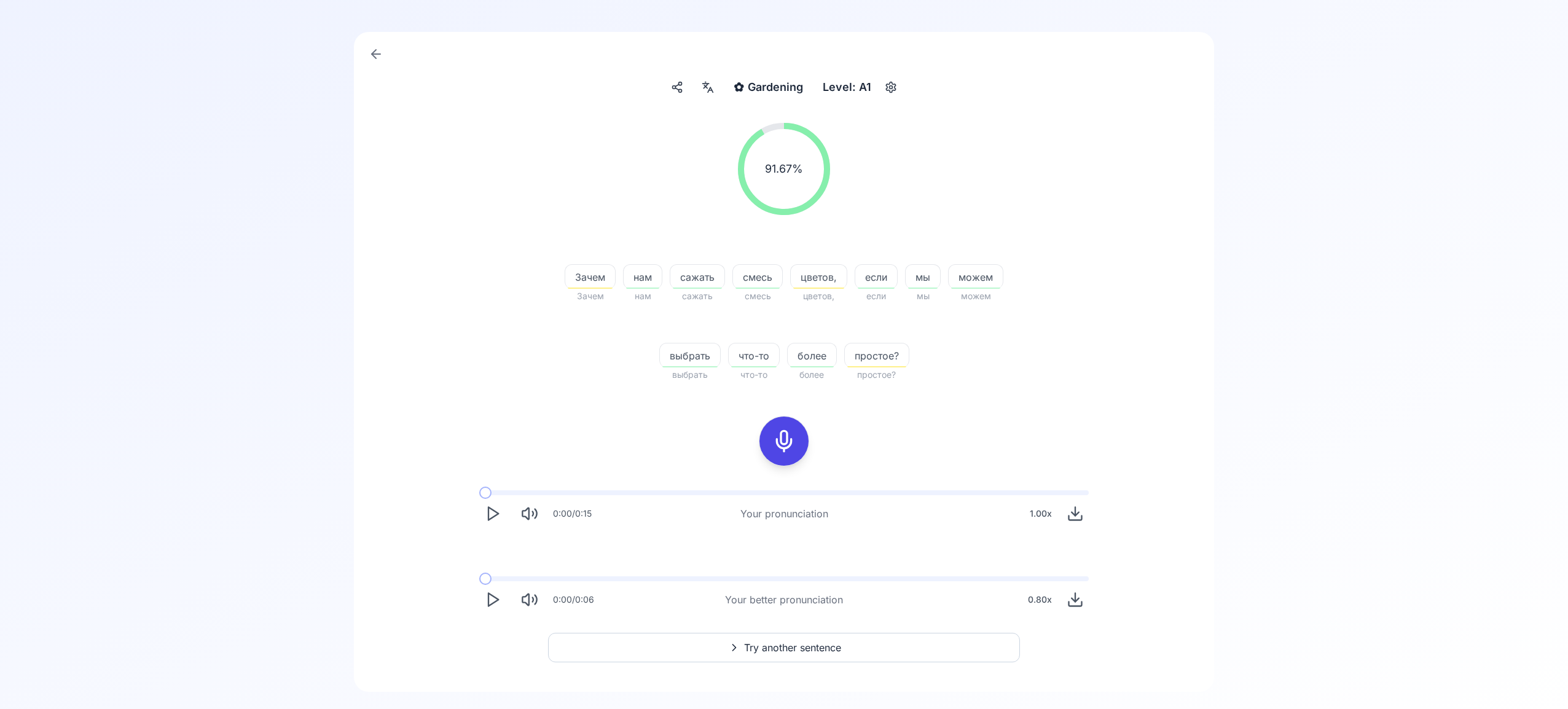
scroll to position [86, 0]
click at [843, 648] on button "Try another sentence" at bounding box center [784, 647] width 472 height 29
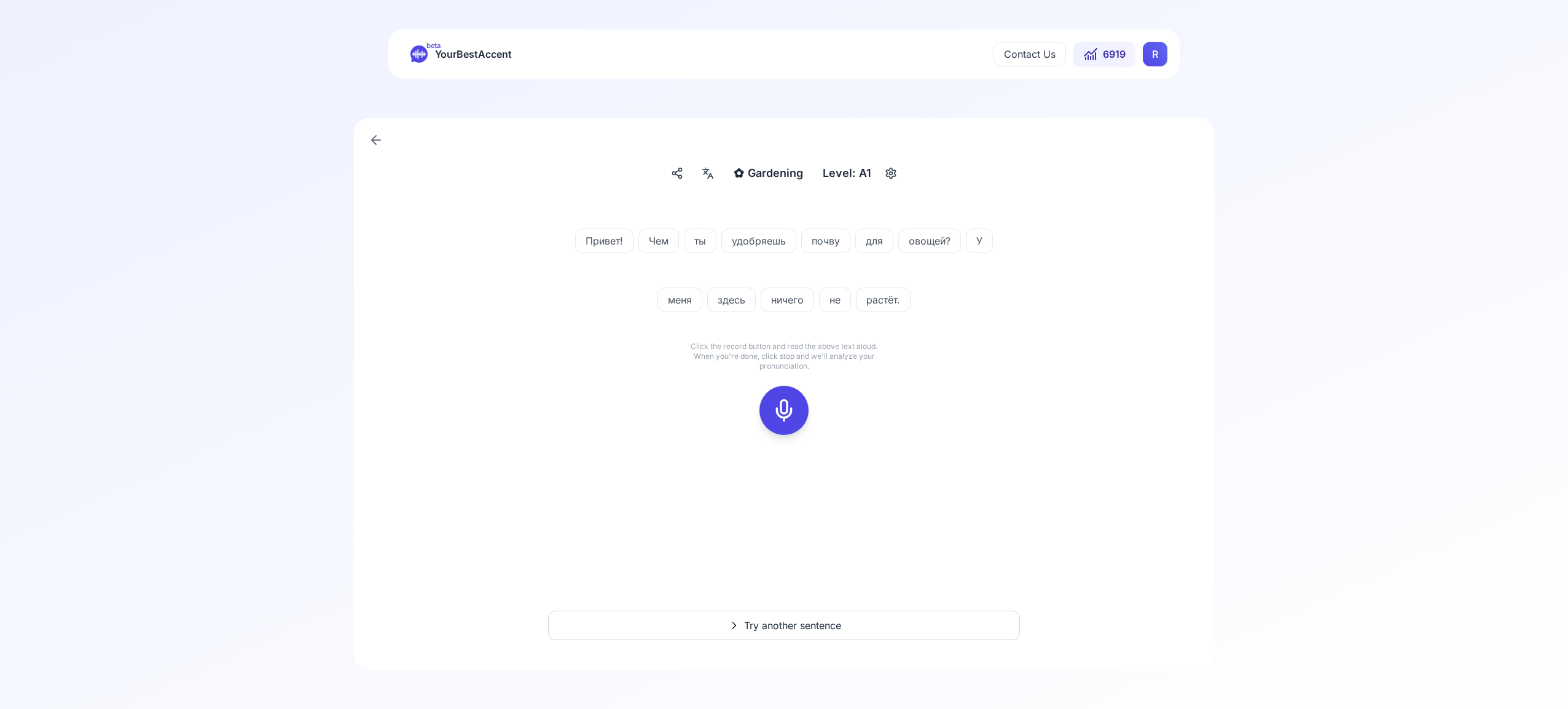
click at [792, 408] on rect at bounding box center [784, 410] width 19 height 19
click at [796, 413] on div at bounding box center [784, 410] width 29 height 49
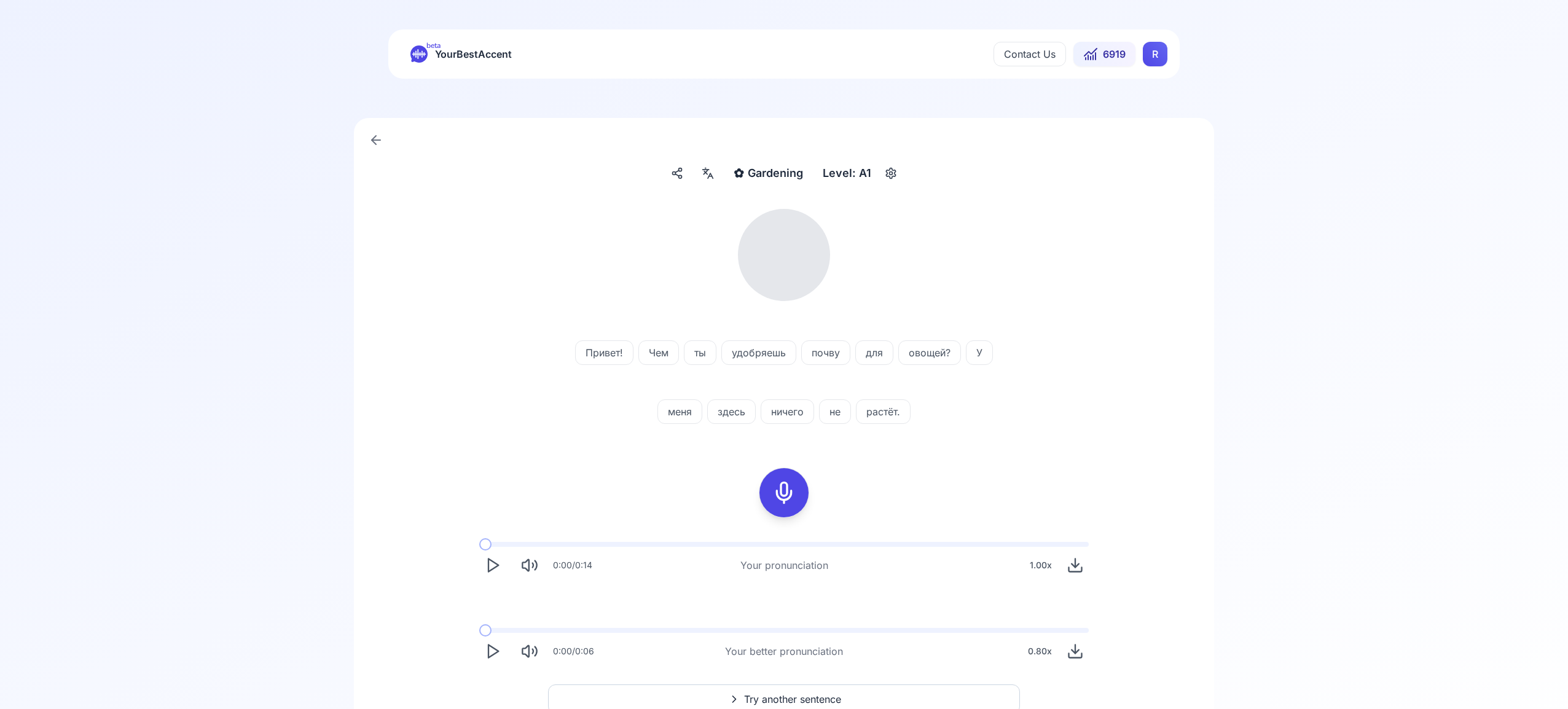
click at [708, 177] on icon at bounding box center [708, 173] width 15 height 13
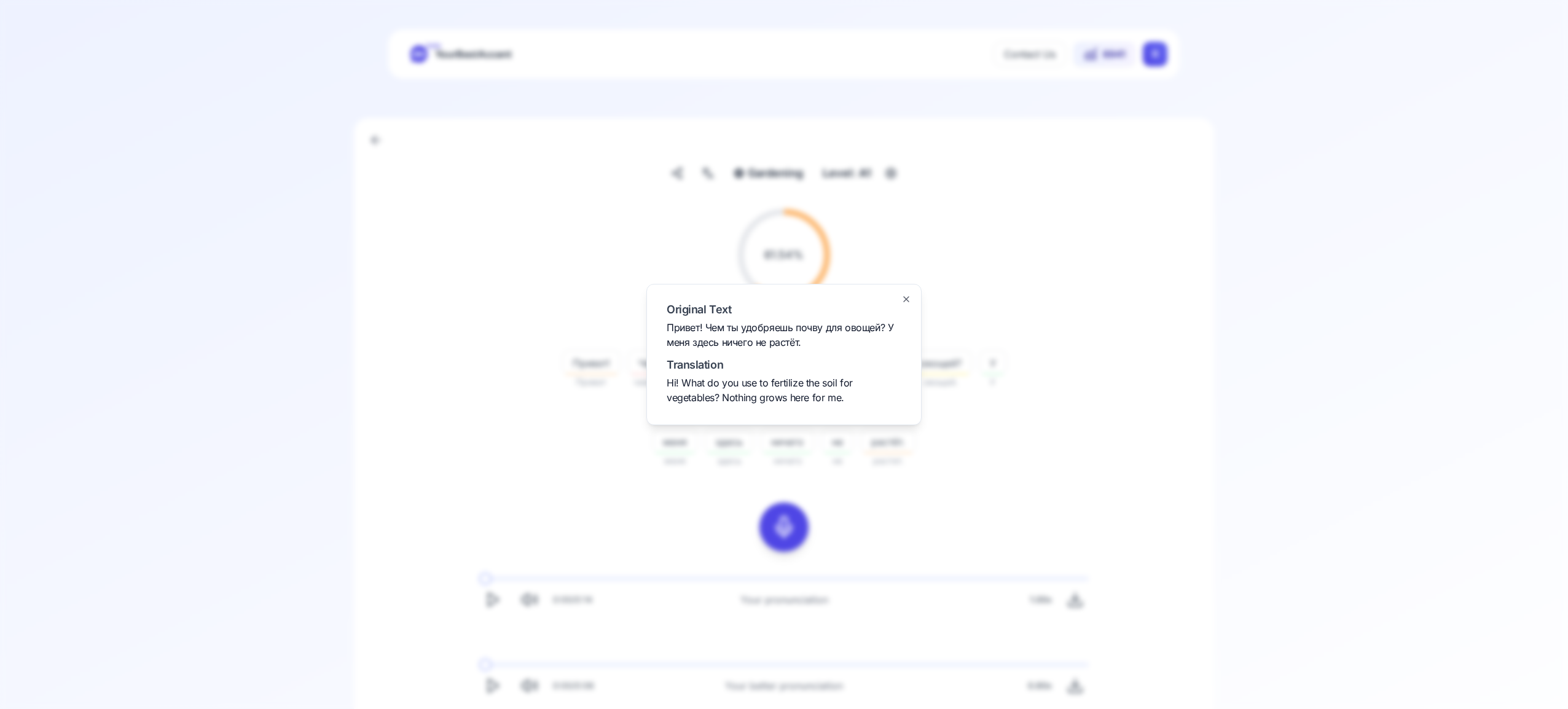
click at [904, 298] on icon "button" at bounding box center [906, 298] width 10 height 10
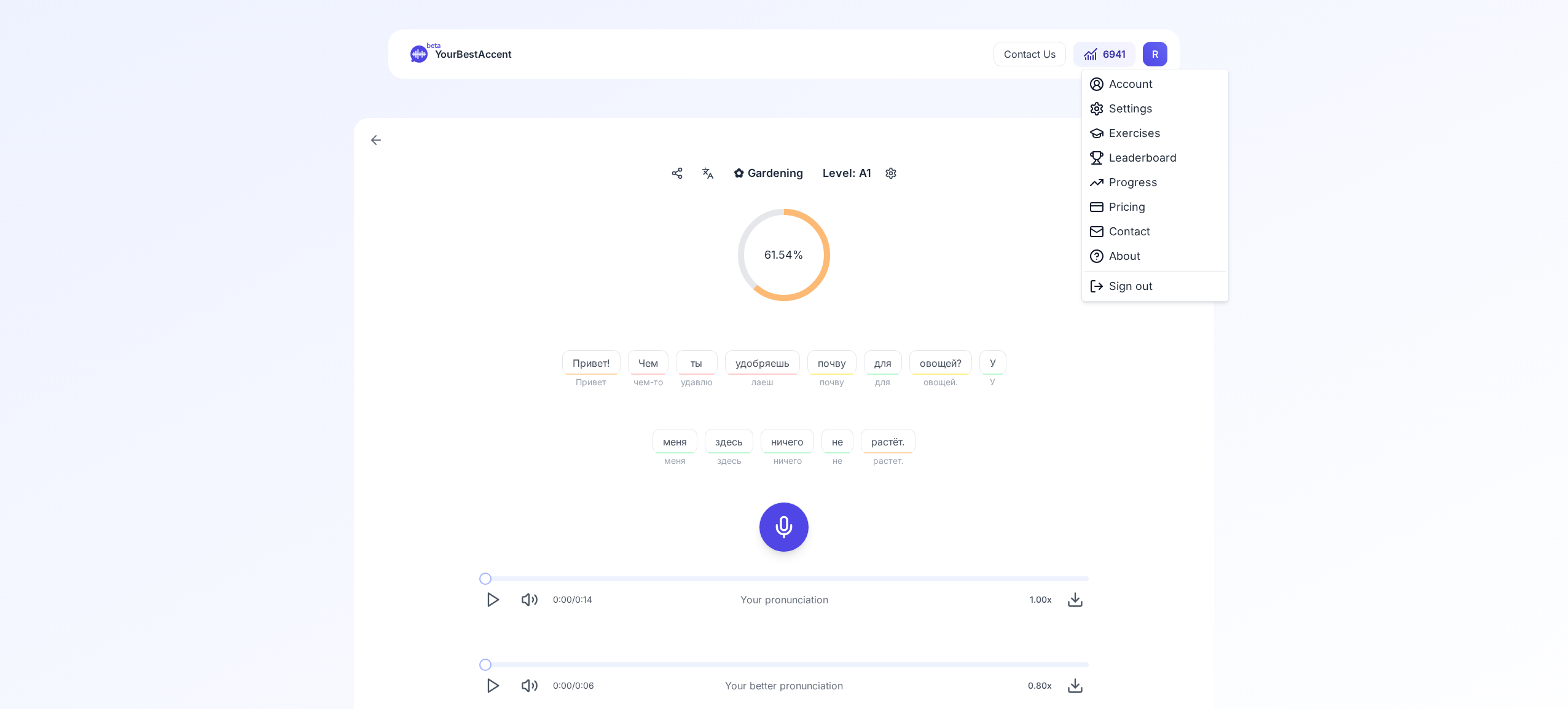
click at [1162, 55] on html "beta YourBestAccent Contact Us 6941 R ✿ Gardening Gardening Level: A1 61.54 % 6…" at bounding box center [784, 354] width 1568 height 709
click at [1148, 111] on span "Settings" at bounding box center [1130, 108] width 44 height 17
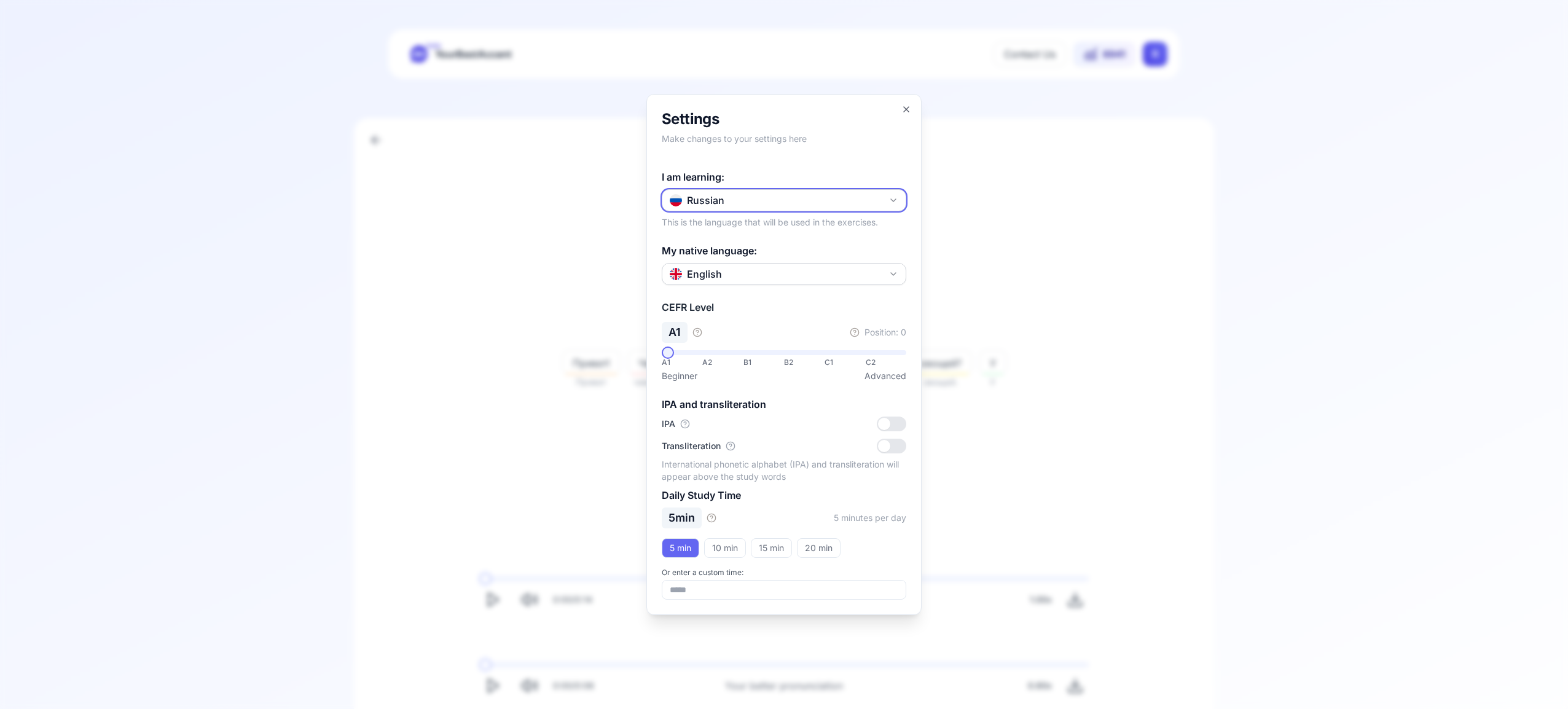
click at [889, 202] on icon "button" at bounding box center [893, 200] width 10 height 10
click at [804, 354] on div "Portuguese" at bounding box center [784, 354] width 239 height 22
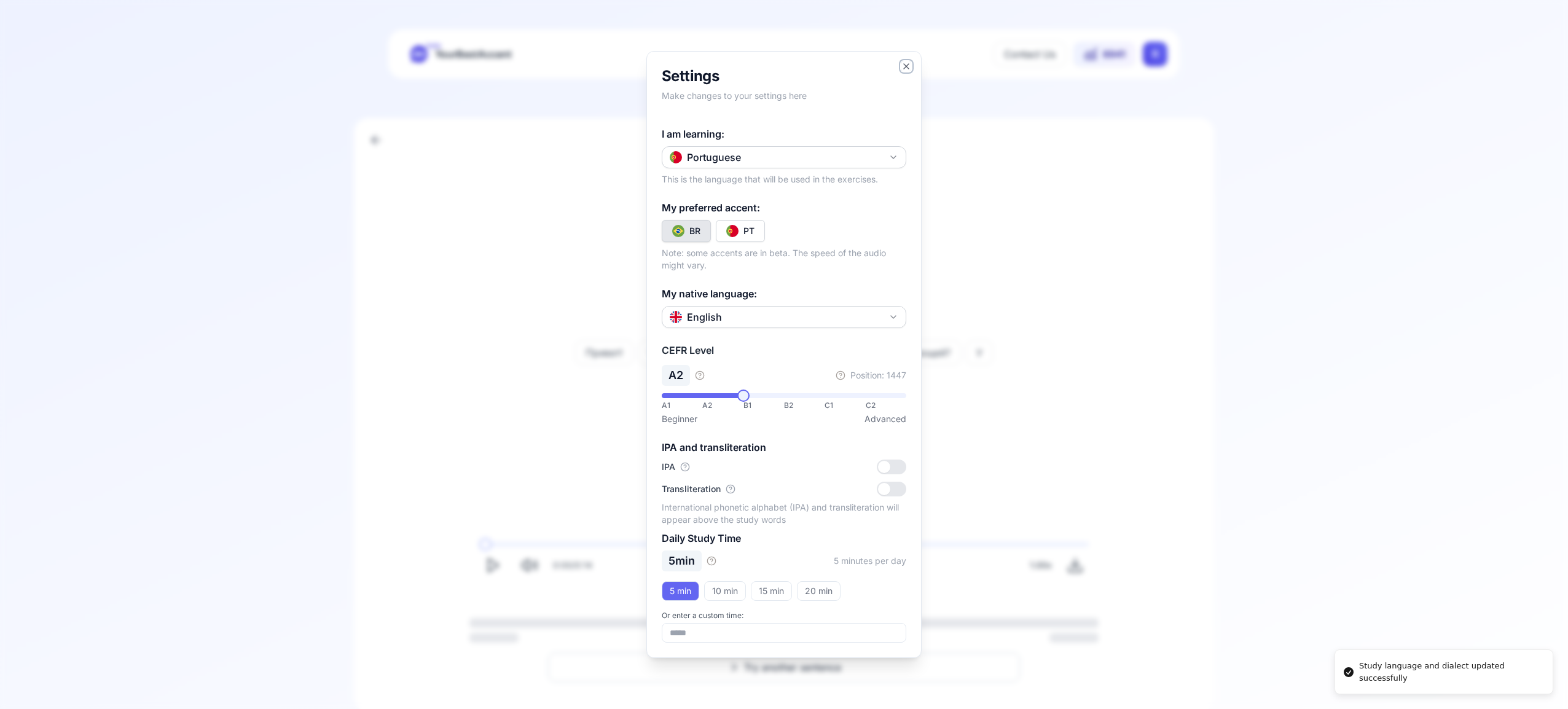
click at [905, 64] on icon "button" at bounding box center [906, 66] width 10 height 10
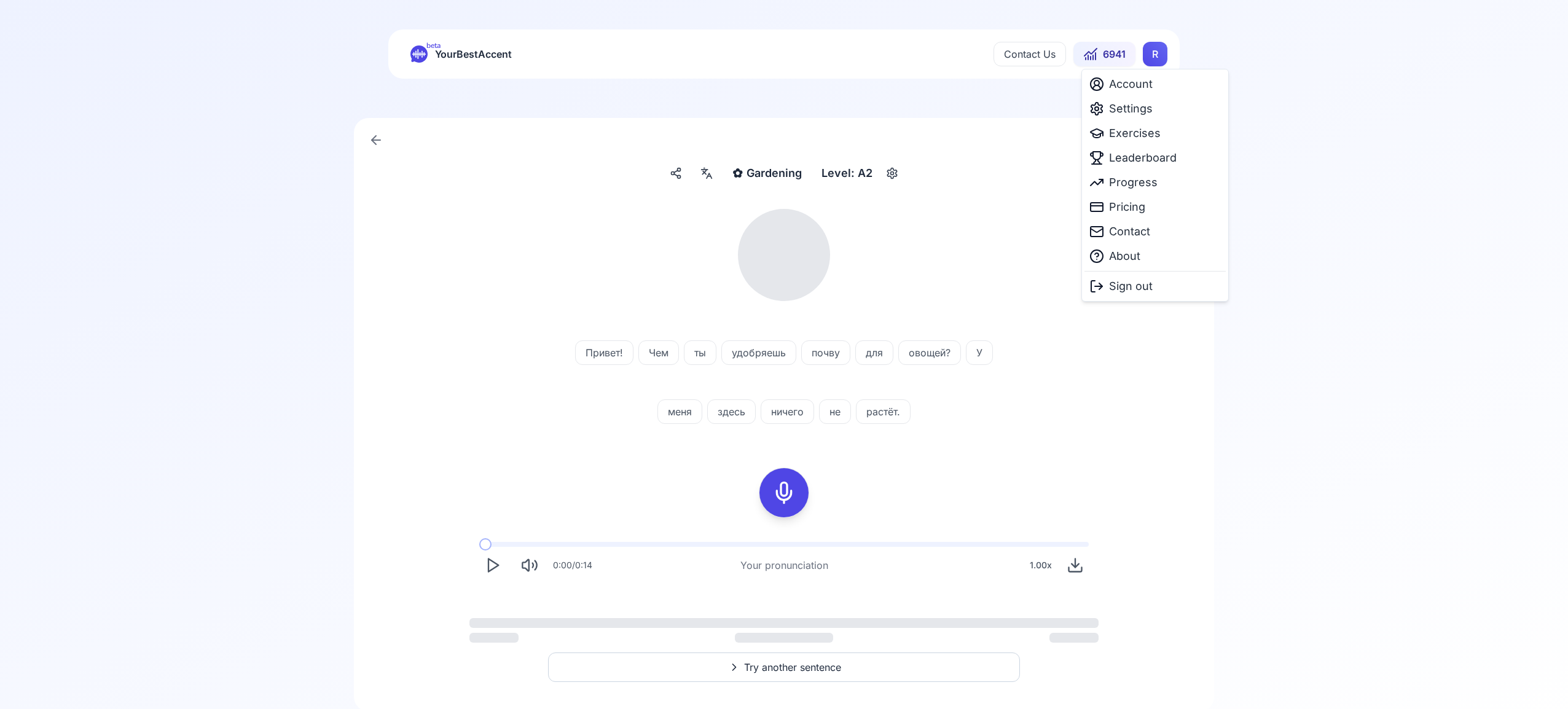
click at [1156, 57] on html "beta YourBestAccent Contact Us 6941 R ✿ Gardening Gardening Level: A2 Привет! Ч…" at bounding box center [784, 354] width 1568 height 709
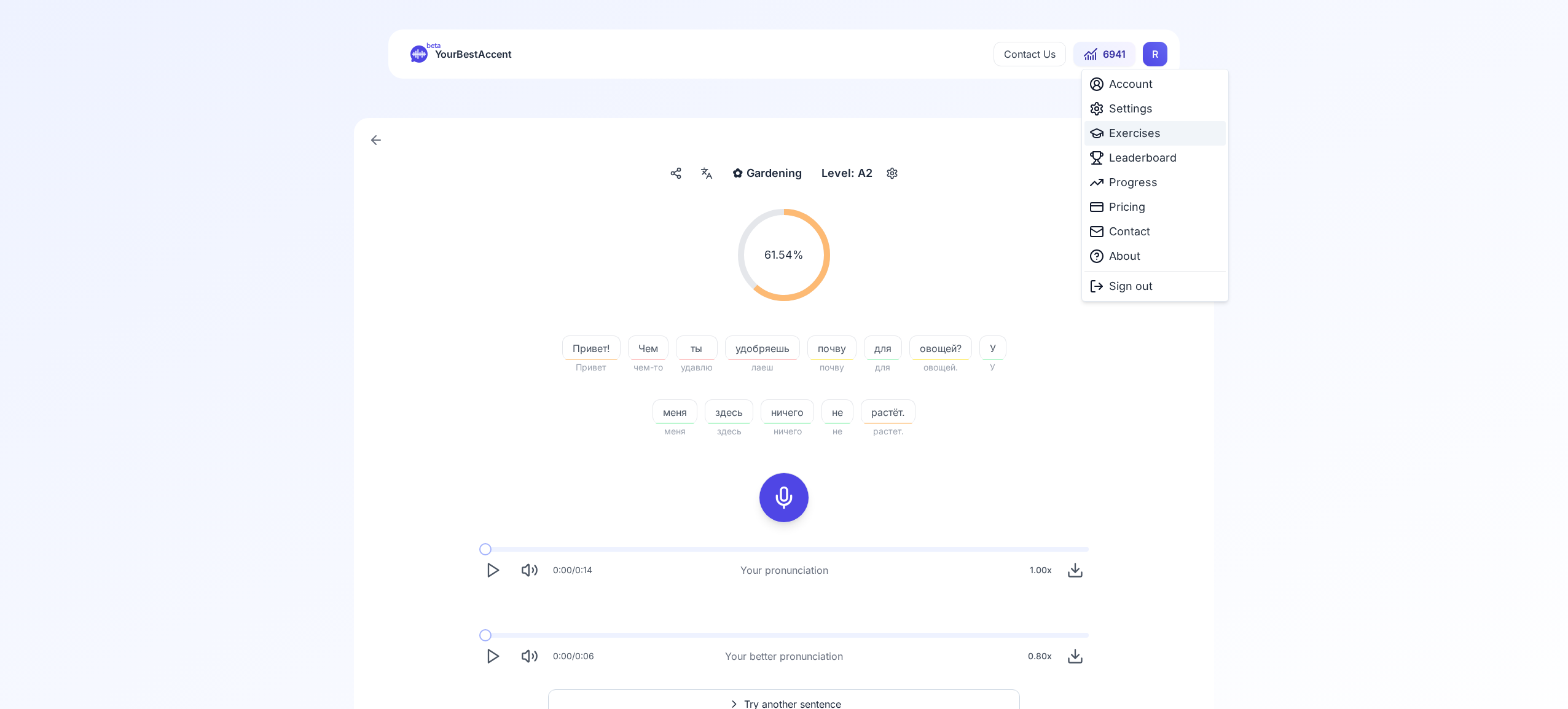
click at [1135, 131] on span "Exercises" at bounding box center [1135, 133] width 52 height 17
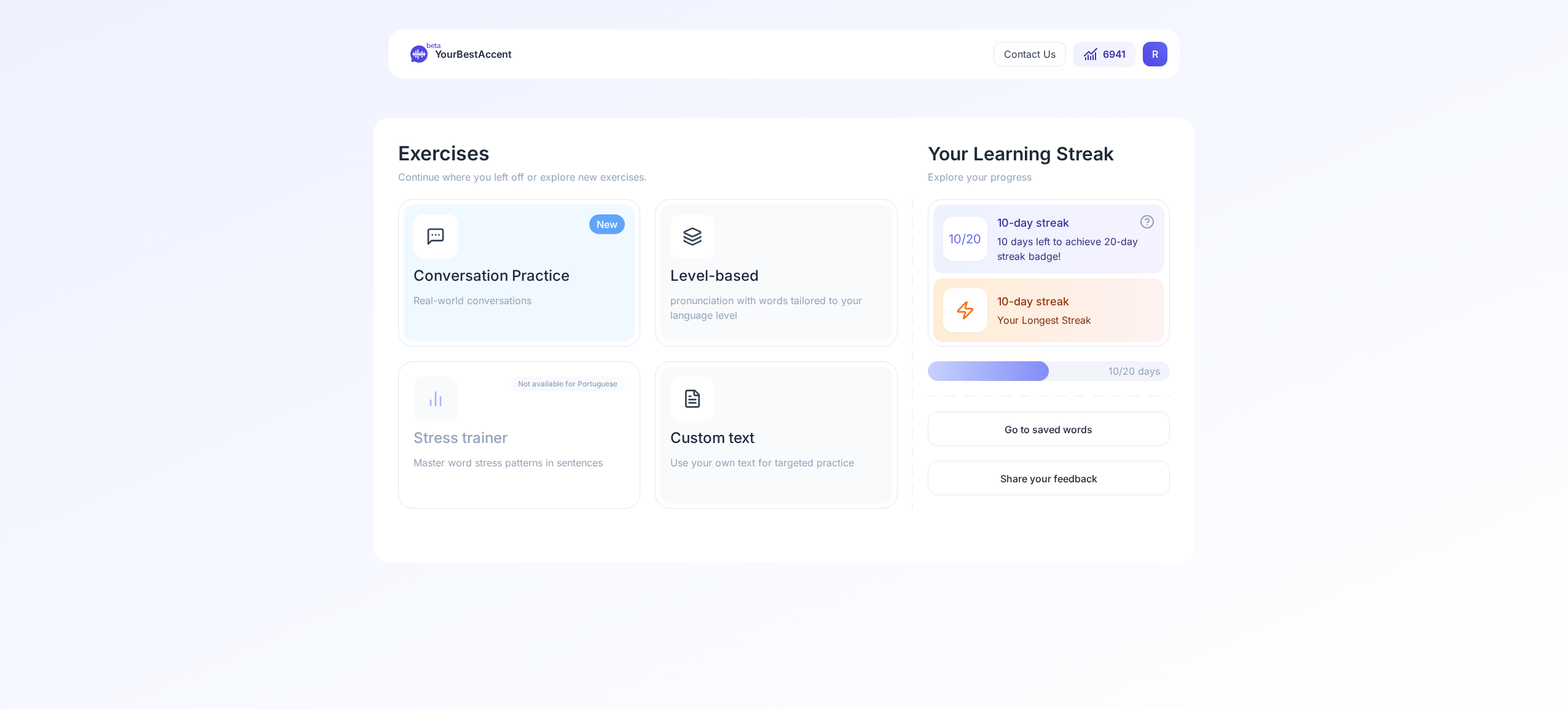
click at [698, 238] on icon at bounding box center [692, 238] width 17 height 4
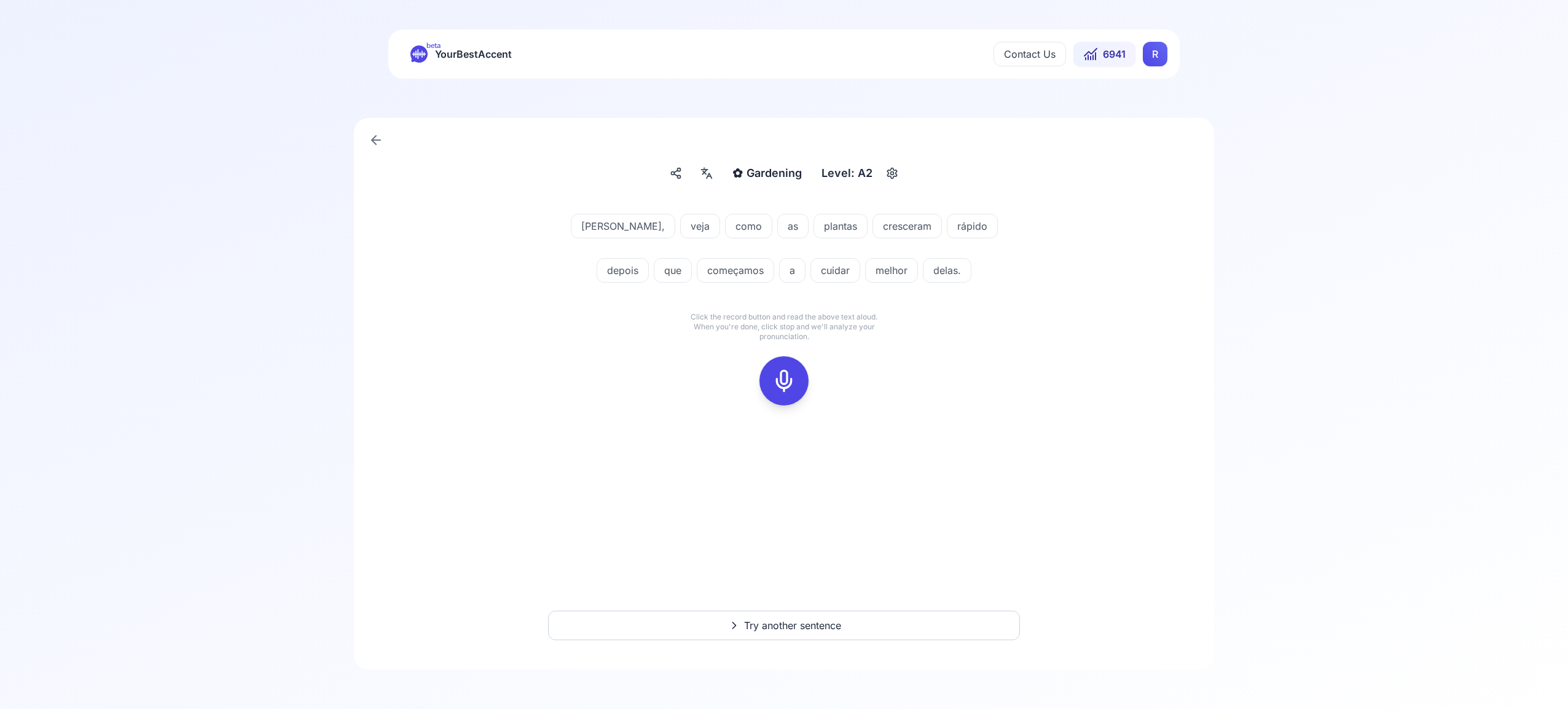
click at [784, 370] on icon at bounding box center [784, 381] width 25 height 25
click at [788, 381] on icon at bounding box center [784, 381] width 25 height 25
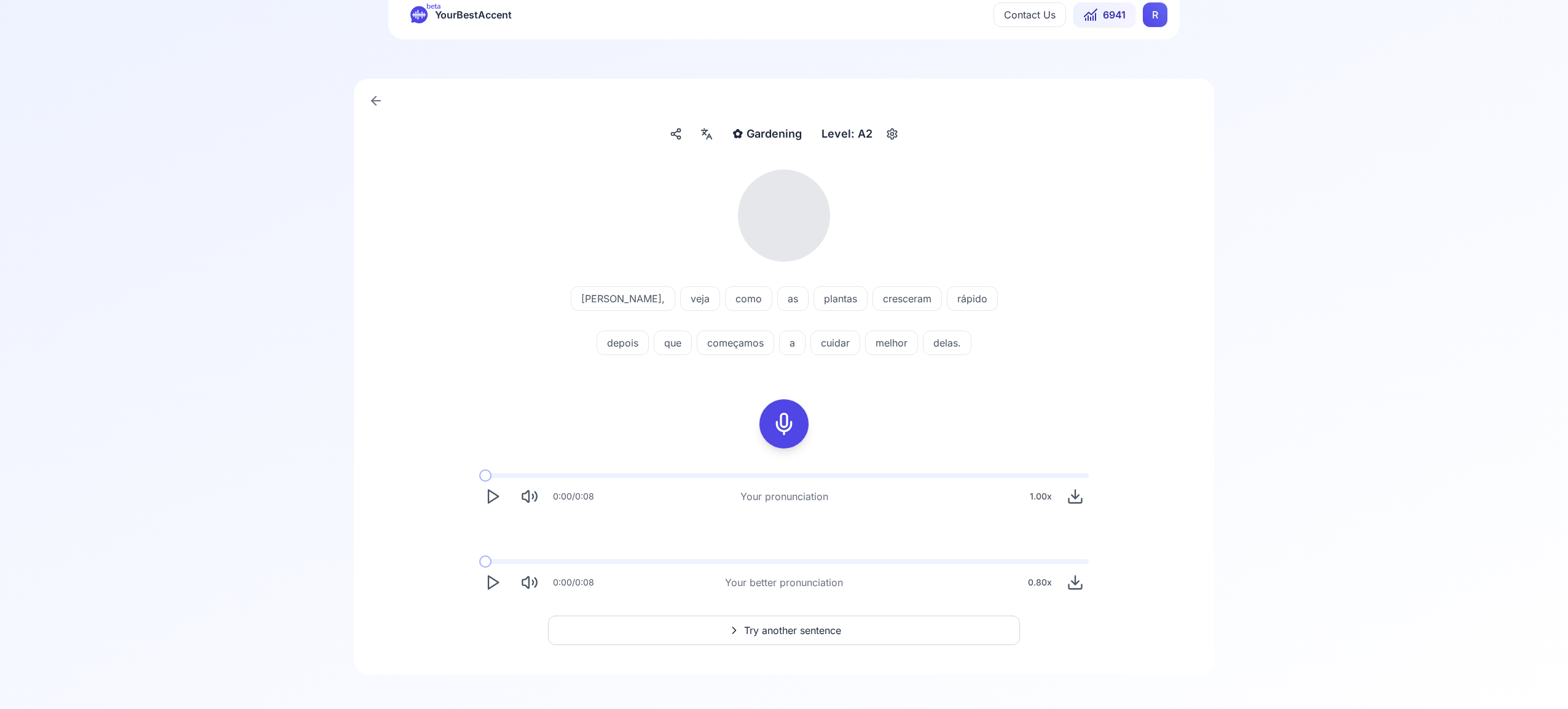
scroll to position [45, 0]
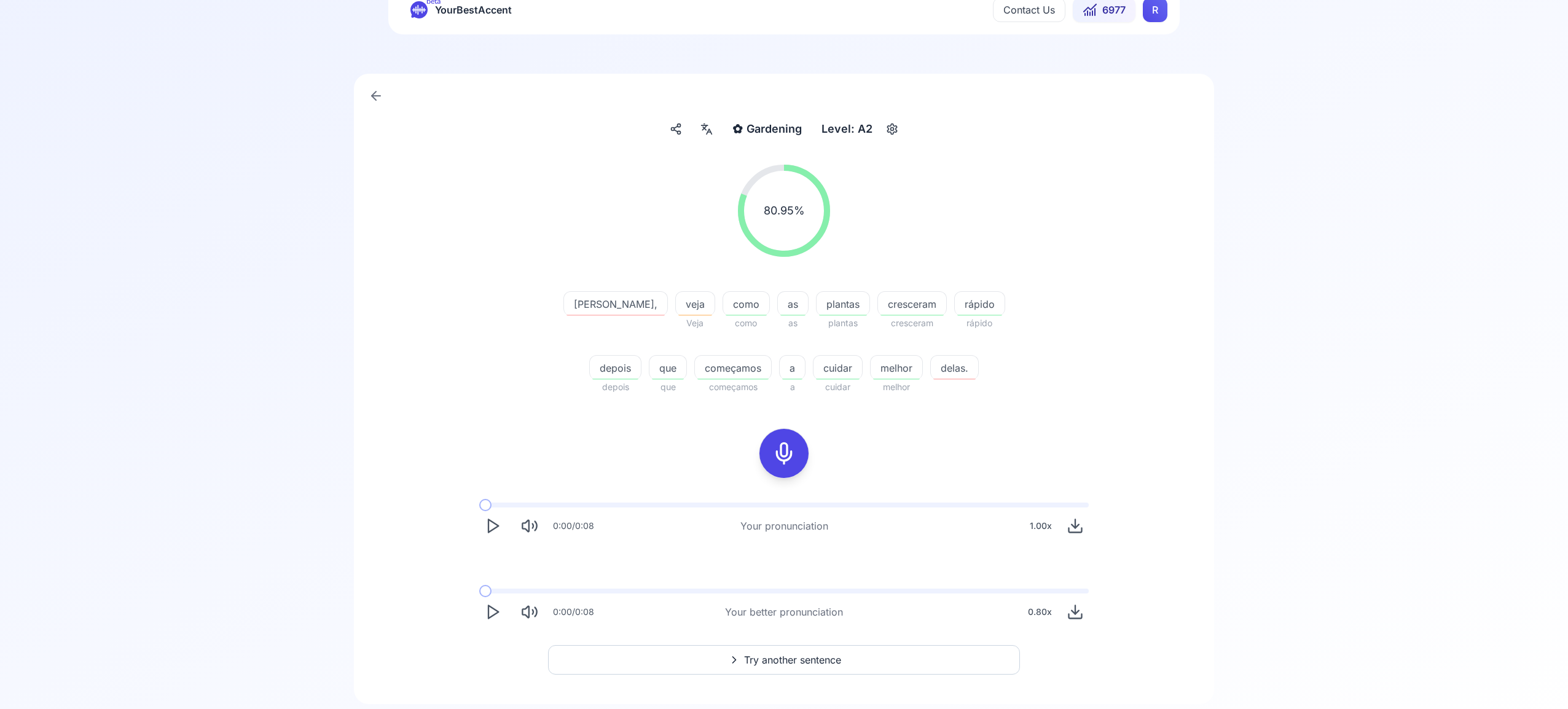
click at [789, 657] on span "Try another sentence" at bounding box center [792, 659] width 97 height 15
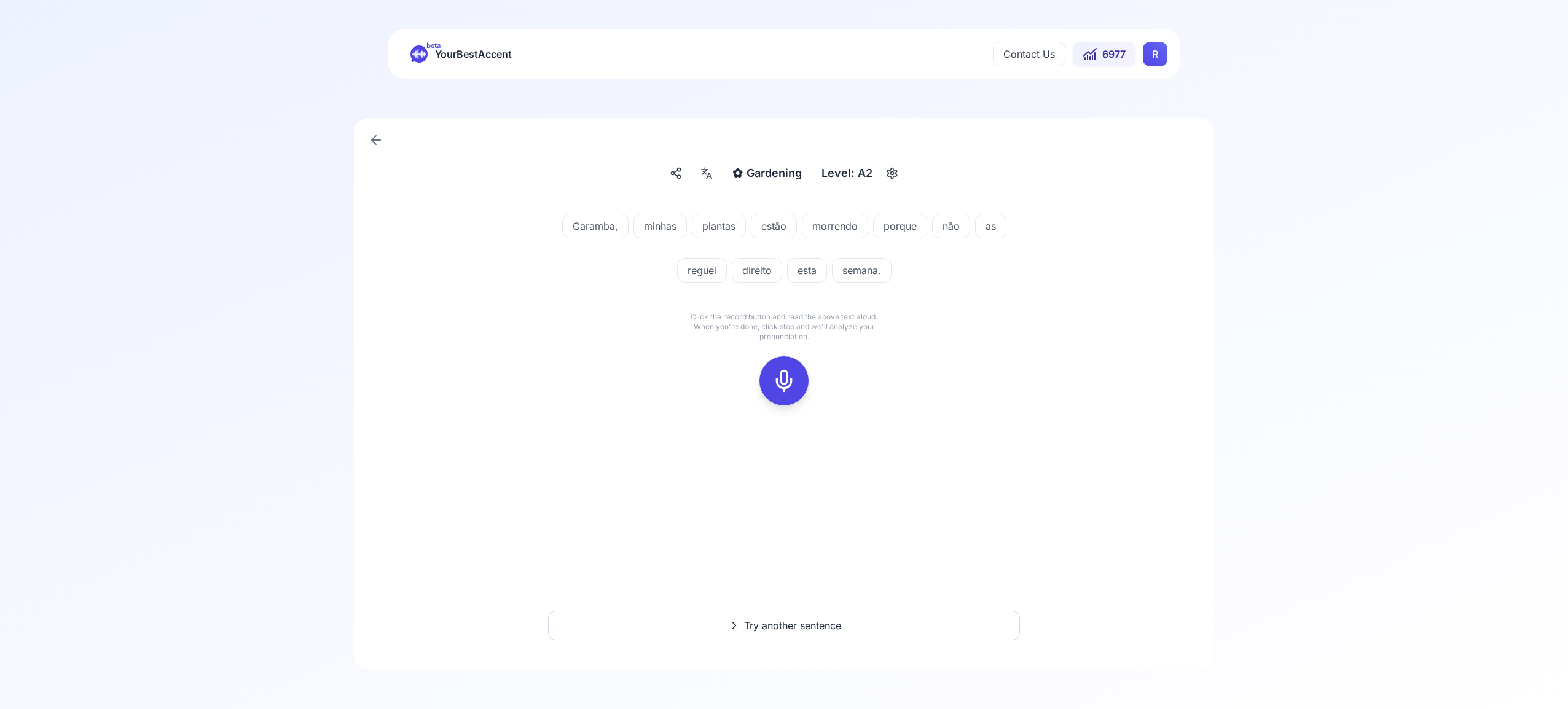
click at [783, 383] on icon at bounding box center [784, 381] width 25 height 25
click at [776, 381] on icon at bounding box center [784, 381] width 25 height 25
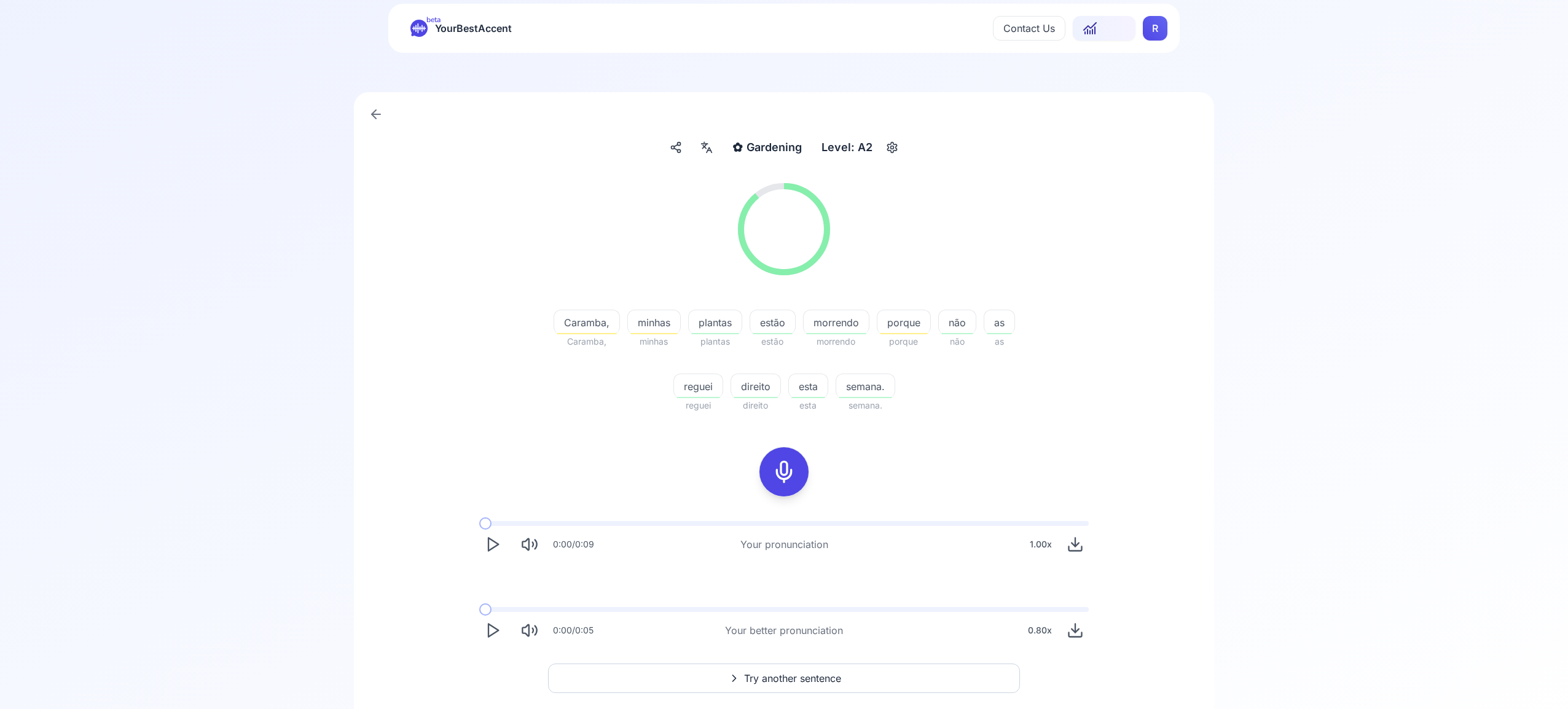
scroll to position [40, 0]
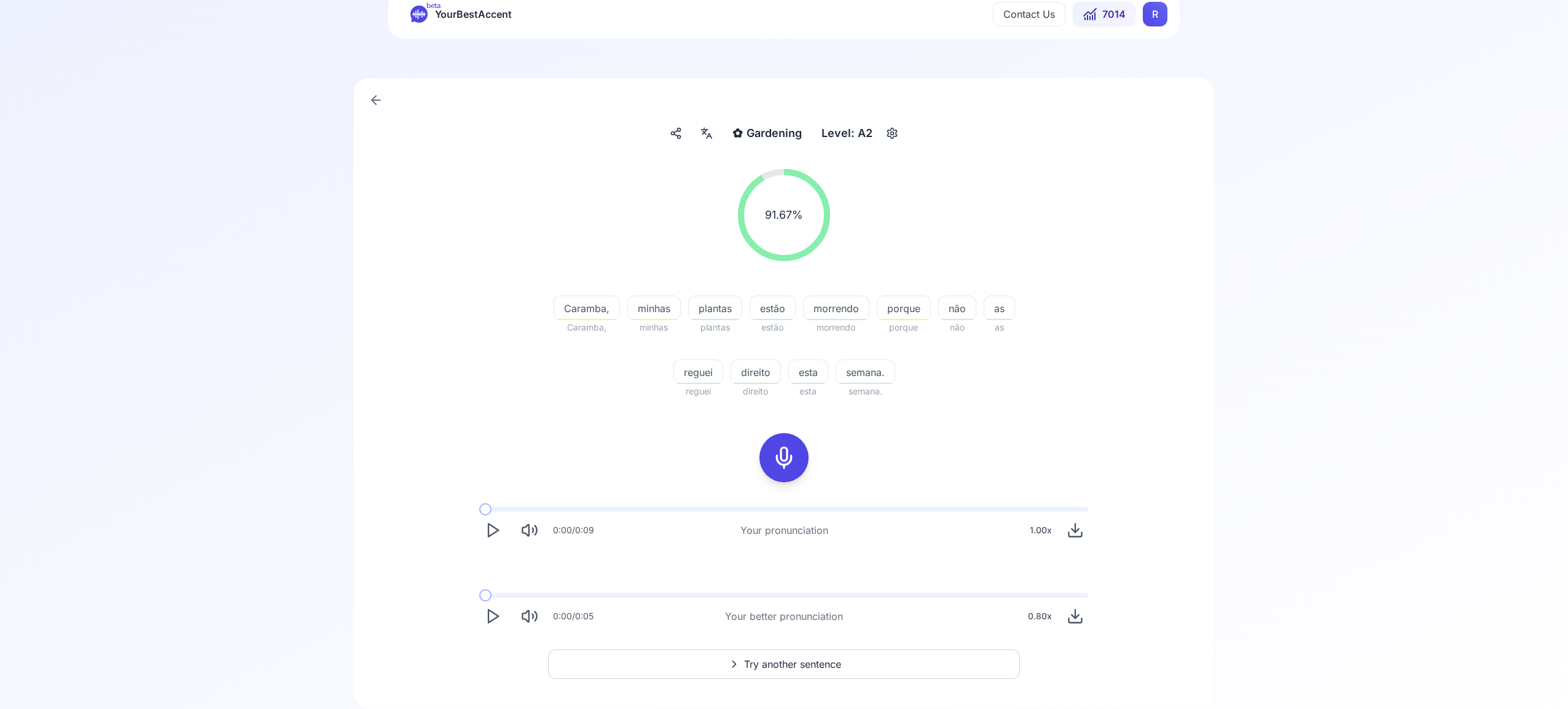
click at [840, 662] on span "Try another sentence" at bounding box center [792, 663] width 97 height 15
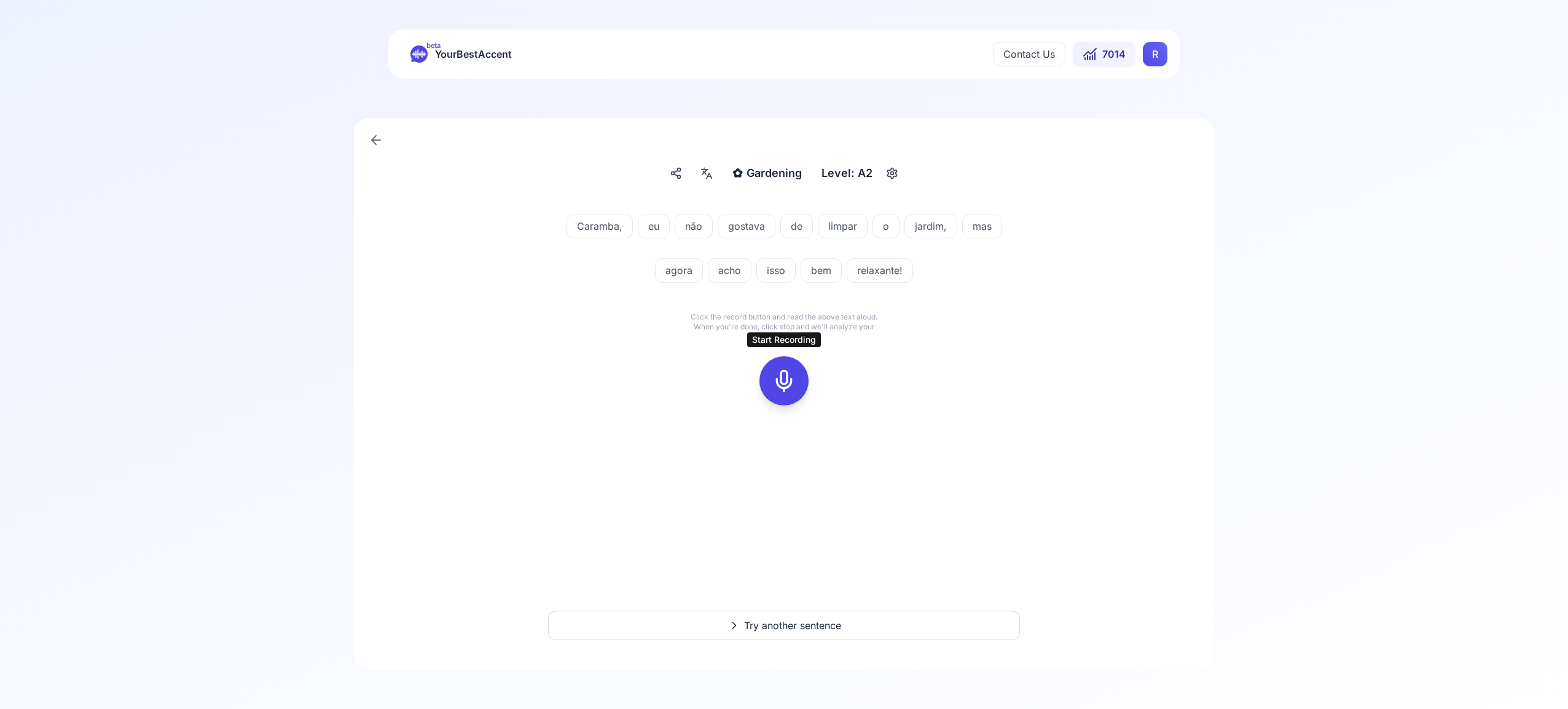
click at [781, 380] on icon at bounding box center [784, 381] width 25 height 25
click at [790, 380] on icon at bounding box center [784, 381] width 25 height 25
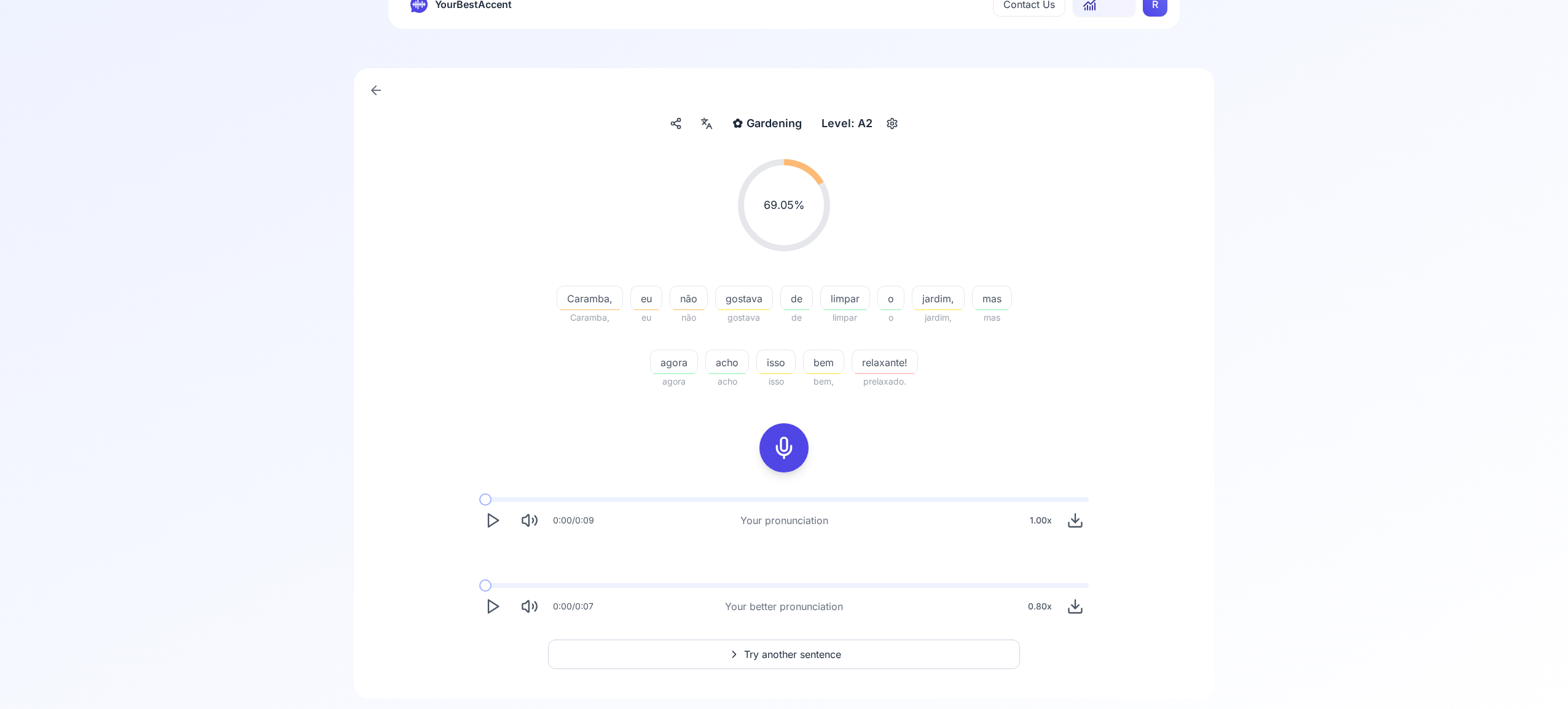
scroll to position [79, 0]
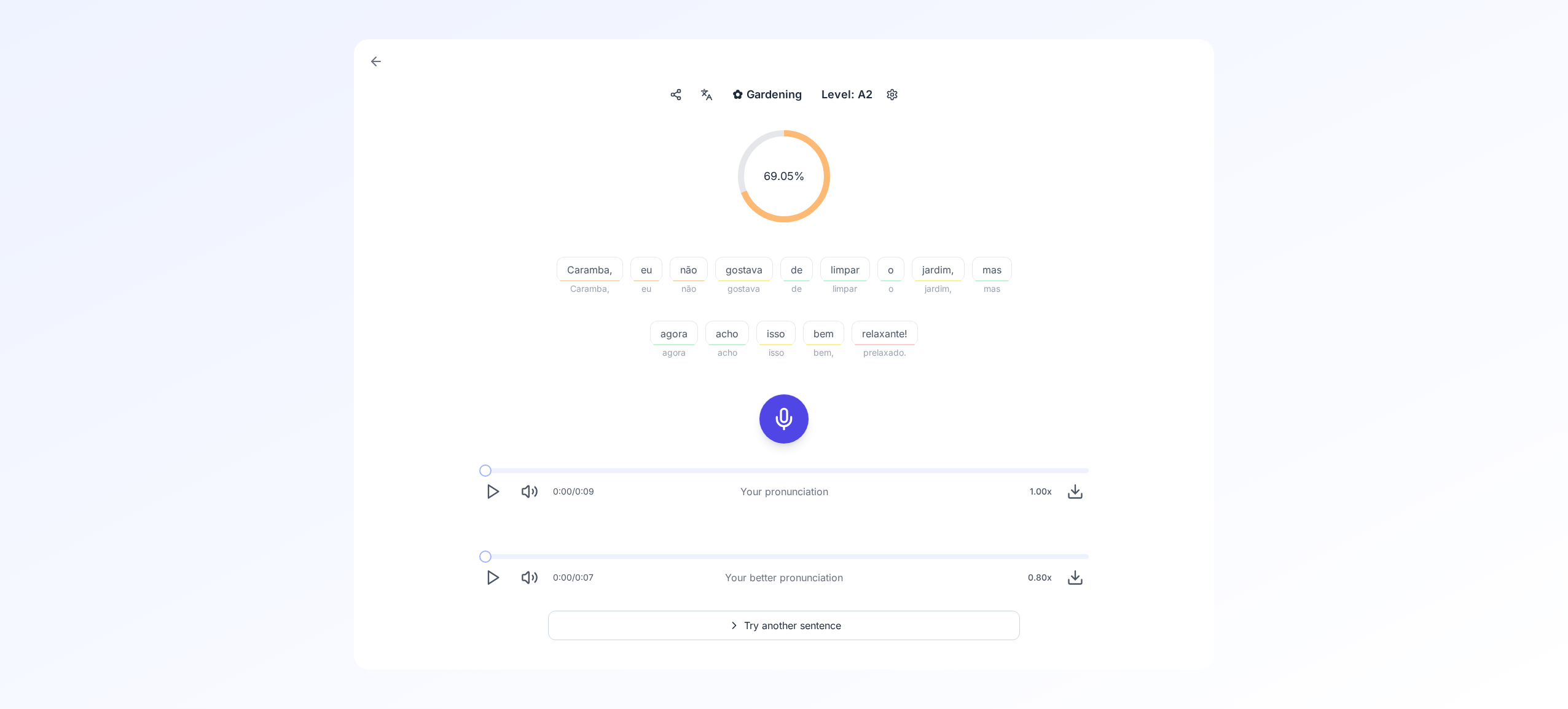
click at [841, 624] on span "Try another sentence" at bounding box center [792, 625] width 97 height 15
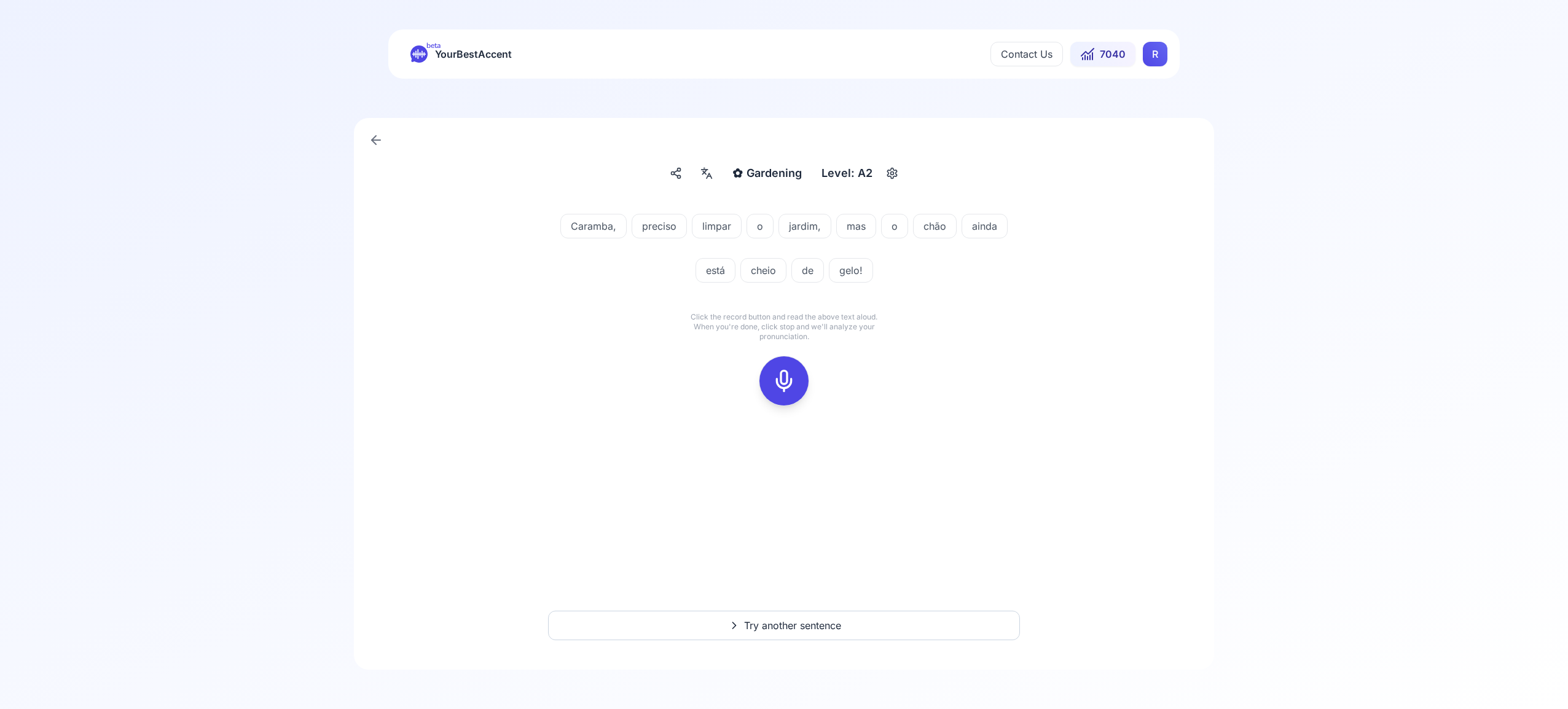
click at [786, 377] on icon at bounding box center [784, 381] width 25 height 25
click at [784, 378] on icon at bounding box center [784, 381] width 25 height 25
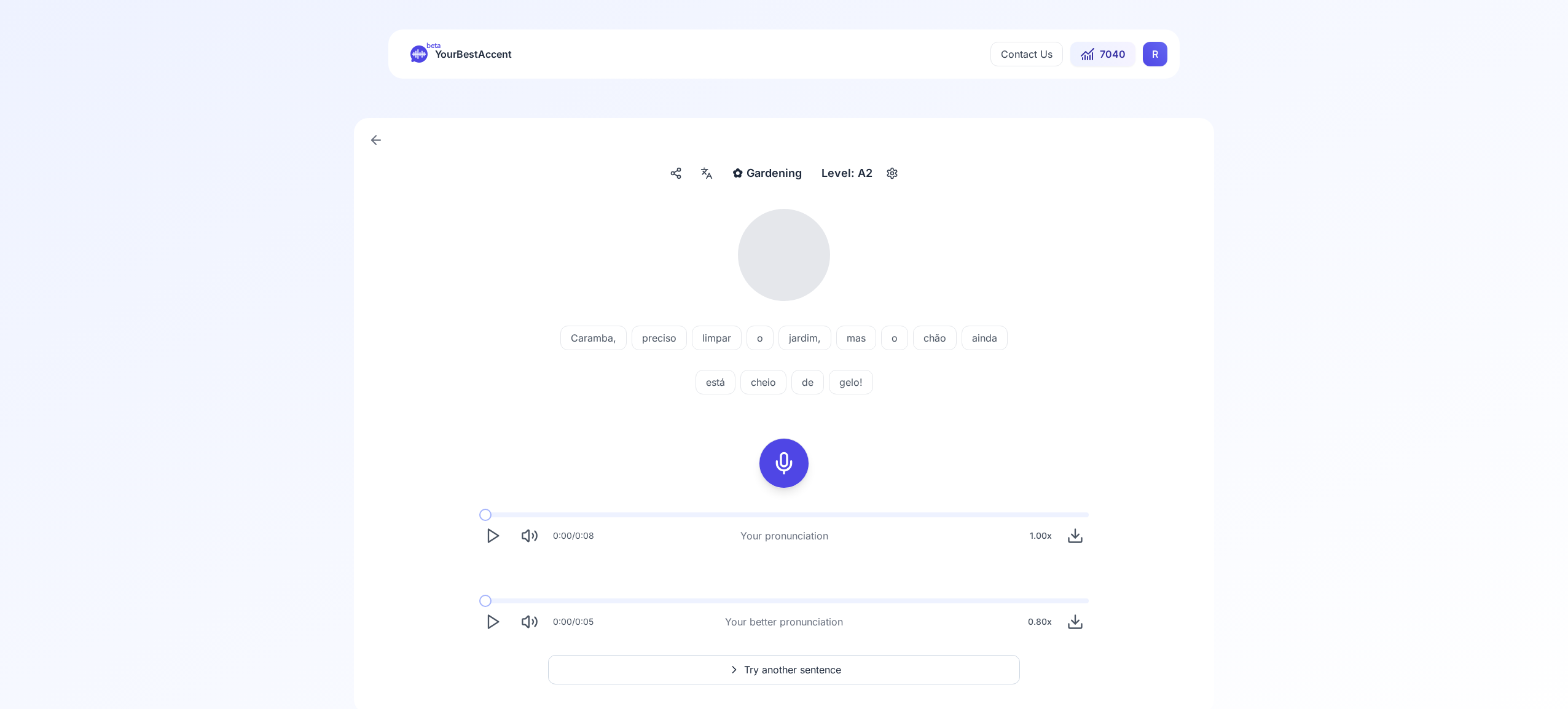
click at [708, 172] on icon at bounding box center [707, 173] width 15 height 13
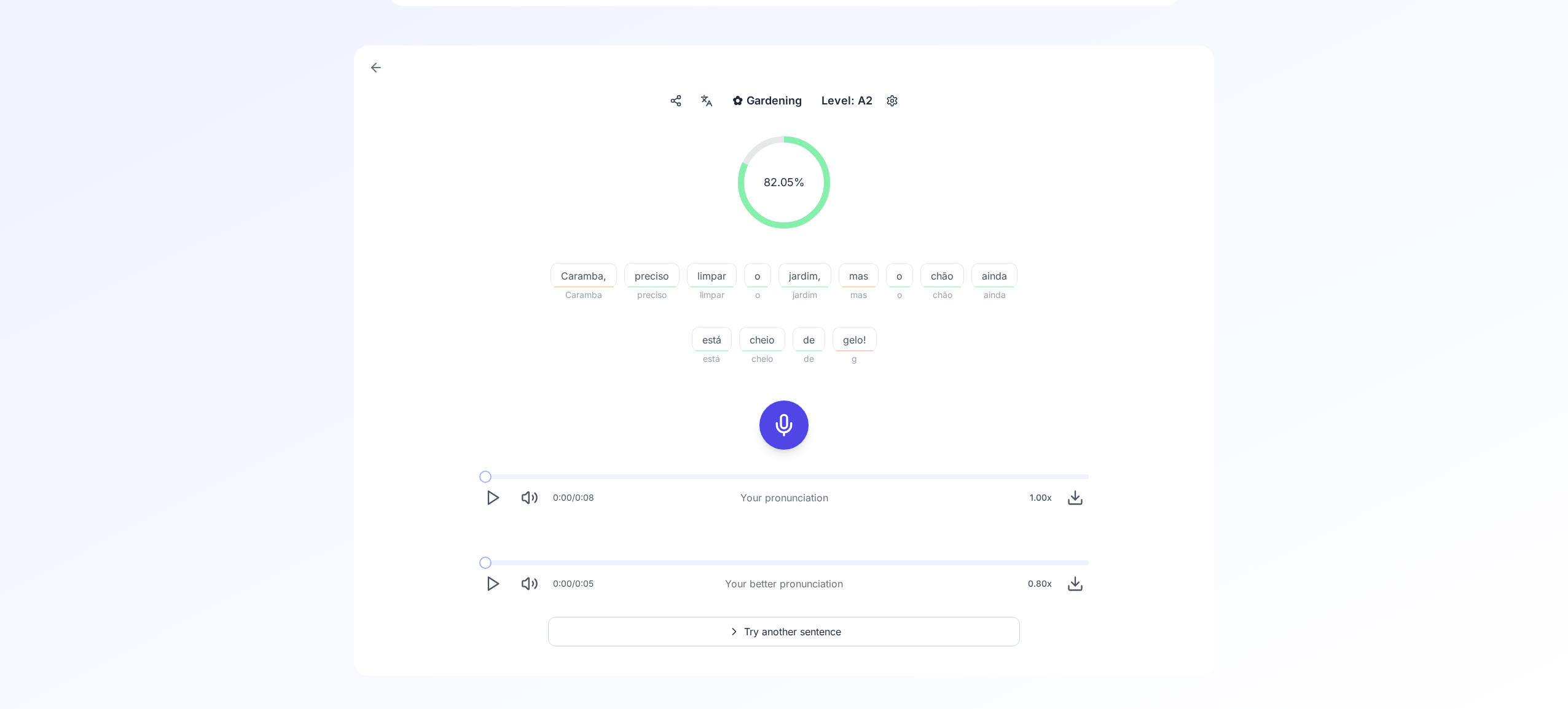
scroll to position [79, 0]
click at [824, 624] on span "Try another sentence" at bounding box center [792, 625] width 97 height 15
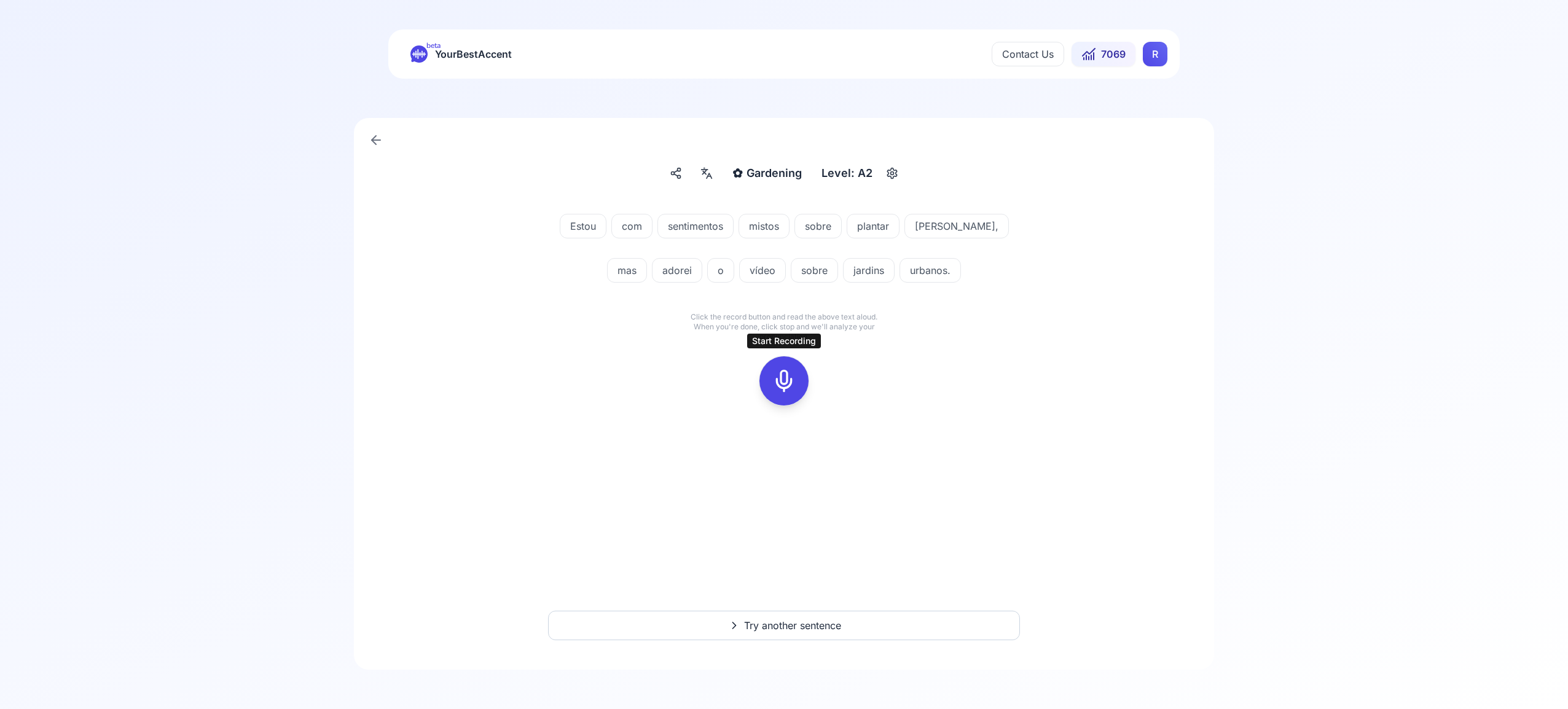
click at [788, 380] on icon at bounding box center [784, 381] width 25 height 25
click at [788, 375] on icon at bounding box center [784, 381] width 25 height 25
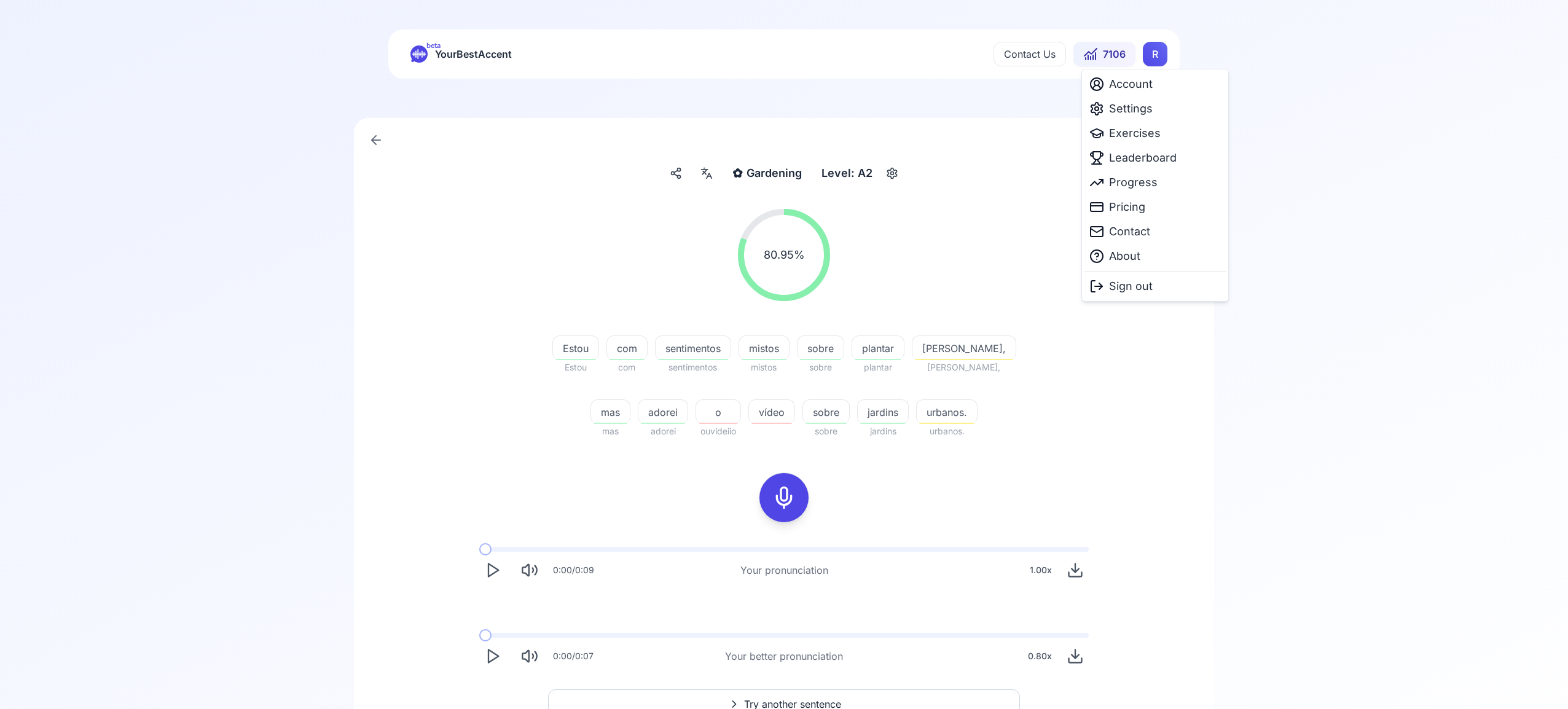
click at [1161, 54] on html "beta YourBestAccent Contact Us 7106 R ✿ Gardening Gardening Level: A2 80.95 % 8…" at bounding box center [784, 354] width 1568 height 709
click at [1143, 159] on span "Leaderboard" at bounding box center [1143, 157] width 68 height 17
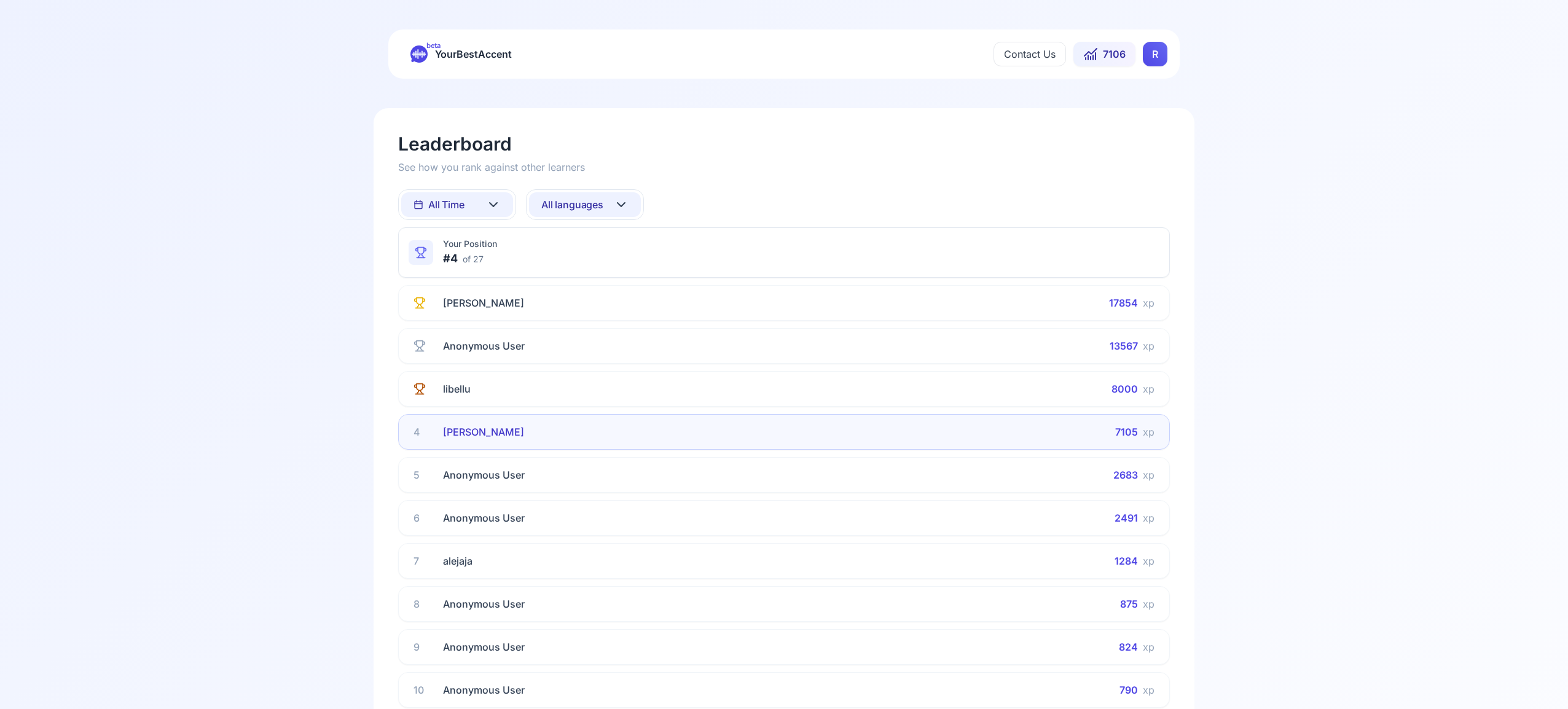
click at [487, 202] on icon at bounding box center [493, 204] width 15 height 15
click at [482, 254] on div "This Week" at bounding box center [457, 258] width 112 height 22
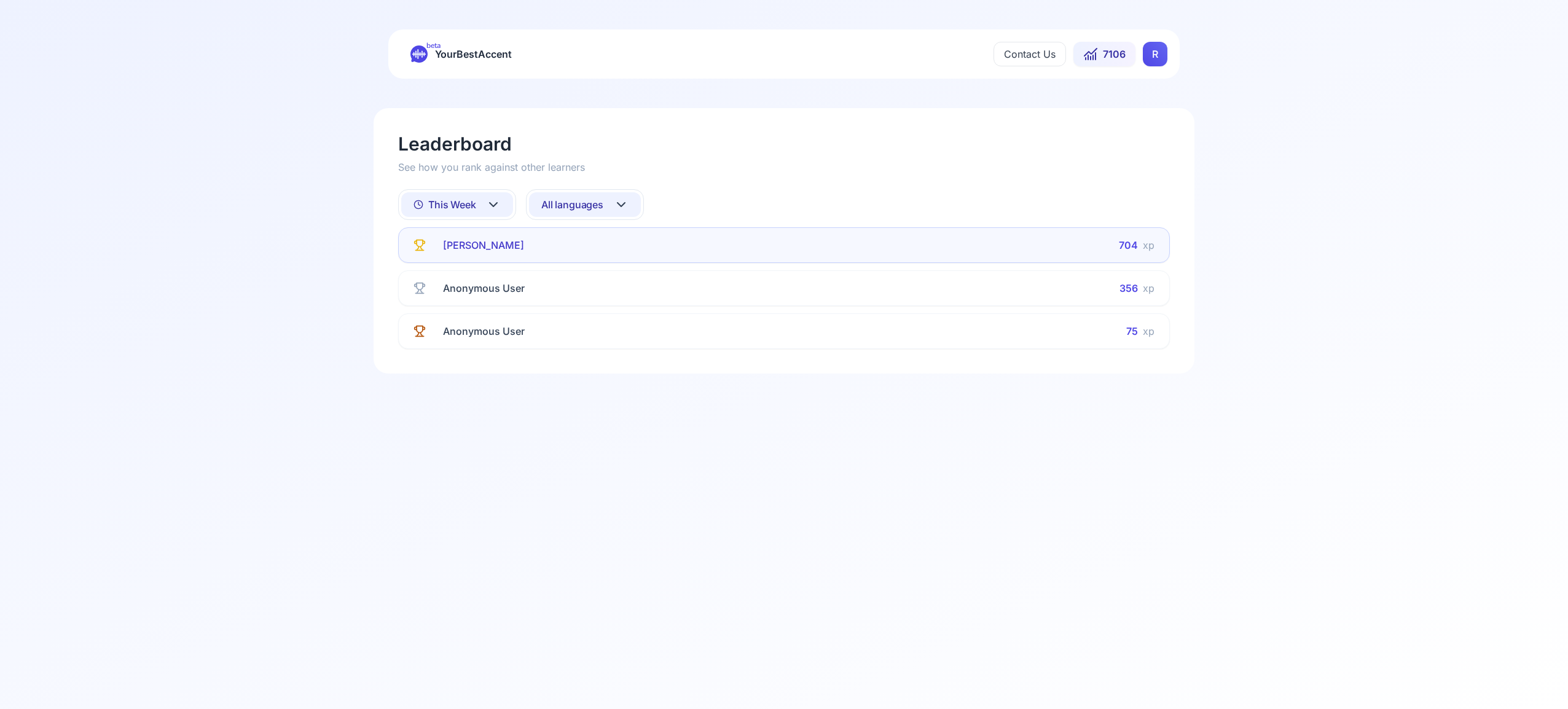
click at [497, 200] on icon at bounding box center [493, 204] width 15 height 15
click at [625, 204] on html "beta YourBestAccent Contact Us 7106 R Leaderboard See how you rank against othe…" at bounding box center [784, 354] width 1568 height 709
click at [625, 204] on icon at bounding box center [621, 204] width 7 height 4
click at [603, 299] on div "Spanish" at bounding box center [584, 303] width 112 height 22
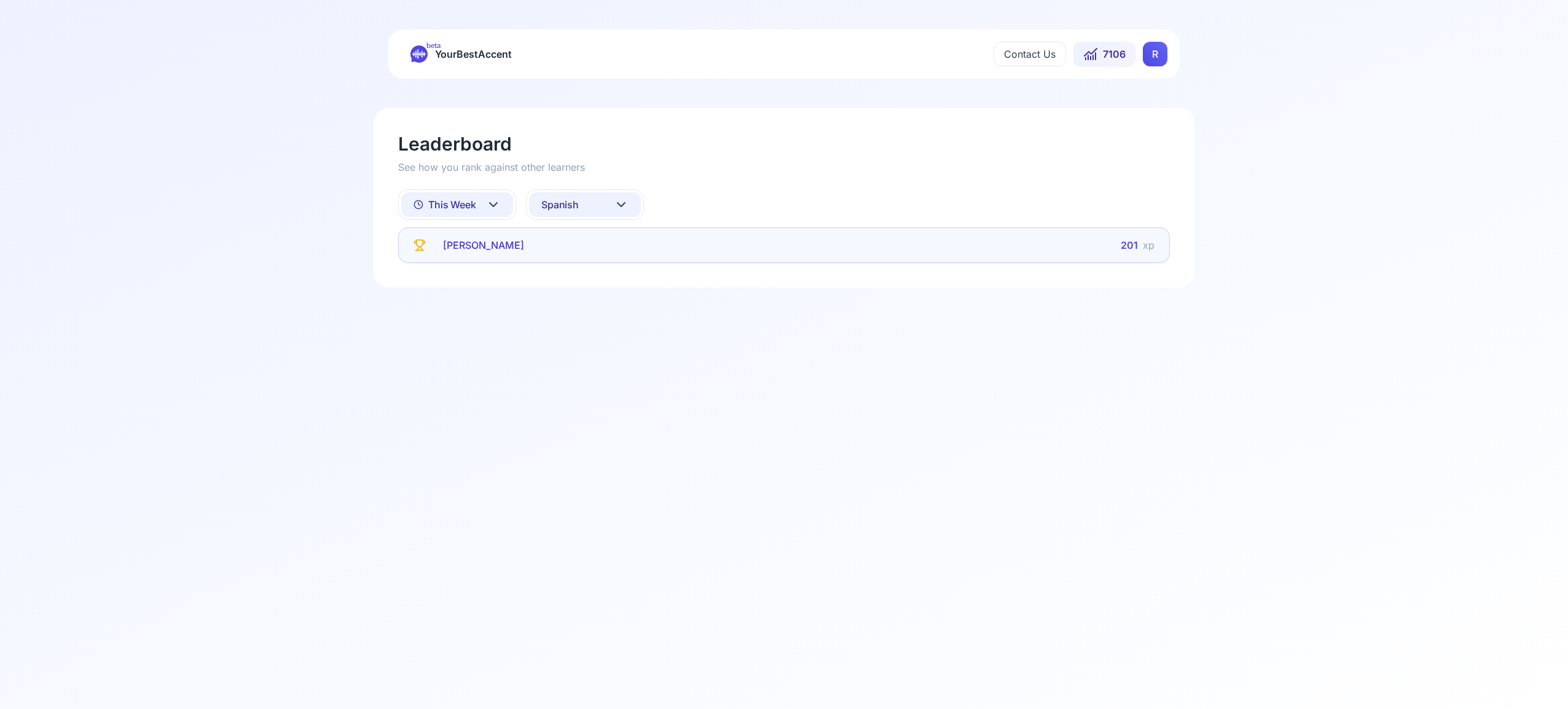
click at [491, 202] on icon at bounding box center [493, 204] width 15 height 15
click at [484, 241] on div "All Time" at bounding box center [457, 236] width 112 height 22
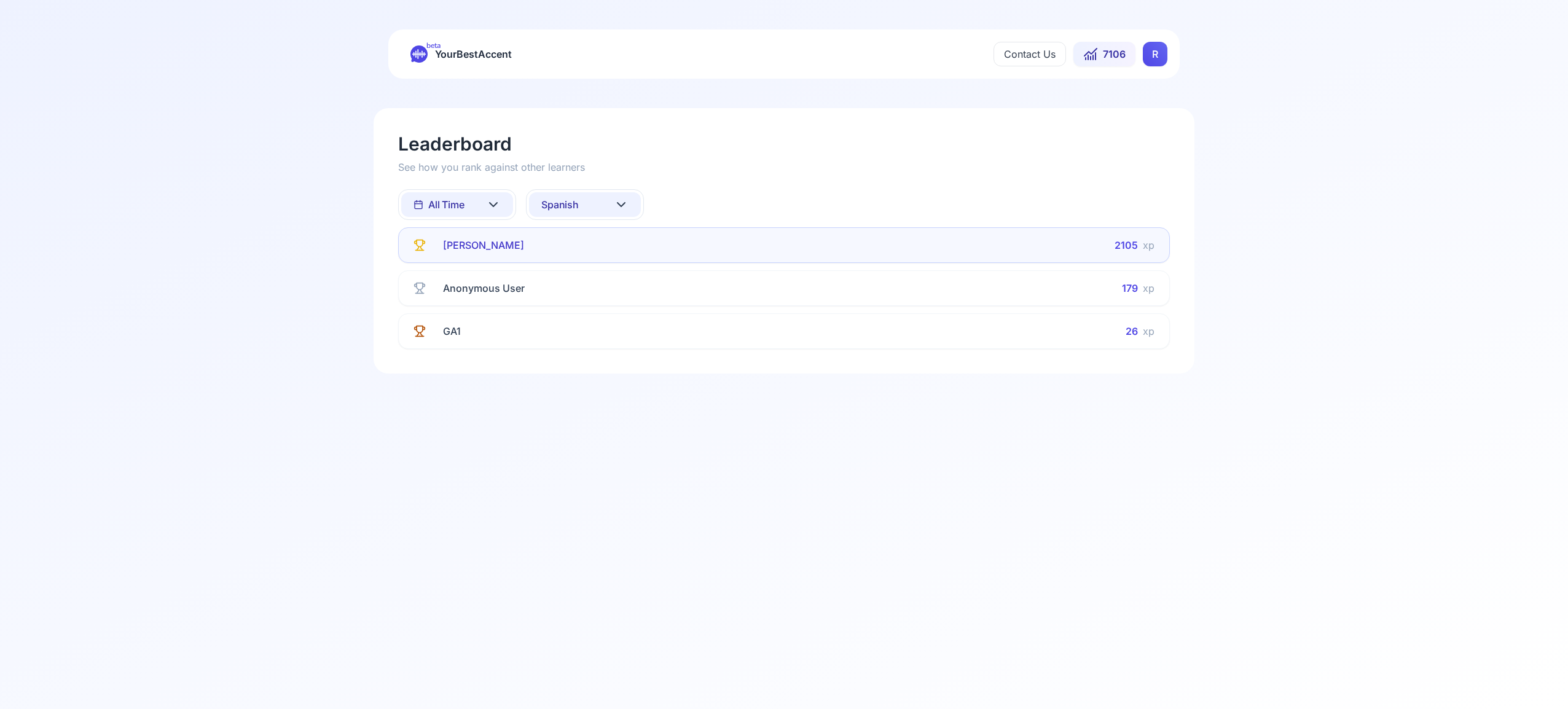
click at [620, 201] on icon at bounding box center [621, 204] width 15 height 15
click at [609, 320] on div "French" at bounding box center [584, 325] width 112 height 22
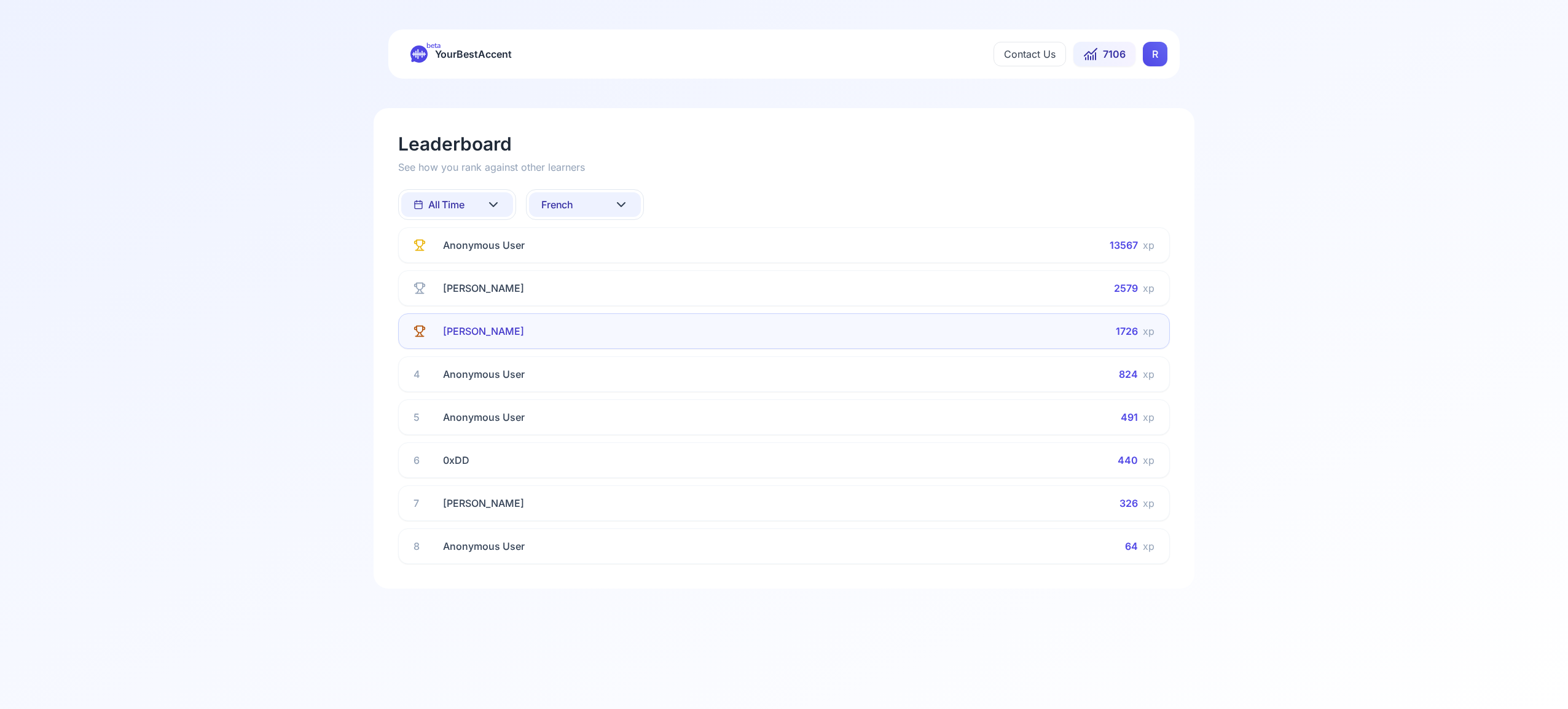
click at [623, 204] on icon at bounding box center [621, 204] width 7 height 4
click at [601, 326] on div "Italian" at bounding box center [584, 331] width 112 height 22
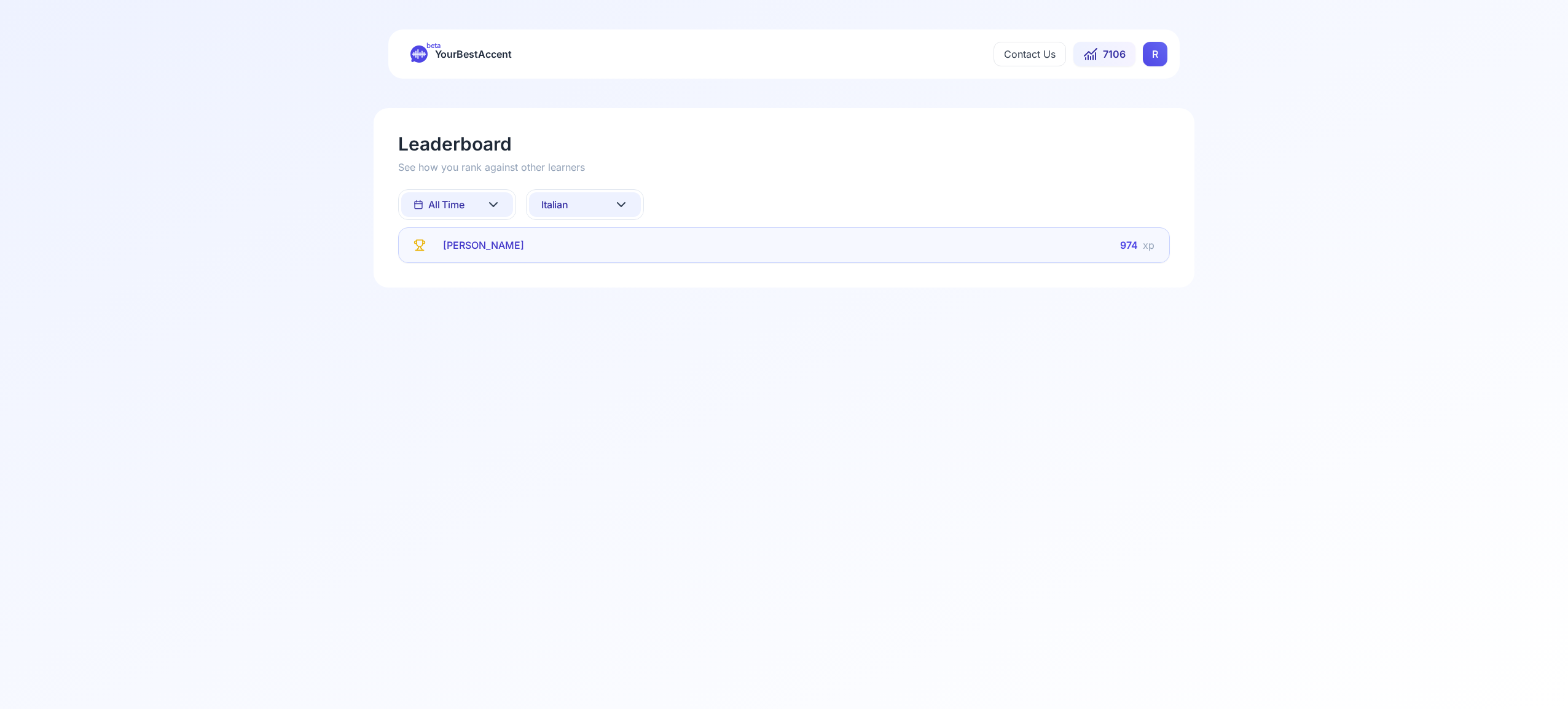
click at [498, 203] on icon at bounding box center [493, 204] width 15 height 15
click at [480, 238] on div "All Time" at bounding box center [457, 236] width 112 height 22
click at [491, 202] on icon at bounding box center [493, 204] width 15 height 15
click at [491, 259] on div "This Week" at bounding box center [457, 258] width 112 height 22
click at [495, 202] on icon at bounding box center [493, 204] width 15 height 15
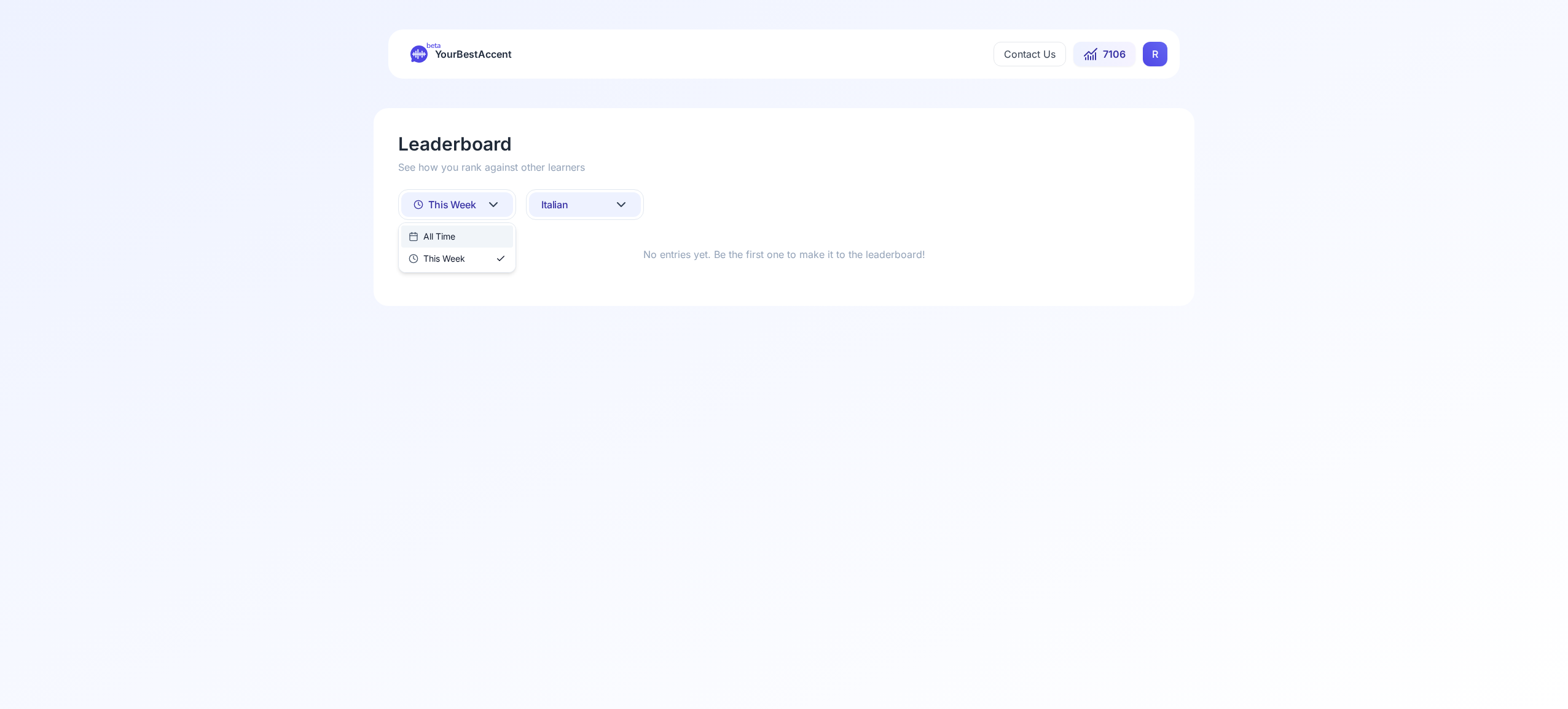
click at [620, 204] on html "beta YourBestAccent Contact Us 7106 R Leaderboard See how you rank against othe…" at bounding box center [784, 354] width 1568 height 709
click at [620, 204] on icon at bounding box center [621, 204] width 15 height 15
click at [599, 357] on div "Portuguese" at bounding box center [567, 362] width 63 height 13
click at [627, 202] on icon at bounding box center [621, 204] width 15 height 15
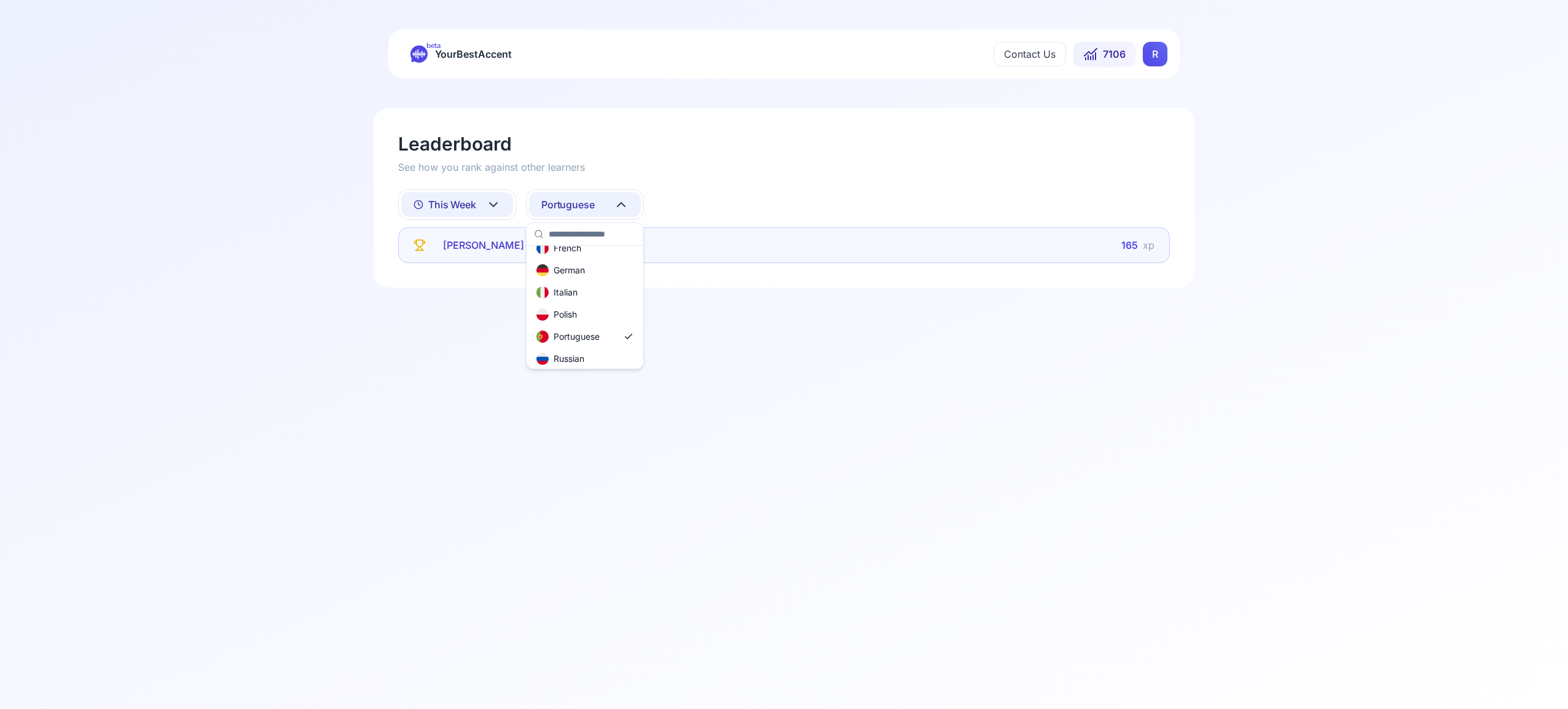
scroll to position [101, 0]
click at [588, 334] on div "Russian" at bounding box center [584, 335] width 112 height 22
click at [493, 202] on icon at bounding box center [493, 204] width 15 height 15
click at [483, 234] on div "All Time" at bounding box center [457, 236] width 112 height 22
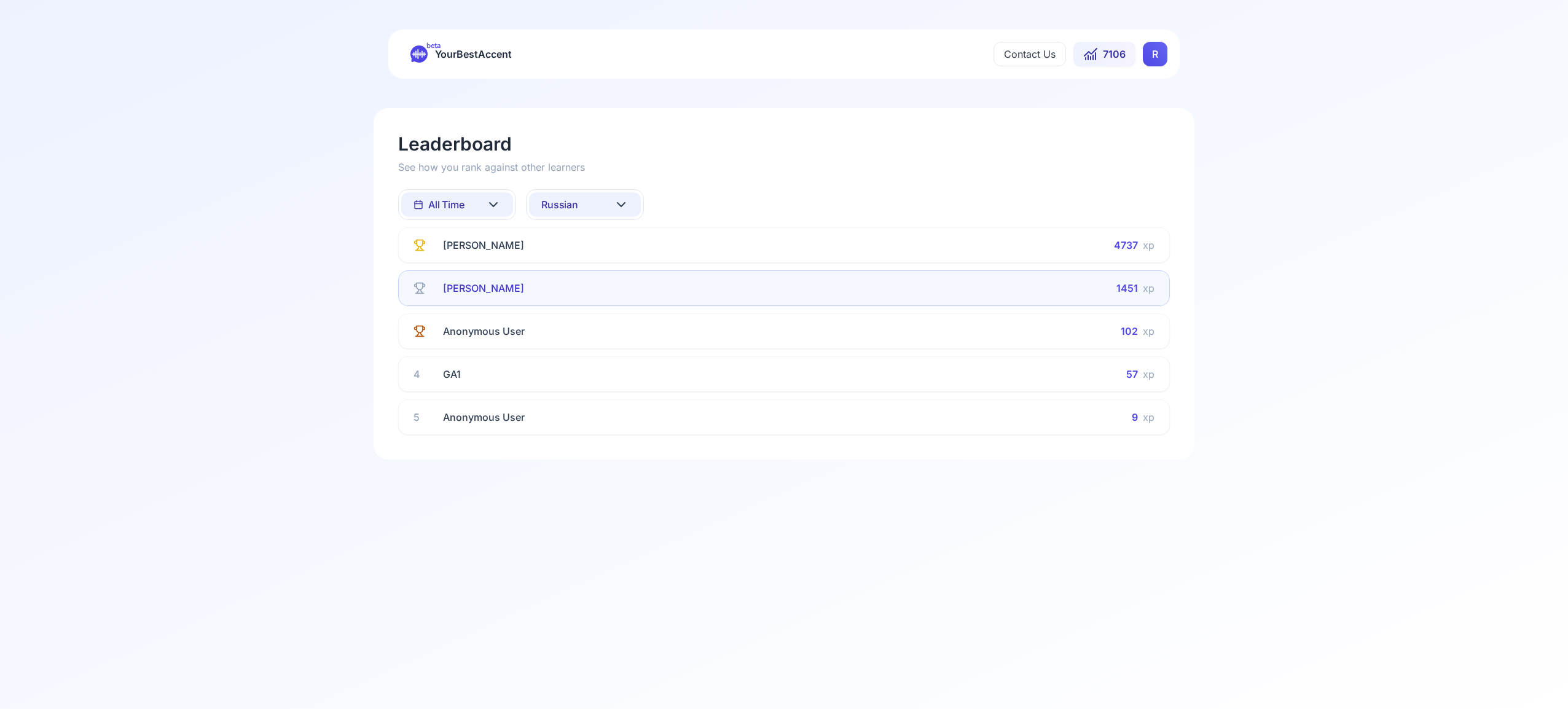
click at [619, 202] on icon at bounding box center [621, 204] width 15 height 15
click at [601, 263] on div "All languages" at bounding box center [584, 259] width 112 height 22
